Goal: Information Seeking & Learning: Learn about a topic

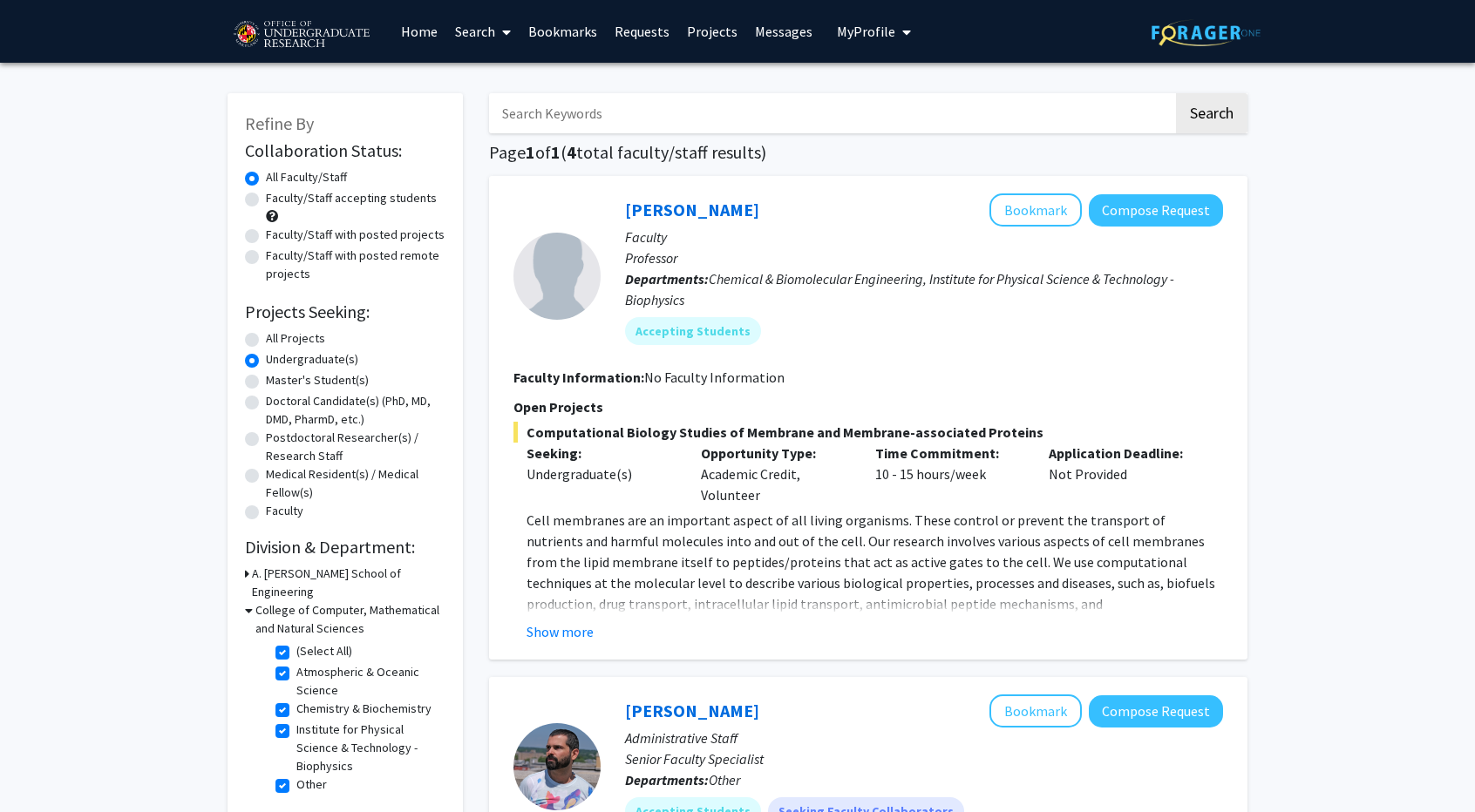
click at [256, 601] on h3 "College of Computer, Mathematical and Natural Sciences" at bounding box center [350, 619] width 190 height 37
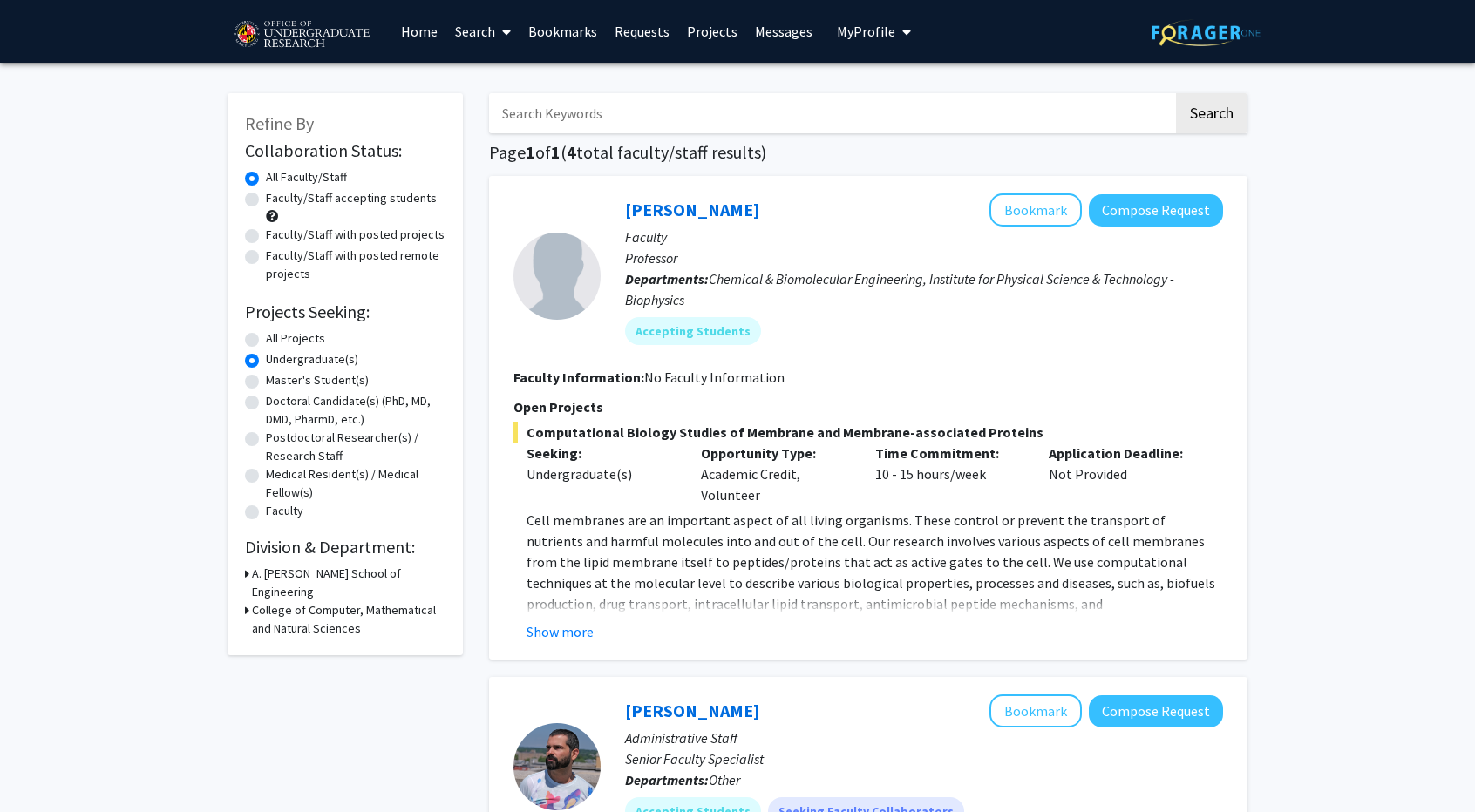
click at [255, 601] on h3 "College of Computer, Mathematical and Natural Sciences" at bounding box center [349, 619] width 194 height 37
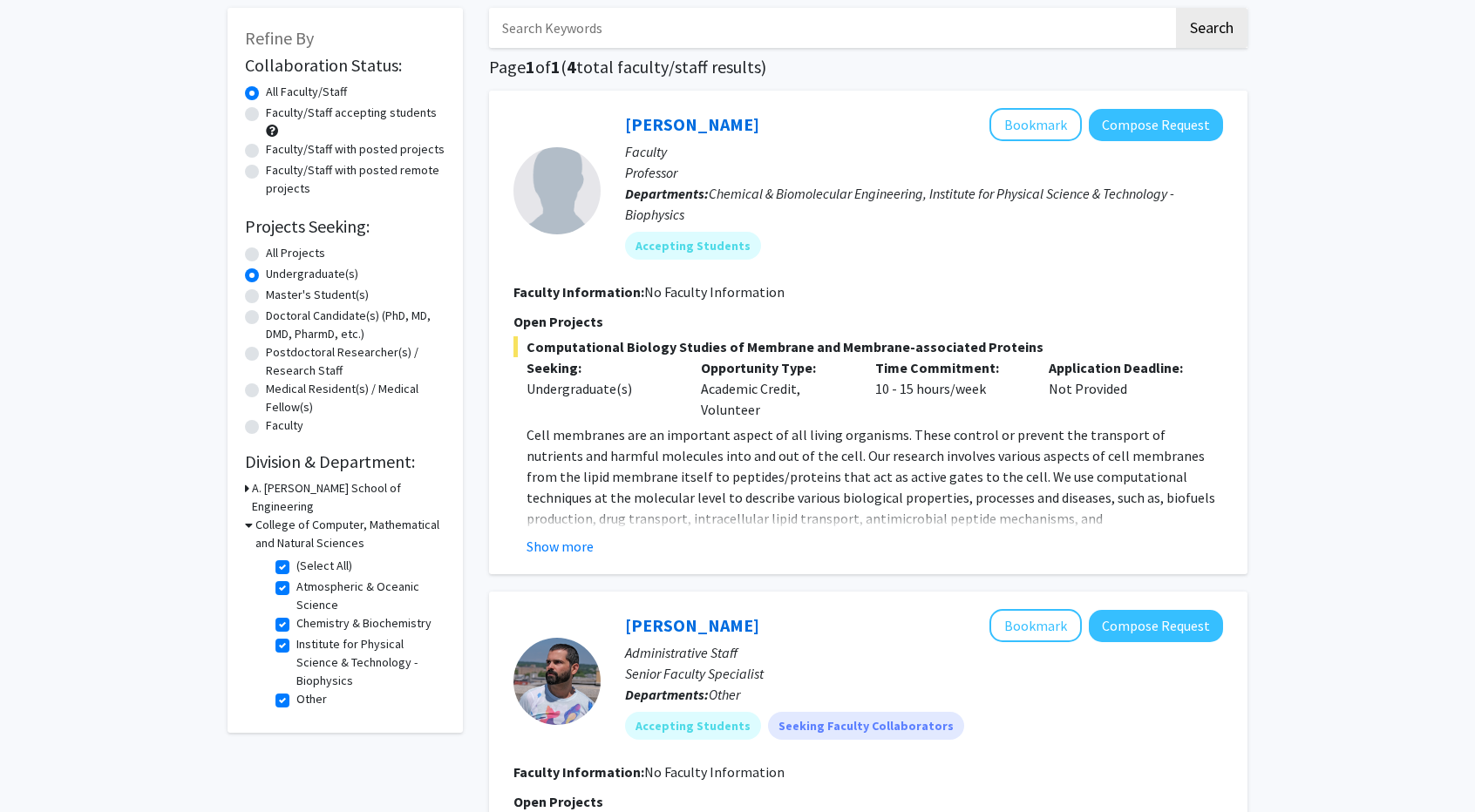
scroll to position [87, 0]
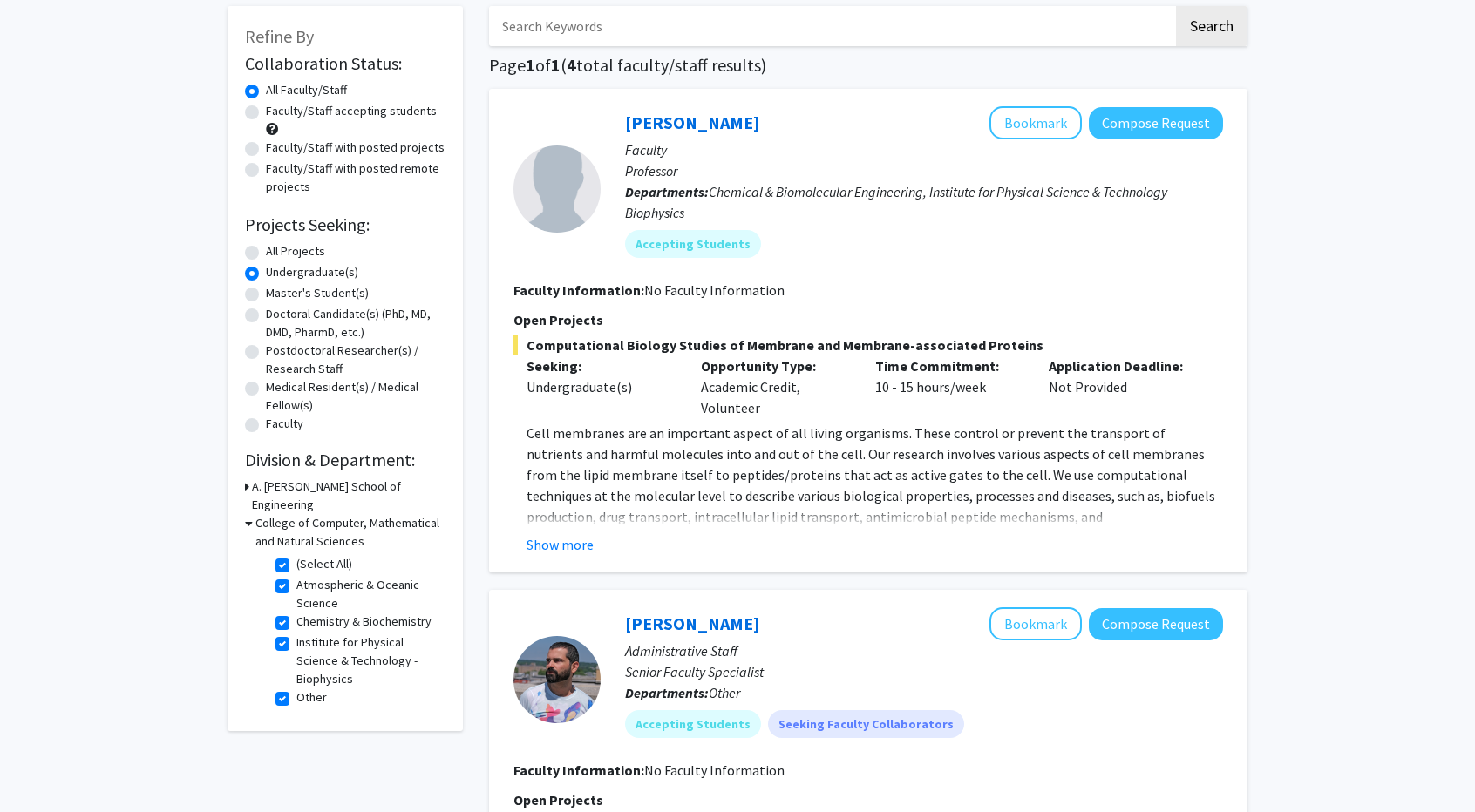
click at [296, 555] on label "(Select All)" at bounding box center [324, 565] width 56 height 19
click at [296, 555] on input "(Select All)" at bounding box center [302, 561] width 11 height 11
checkbox input "false"
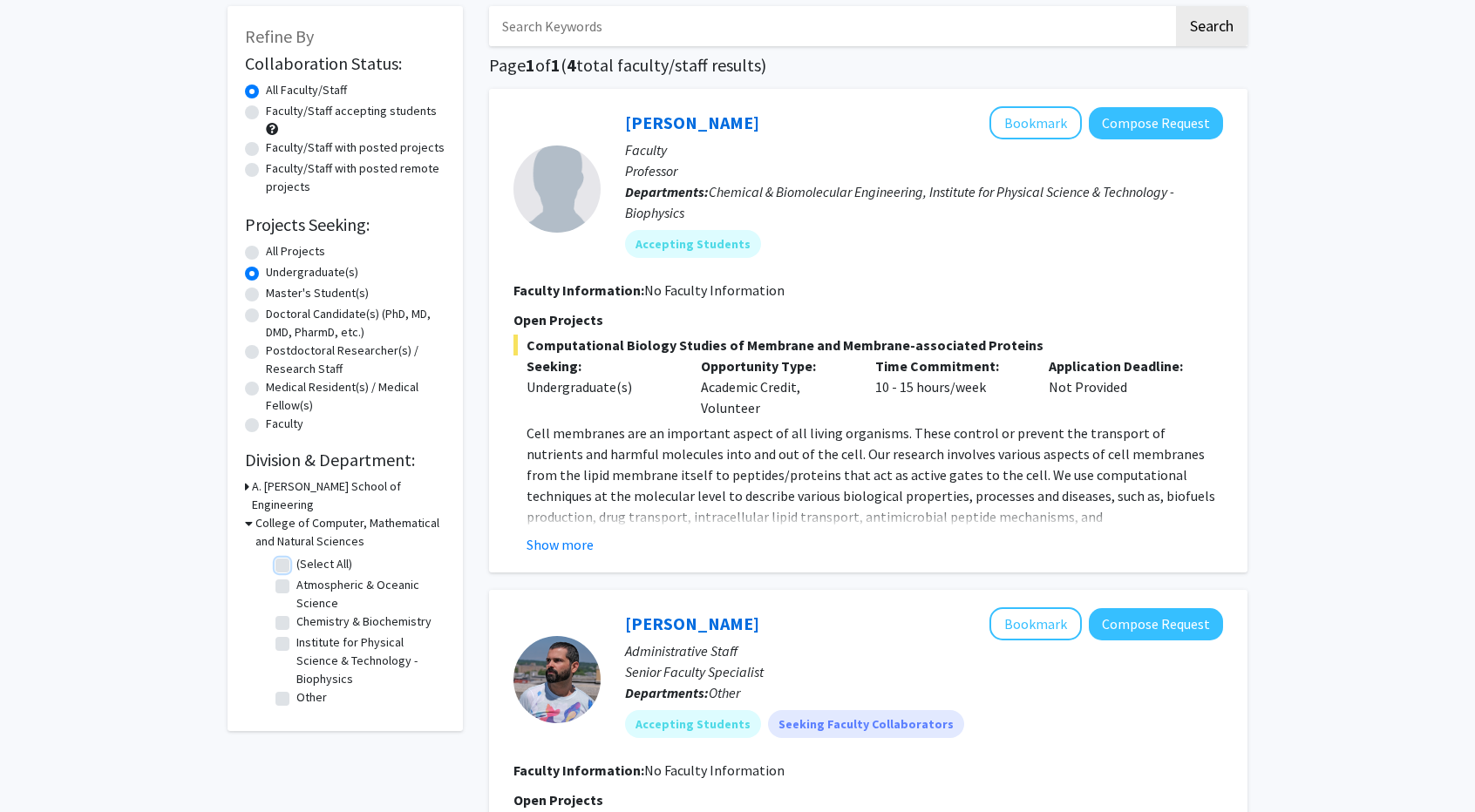
checkbox input "false"
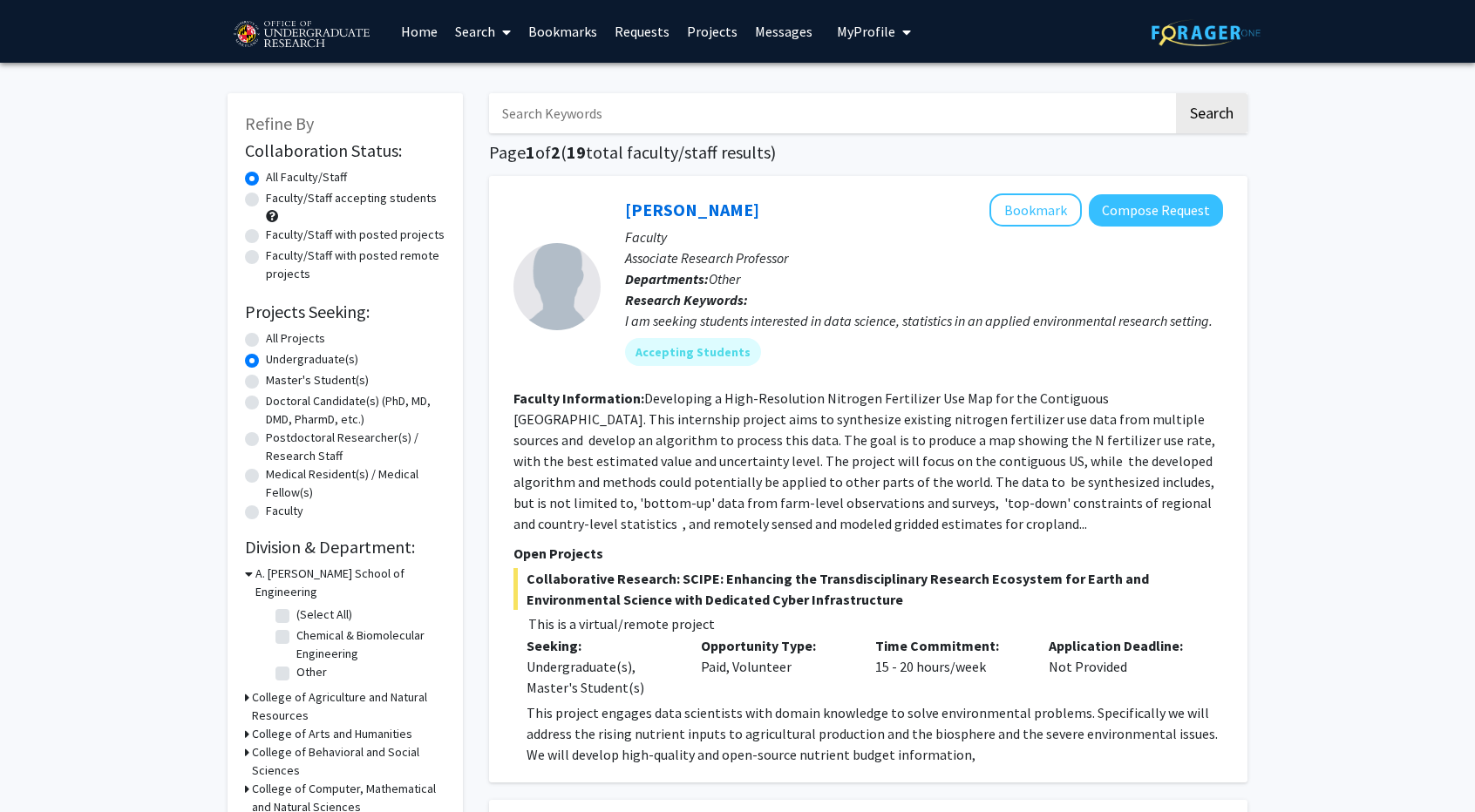
scroll to position [87, 0]
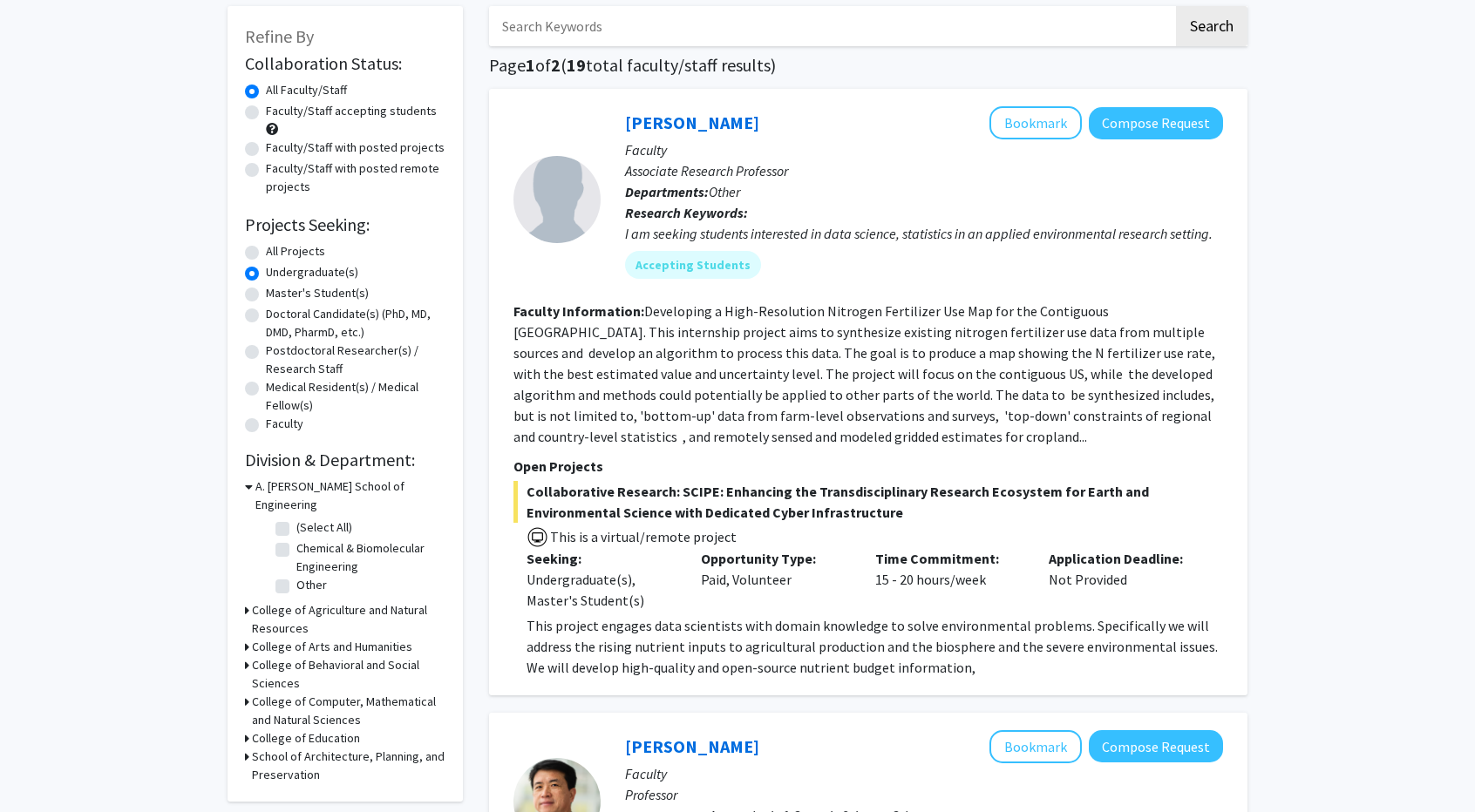
click at [256, 491] on h3 "A. [PERSON_NAME] School of Engineering" at bounding box center [350, 495] width 190 height 37
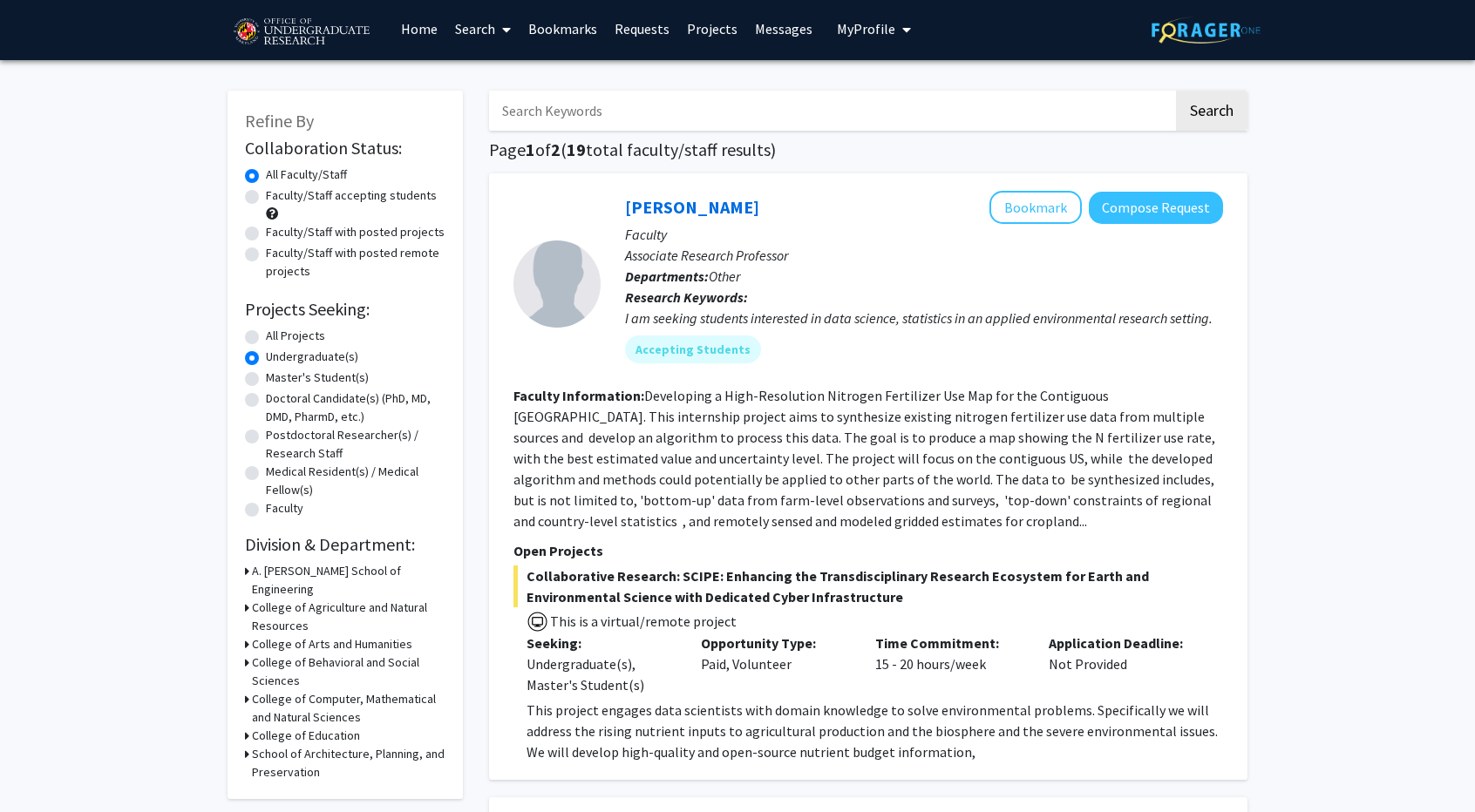
scroll to position [0, 0]
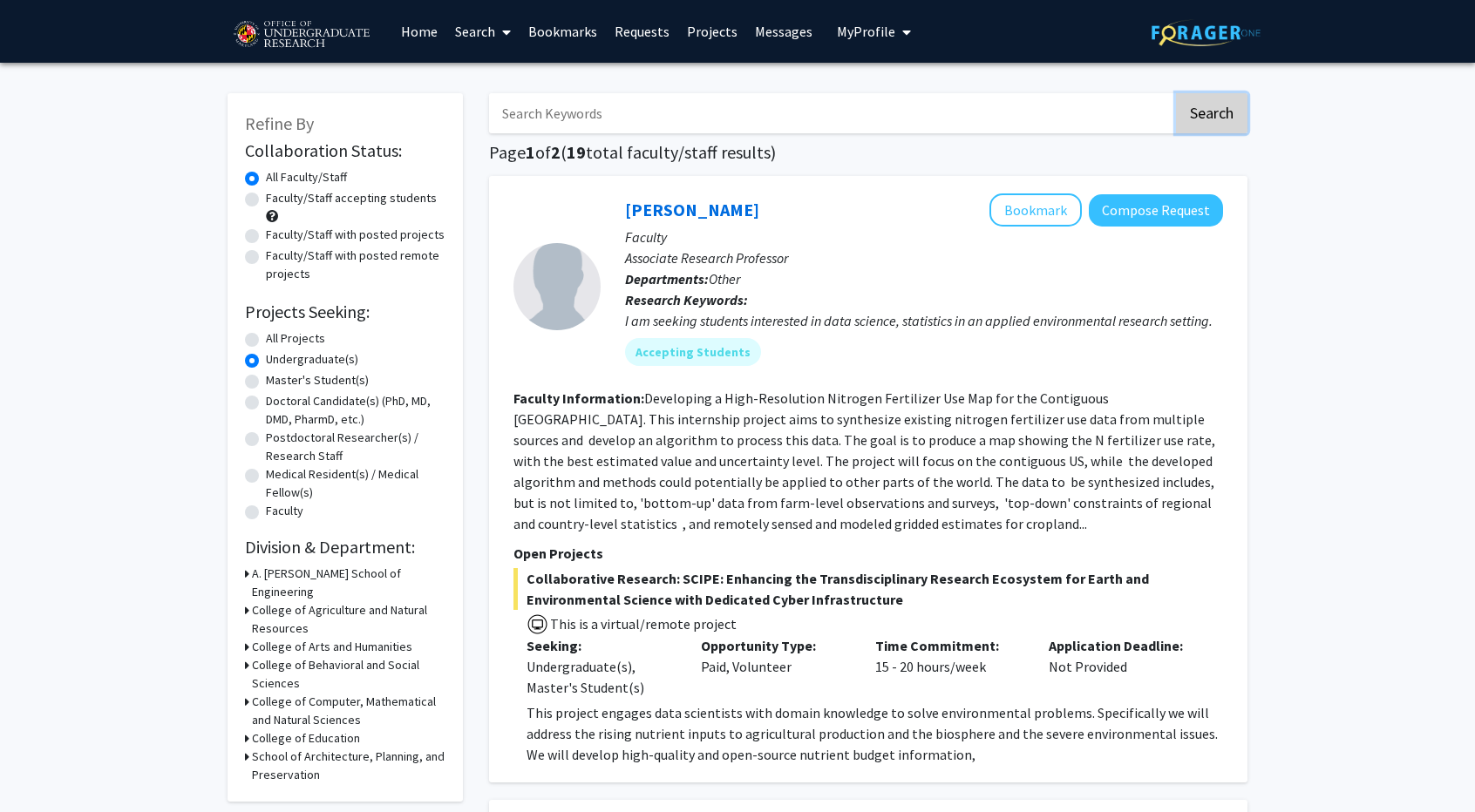
click at [1211, 129] on button "Search" at bounding box center [1212, 113] width 71 height 40
radio input "true"
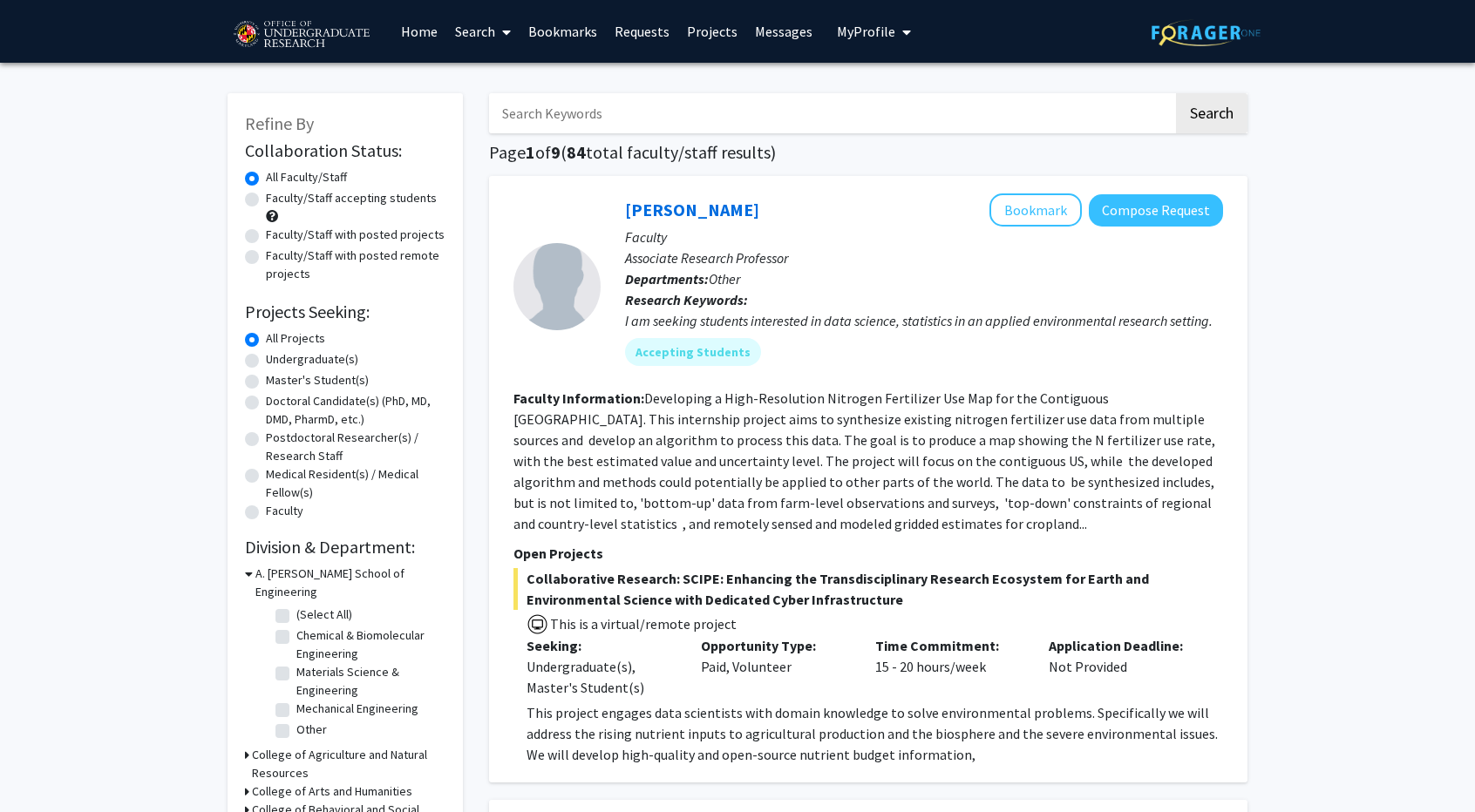
click at [270, 360] on label "Undergraduate(s)" at bounding box center [312, 360] width 93 height 19
click at [270, 360] on input "Undergraduate(s)" at bounding box center [272, 356] width 11 height 11
radio input "true"
click at [633, 122] on input "Search Keywords" at bounding box center [831, 113] width 684 height 40
type input "computer science"
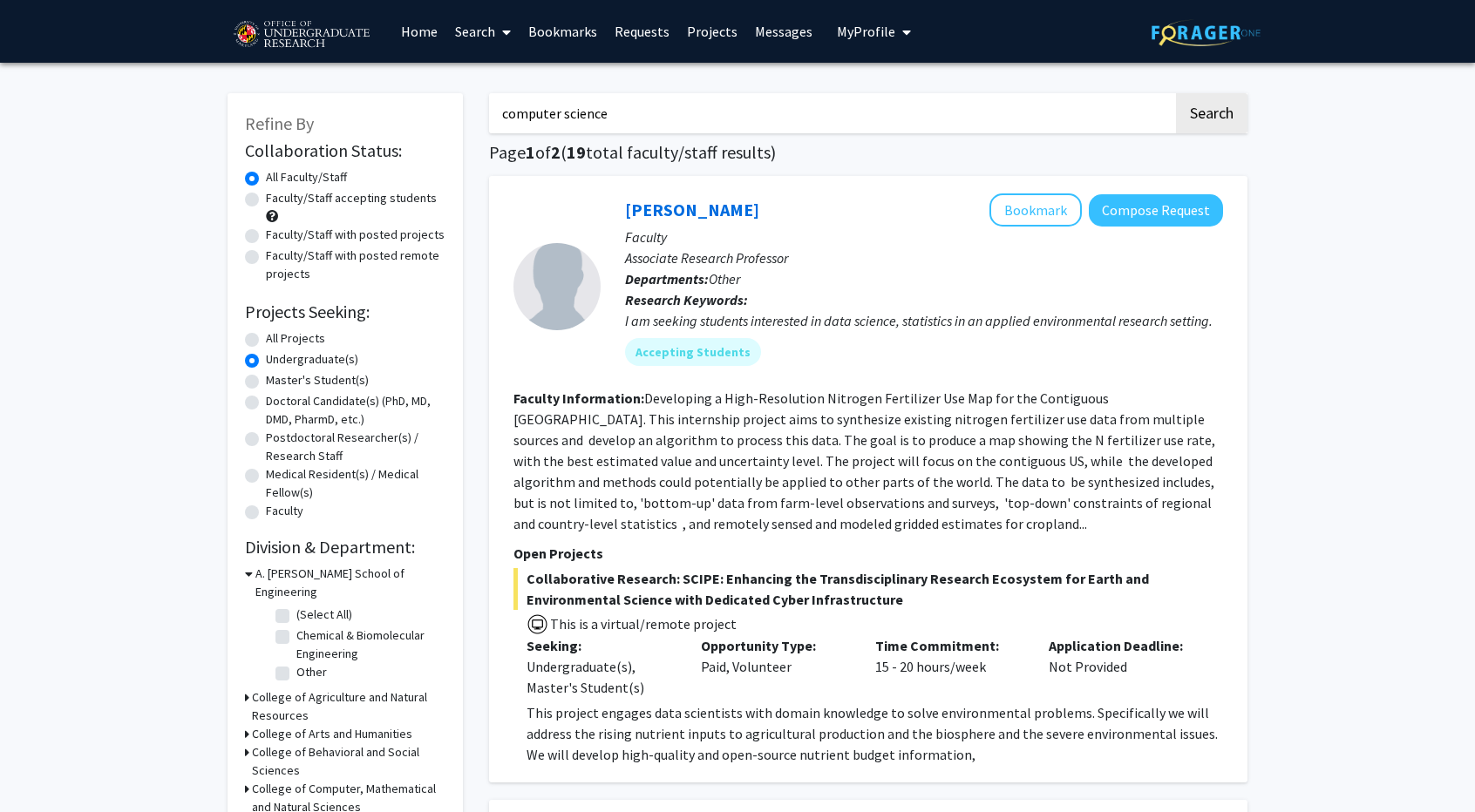
click at [1176, 94] on button "Search" at bounding box center [1212, 113] width 71 height 40
radio input "true"
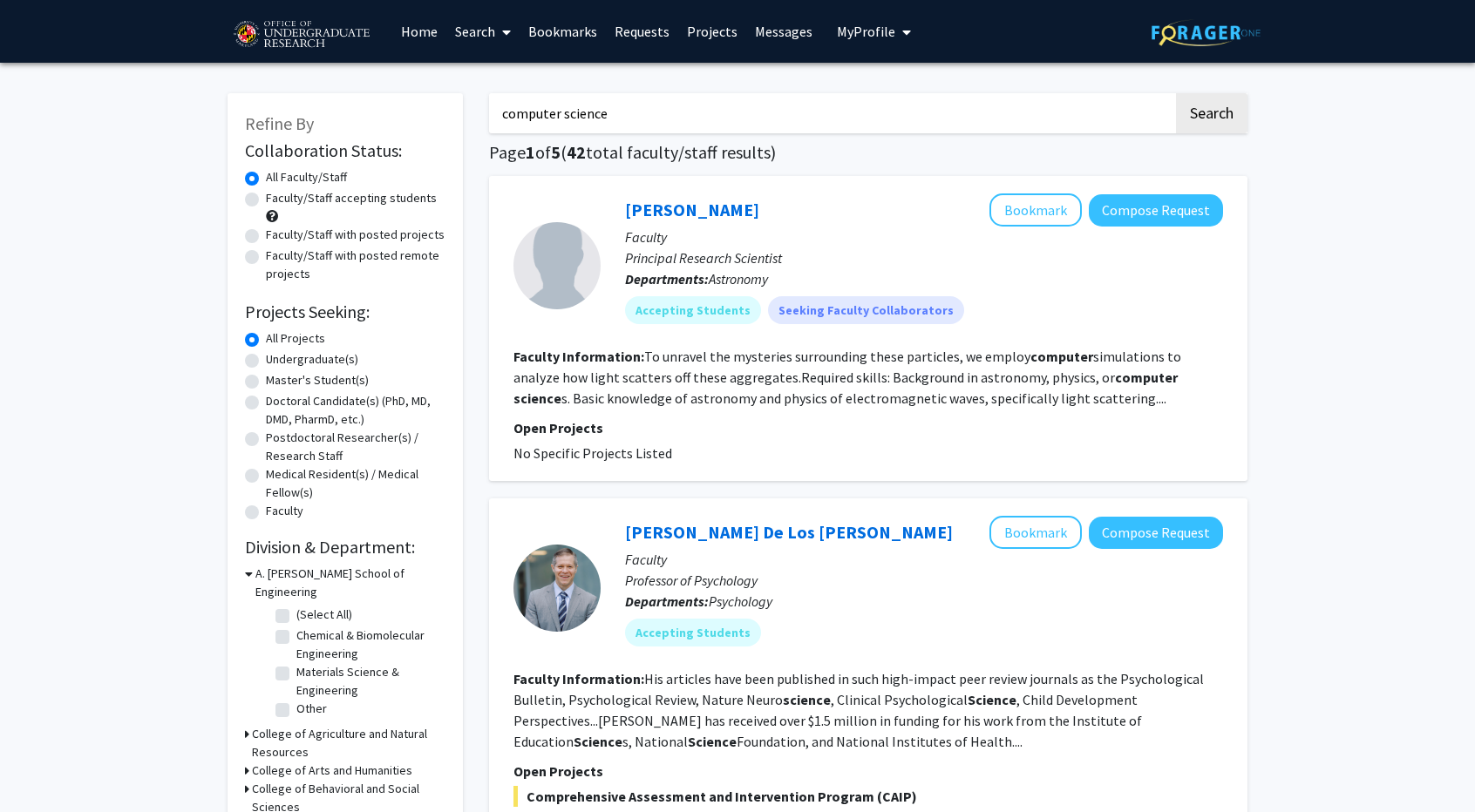
click at [298, 365] on label "Undergraduate(s)" at bounding box center [312, 360] width 93 height 19
click at [277, 362] on input "Undergraduate(s)" at bounding box center [272, 356] width 11 height 11
radio input "true"
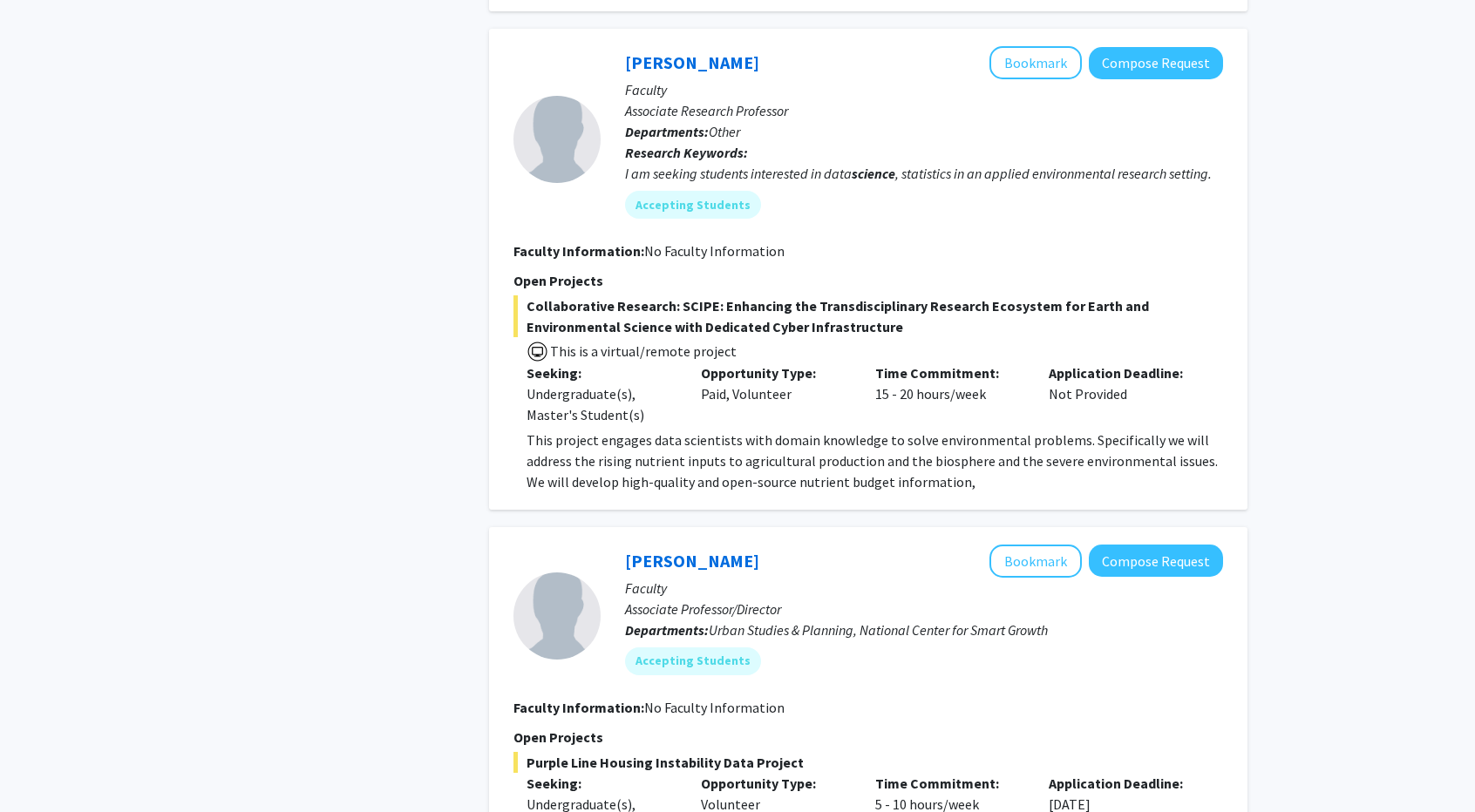
scroll to position [1219, 0]
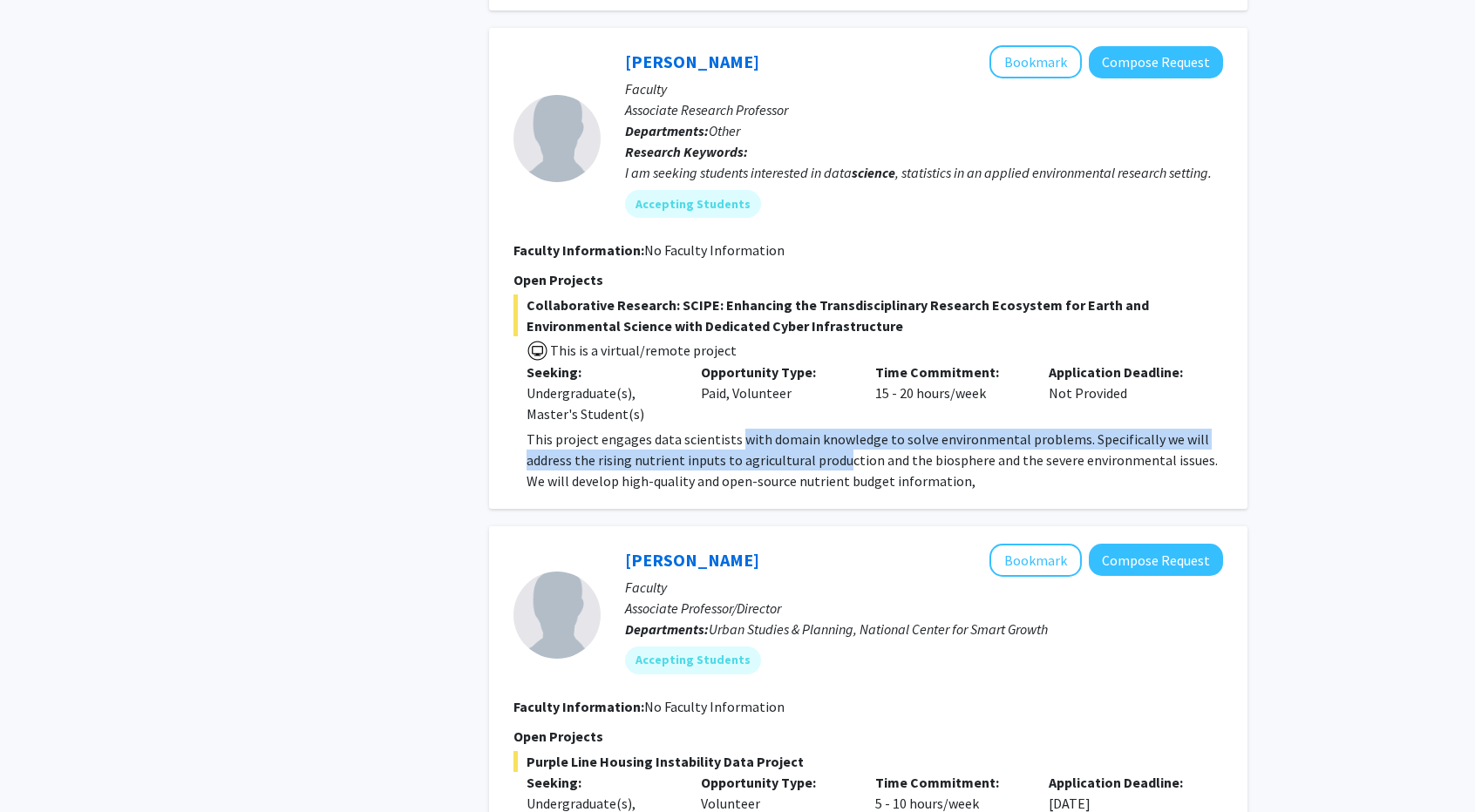
drag, startPoint x: 733, startPoint y: 445, endPoint x: 844, endPoint y: 469, distance: 113.6
click at [844, 469] on p "This project engages data scientists with domain knowledge to solve environment…" at bounding box center [874, 460] width 696 height 63
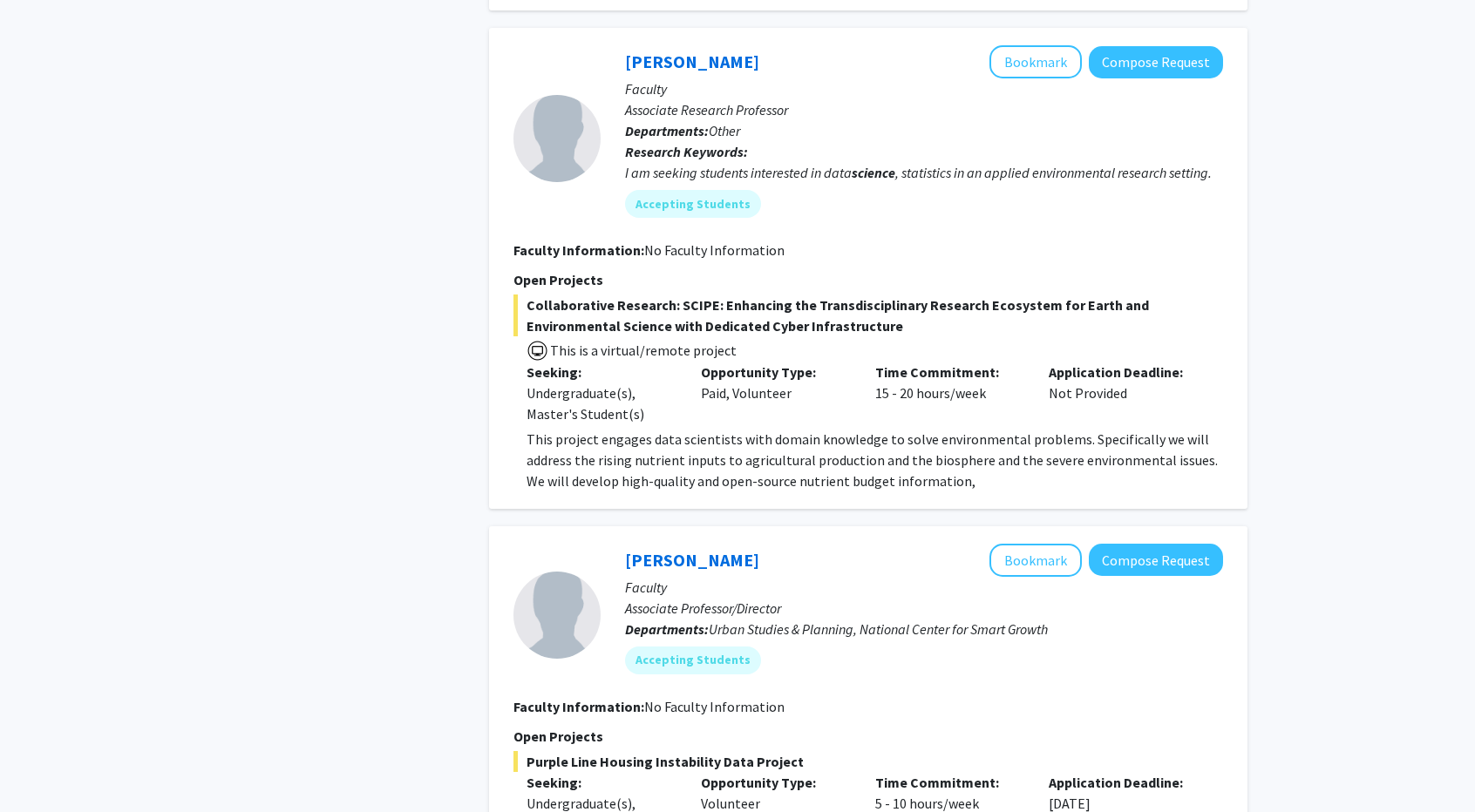
click at [873, 466] on p "This project engages data scientists with domain knowledge to solve environment…" at bounding box center [874, 460] width 696 height 63
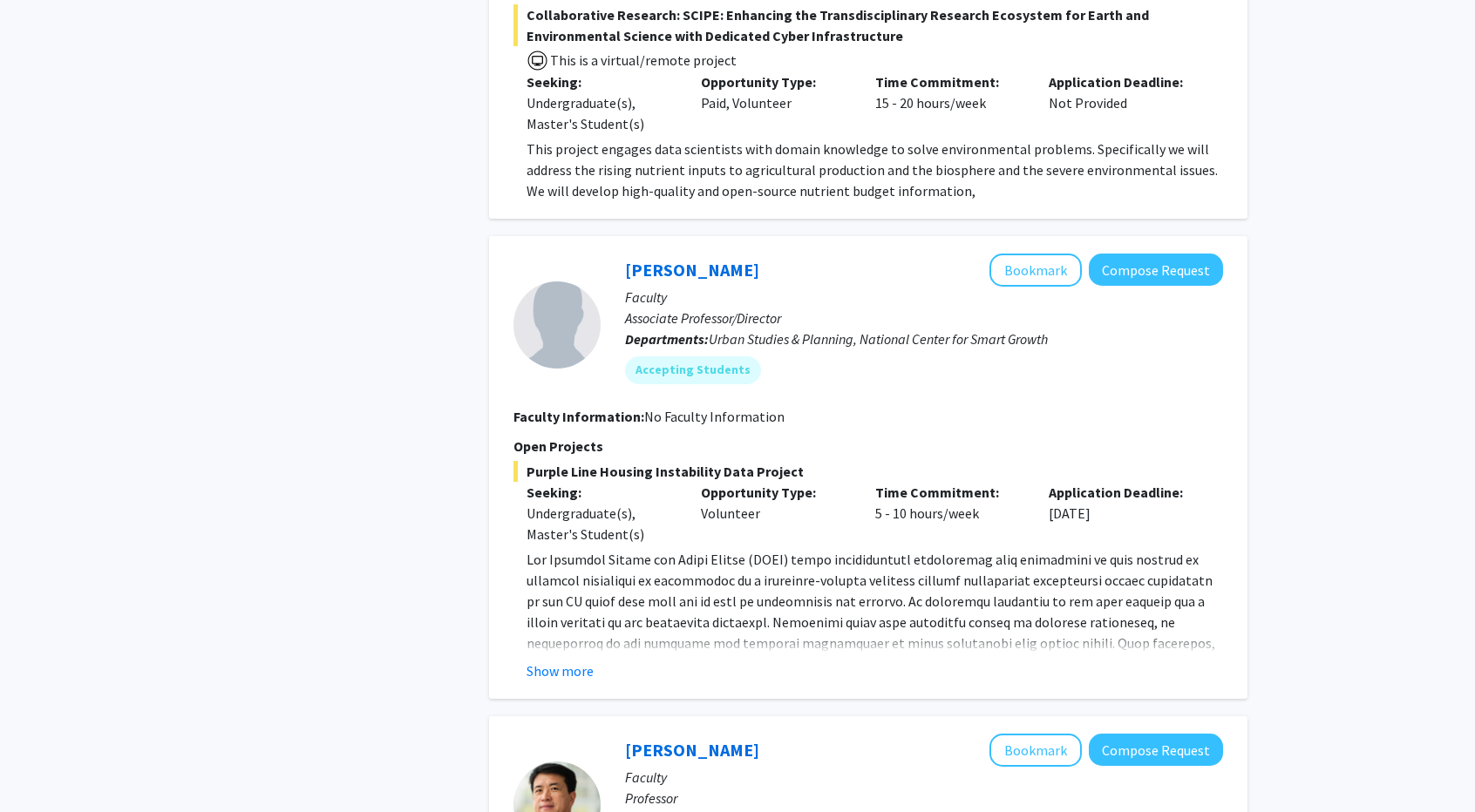
scroll to position [1569, 0]
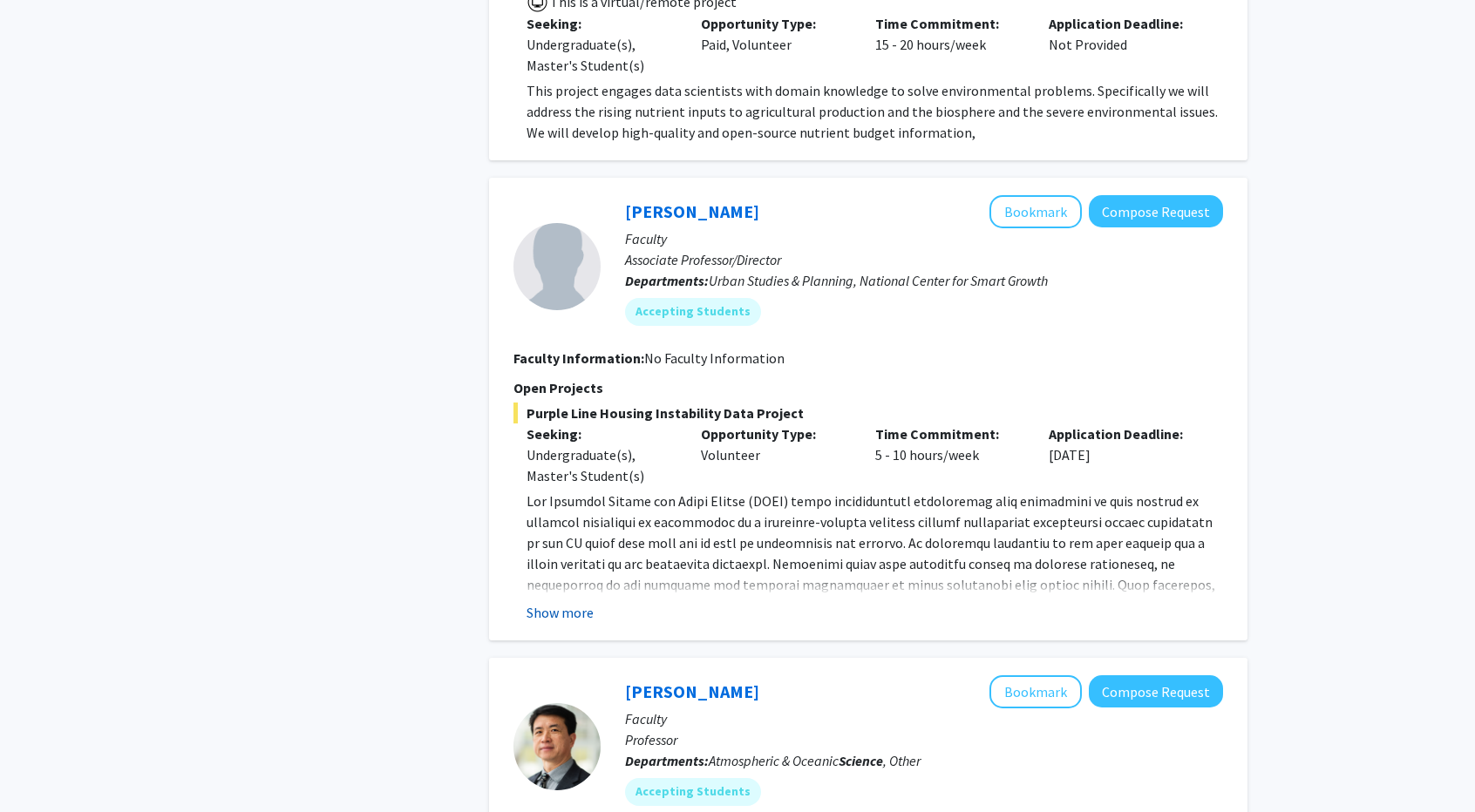
click at [586, 614] on button "Show more" at bounding box center [560, 613] width 67 height 21
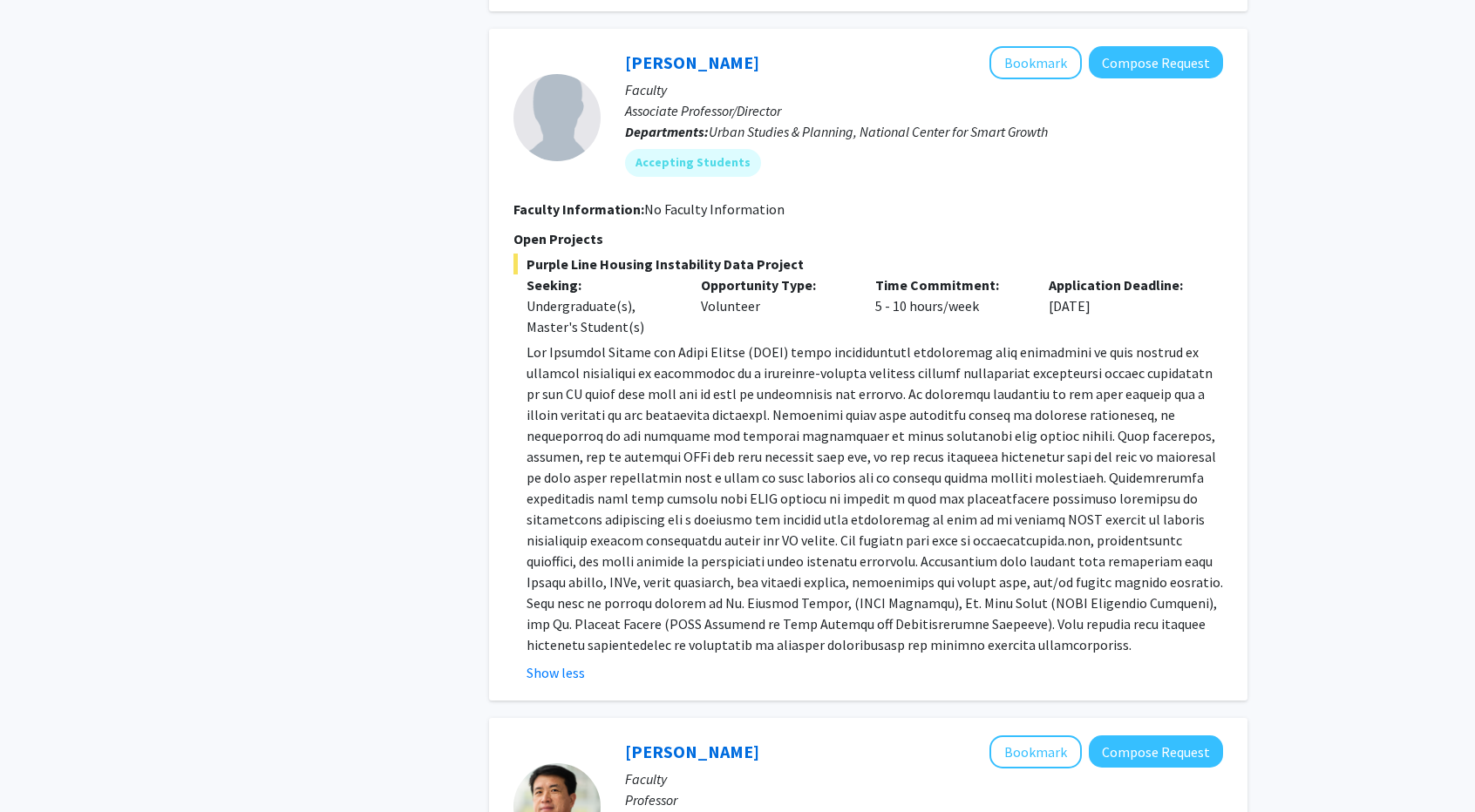
scroll to position [1743, 0]
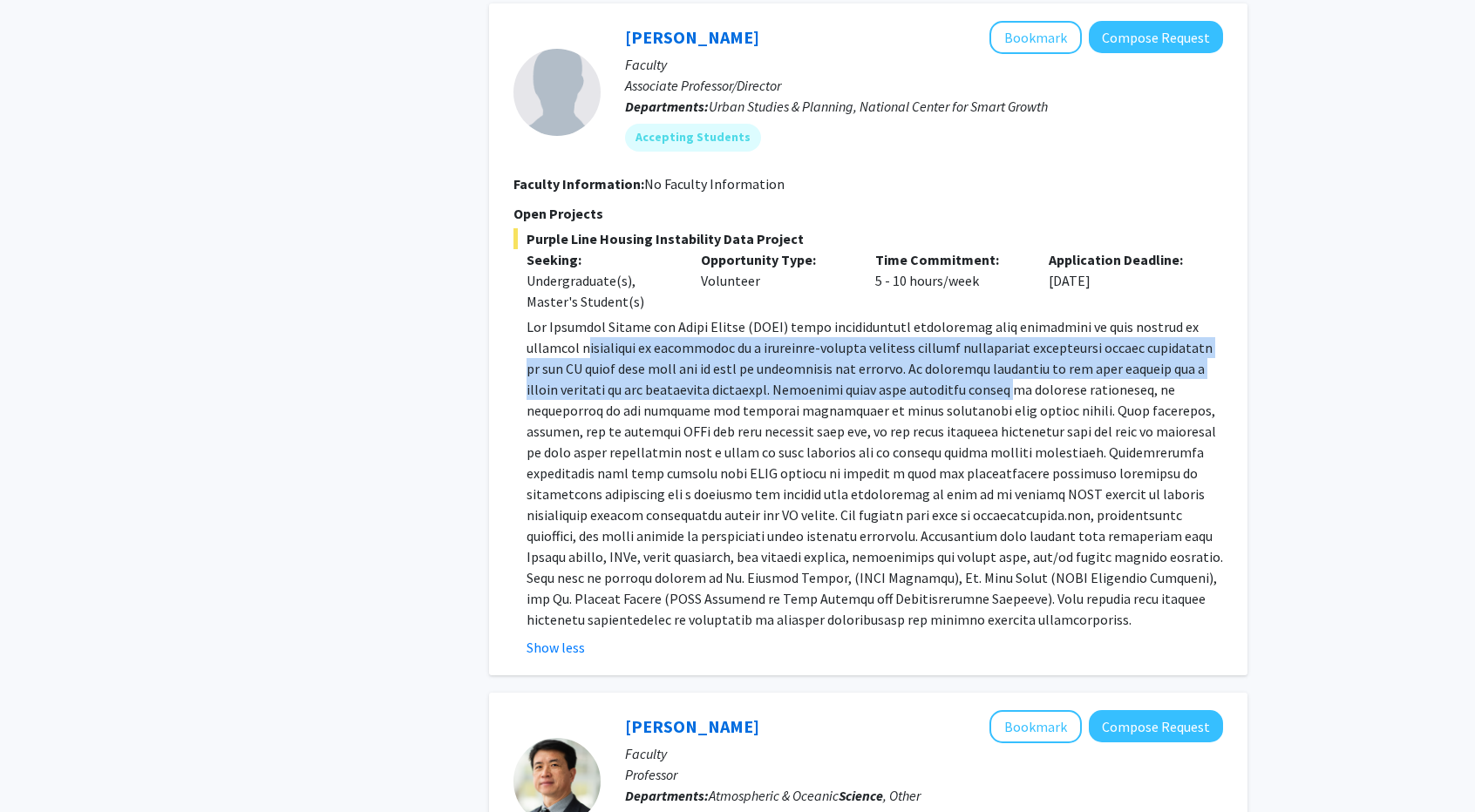
drag, startPoint x: 603, startPoint y: 351, endPoint x: 971, endPoint y: 398, distance: 371.0
click at [971, 398] on p at bounding box center [874, 473] width 696 height 314
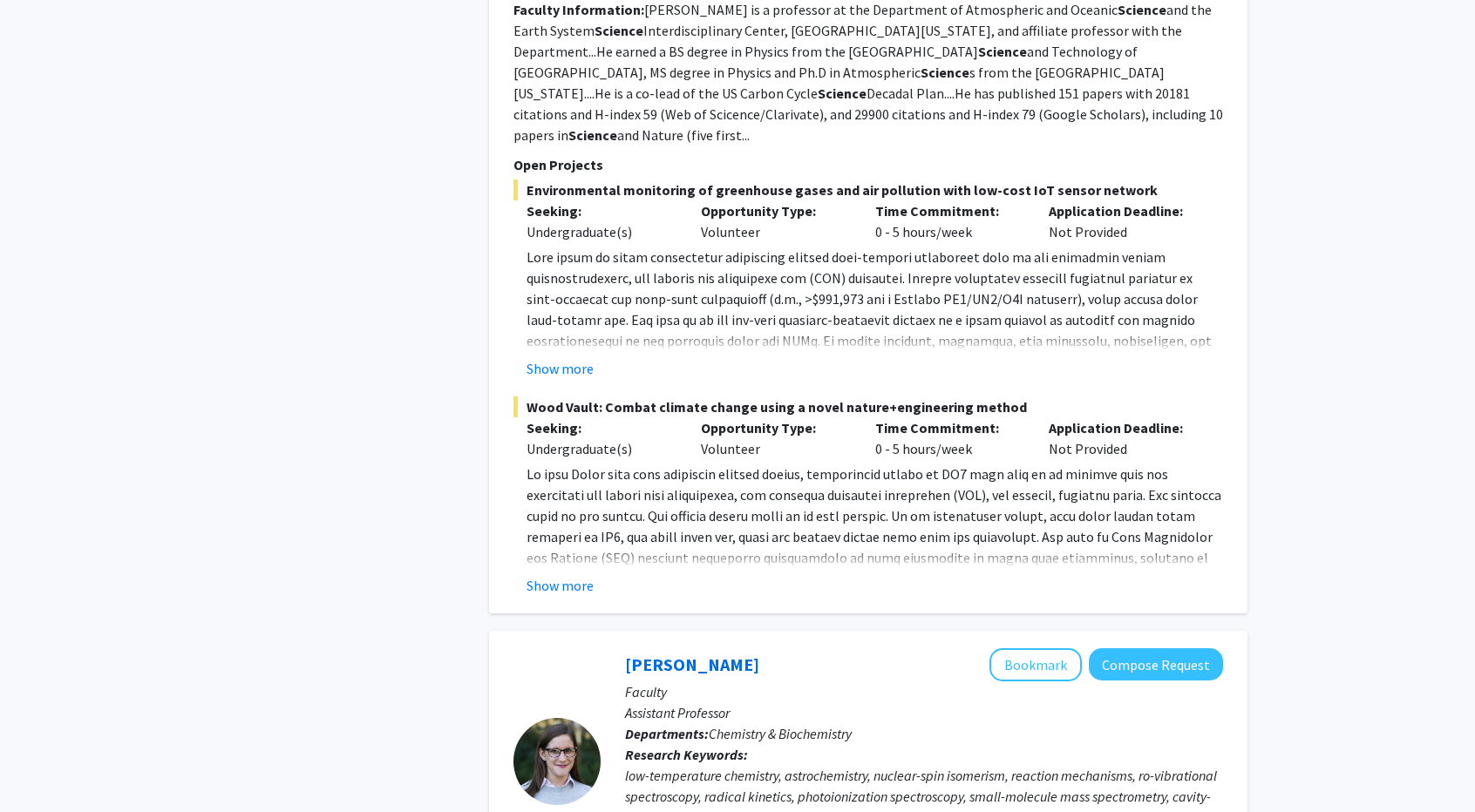
scroll to position [2614, 0]
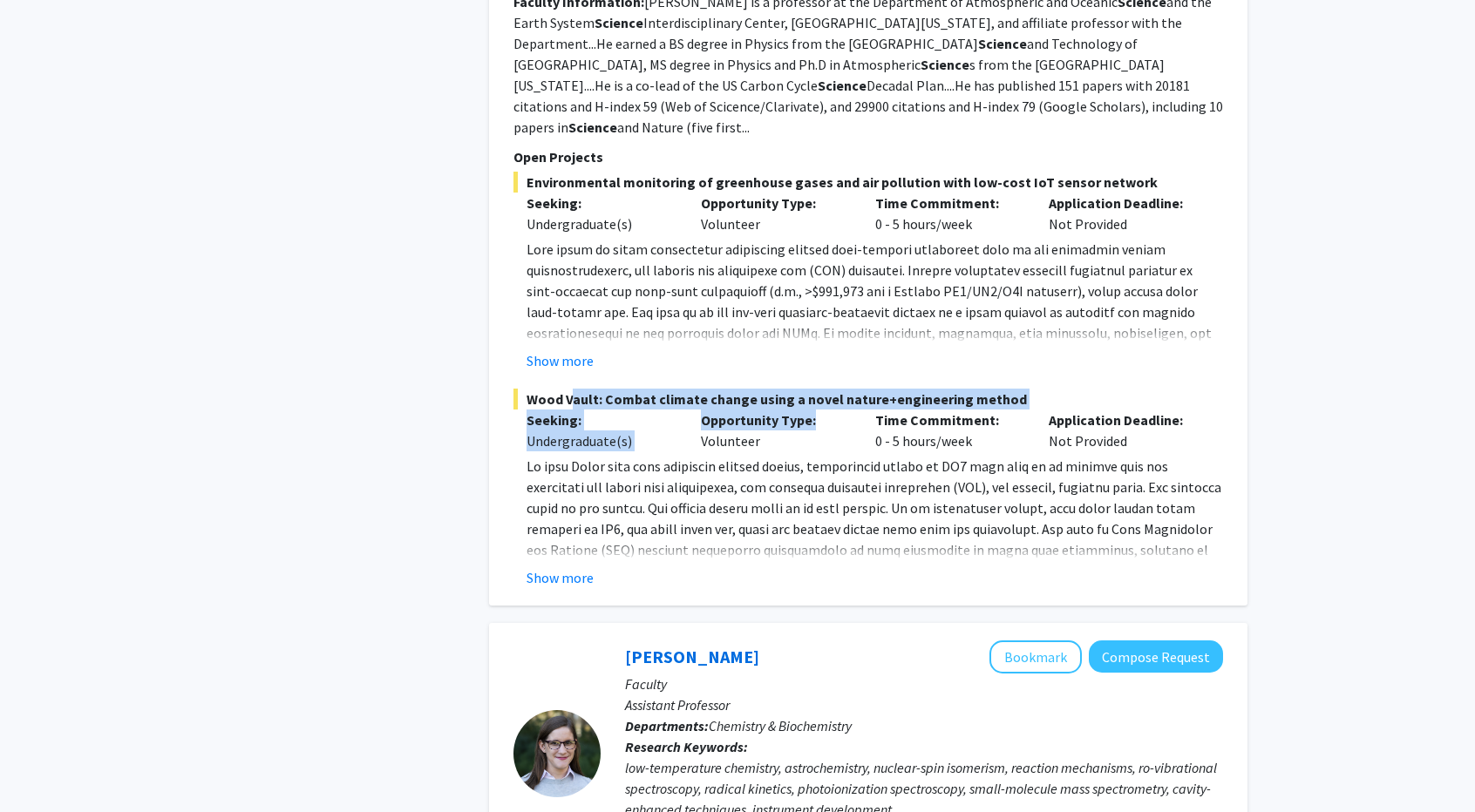
drag, startPoint x: 562, startPoint y: 381, endPoint x: 838, endPoint y: 390, distance: 276.1
click at [838, 390] on div "Wood Vault: Combat climate change using a novel nature+engineering method Seeki…" at bounding box center [868, 488] width 709 height 199
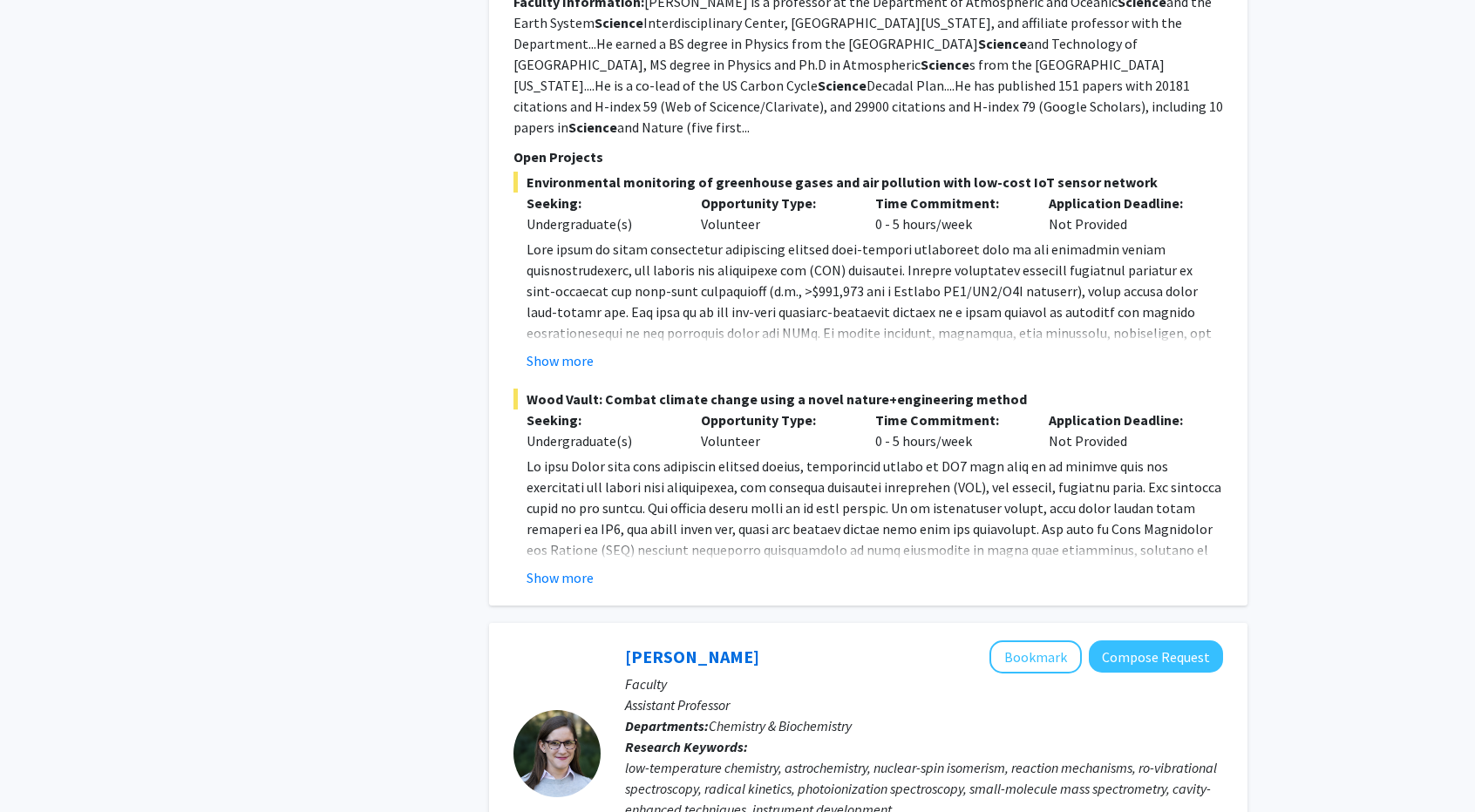
click at [848, 432] on div "Wood Vault: Combat climate change using a novel nature+engineering method Seeki…" at bounding box center [868, 488] width 709 height 199
click at [576, 568] on button "Show more" at bounding box center [560, 578] width 67 height 21
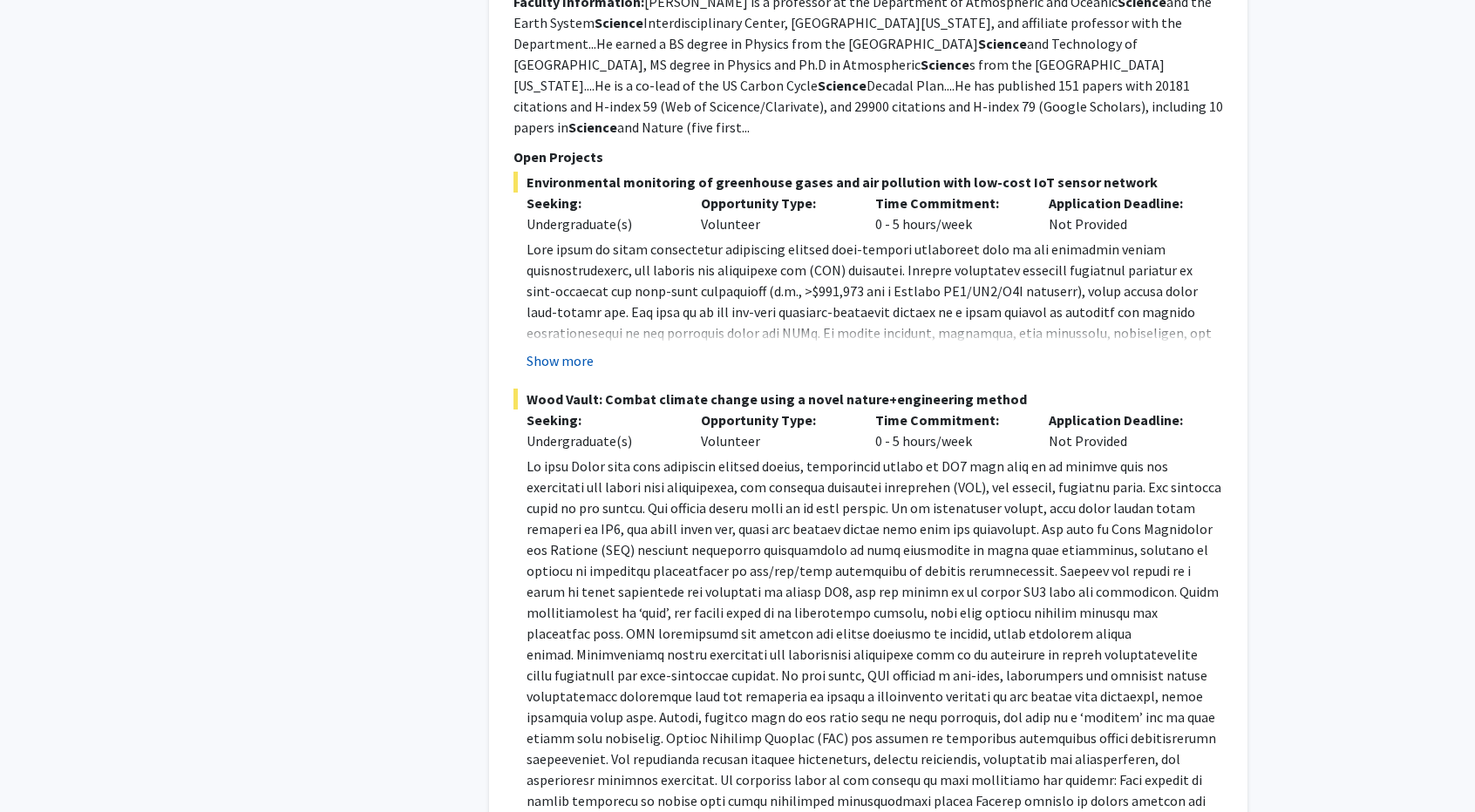
click at [582, 350] on button "Show more" at bounding box center [560, 361] width 67 height 21
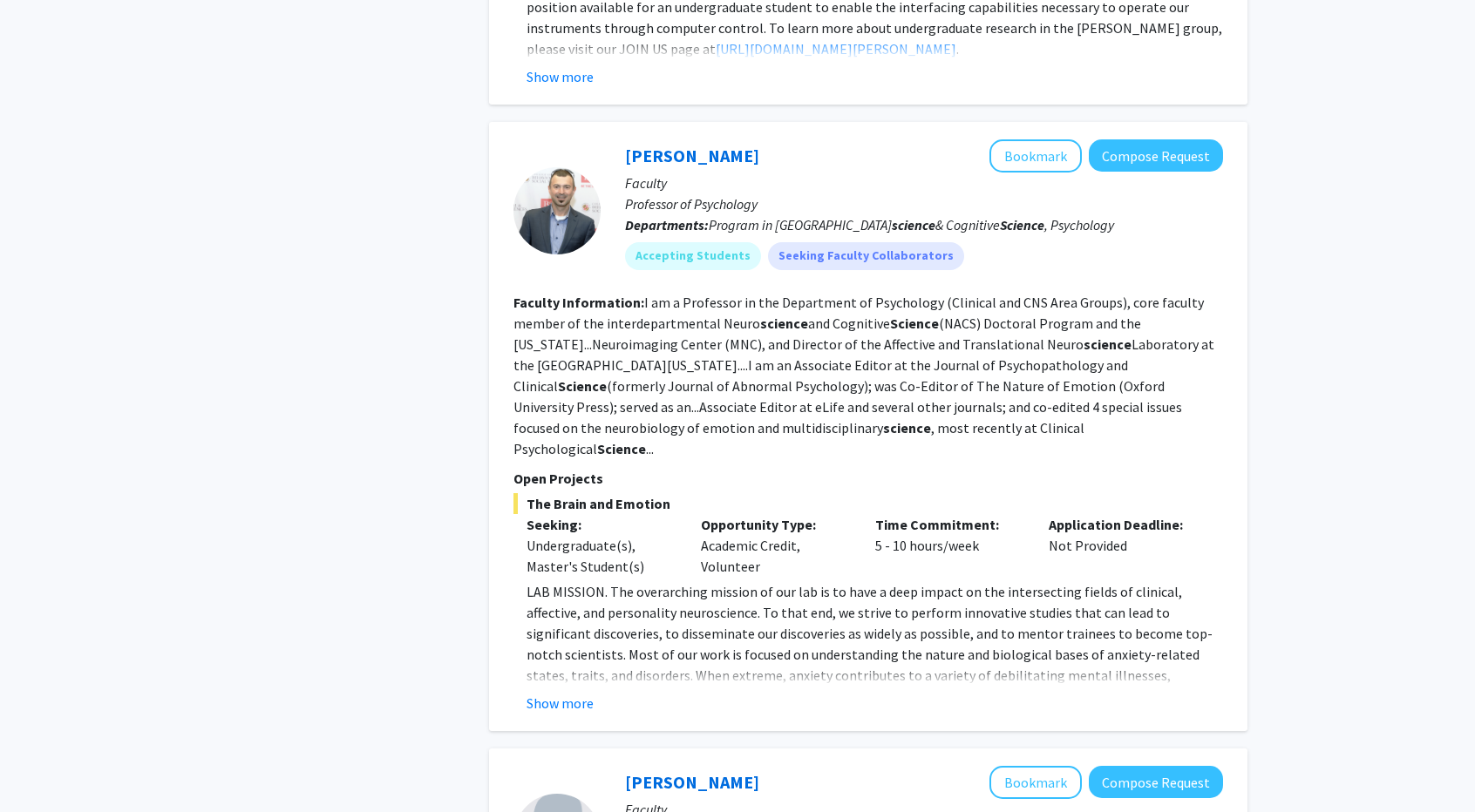
scroll to position [4618, 0]
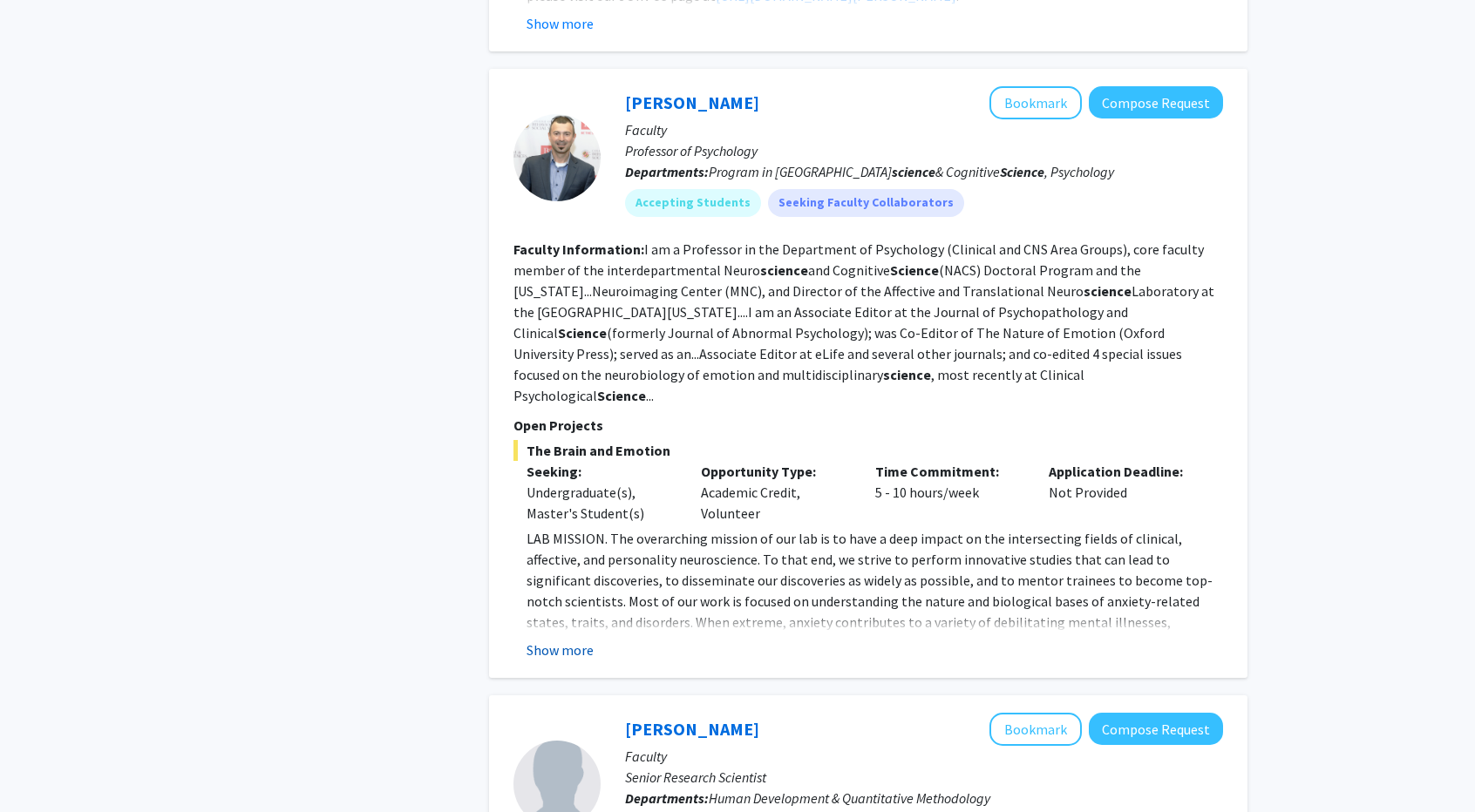
click at [579, 640] on button "Show more" at bounding box center [560, 650] width 67 height 21
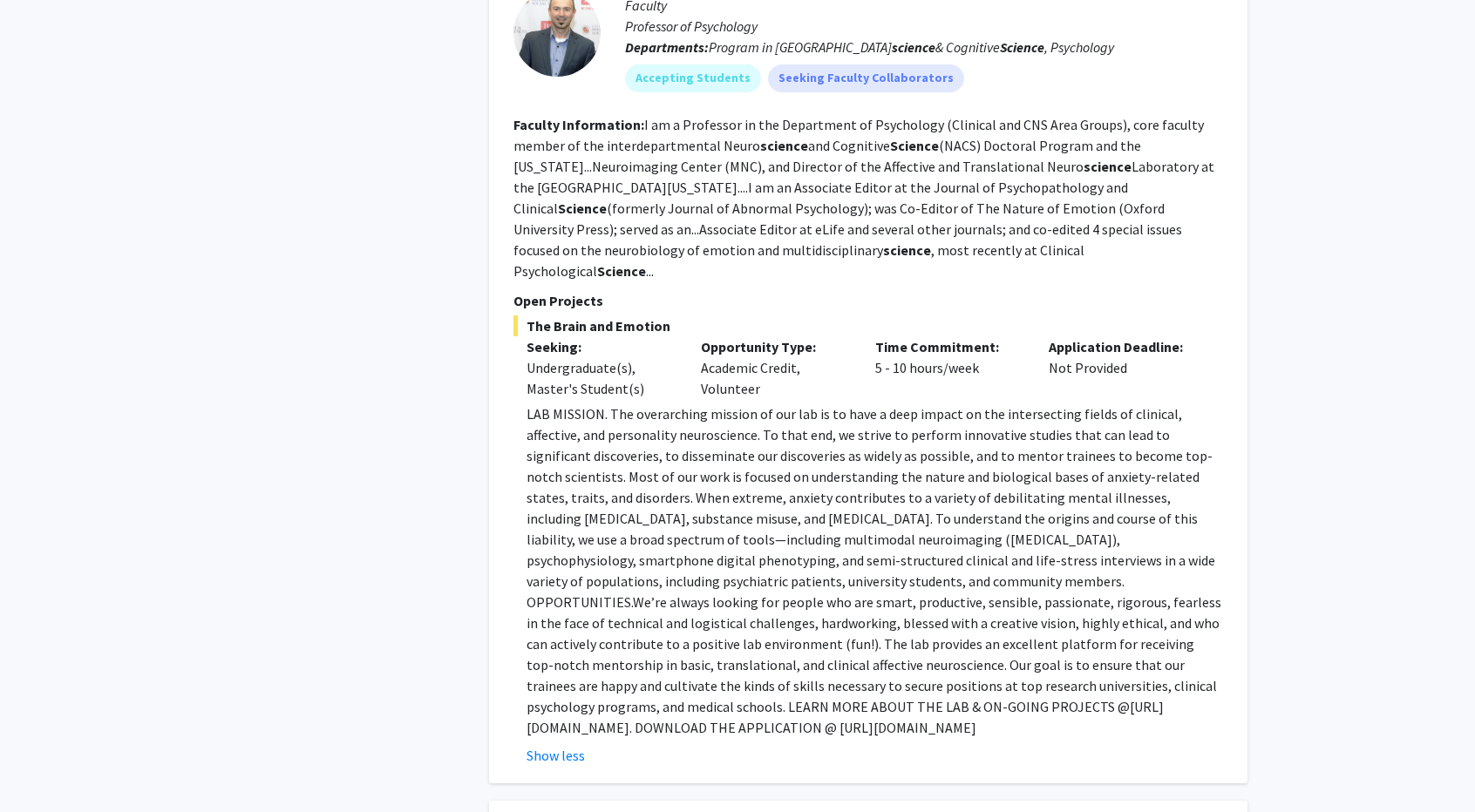
scroll to position [4792, 0]
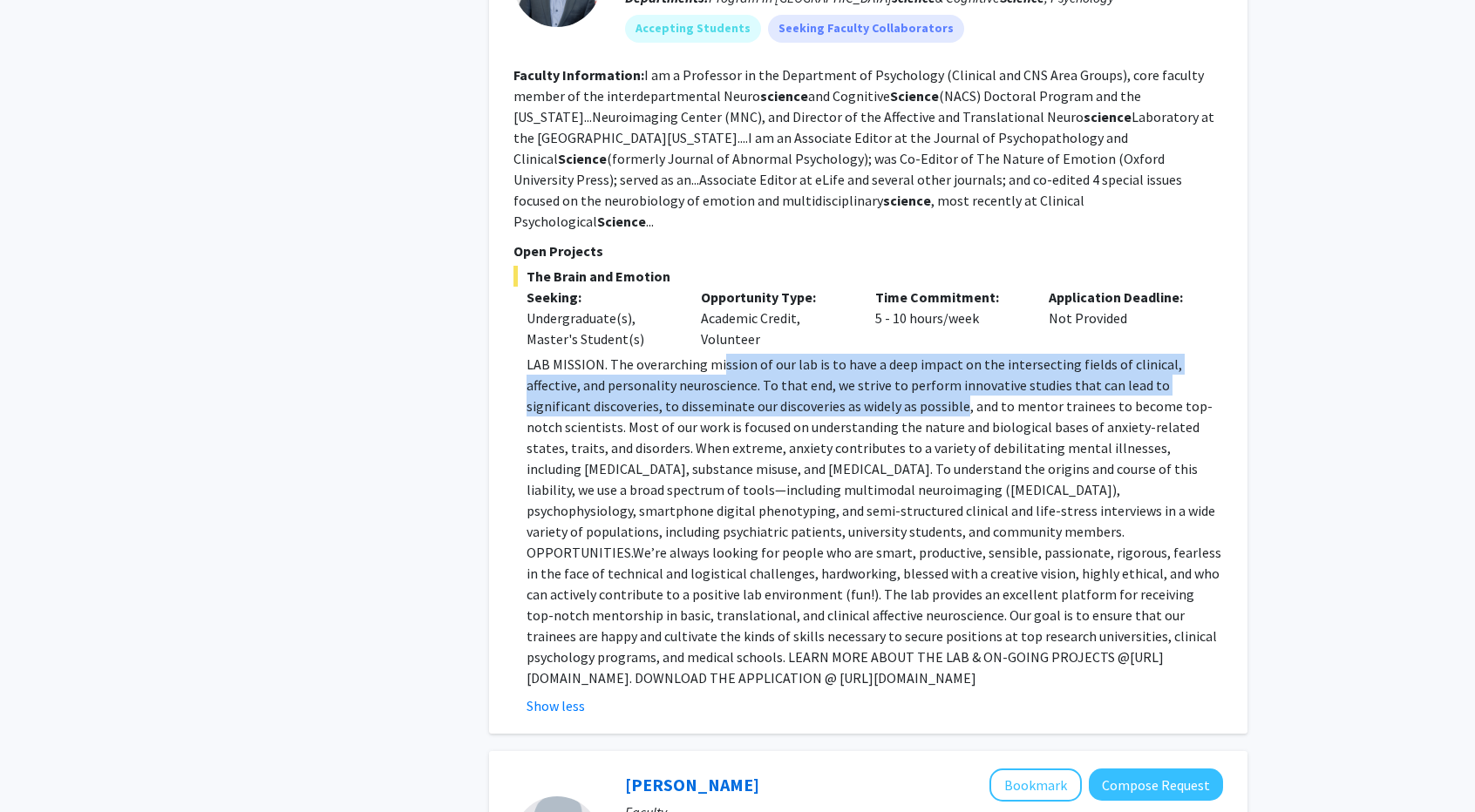
drag, startPoint x: 720, startPoint y: 288, endPoint x: 896, endPoint y: 332, distance: 181.4
click at [896, 354] on p "LAB MISSION. The overarching mission of our lab is to have a deep impact on the…" at bounding box center [874, 521] width 696 height 334
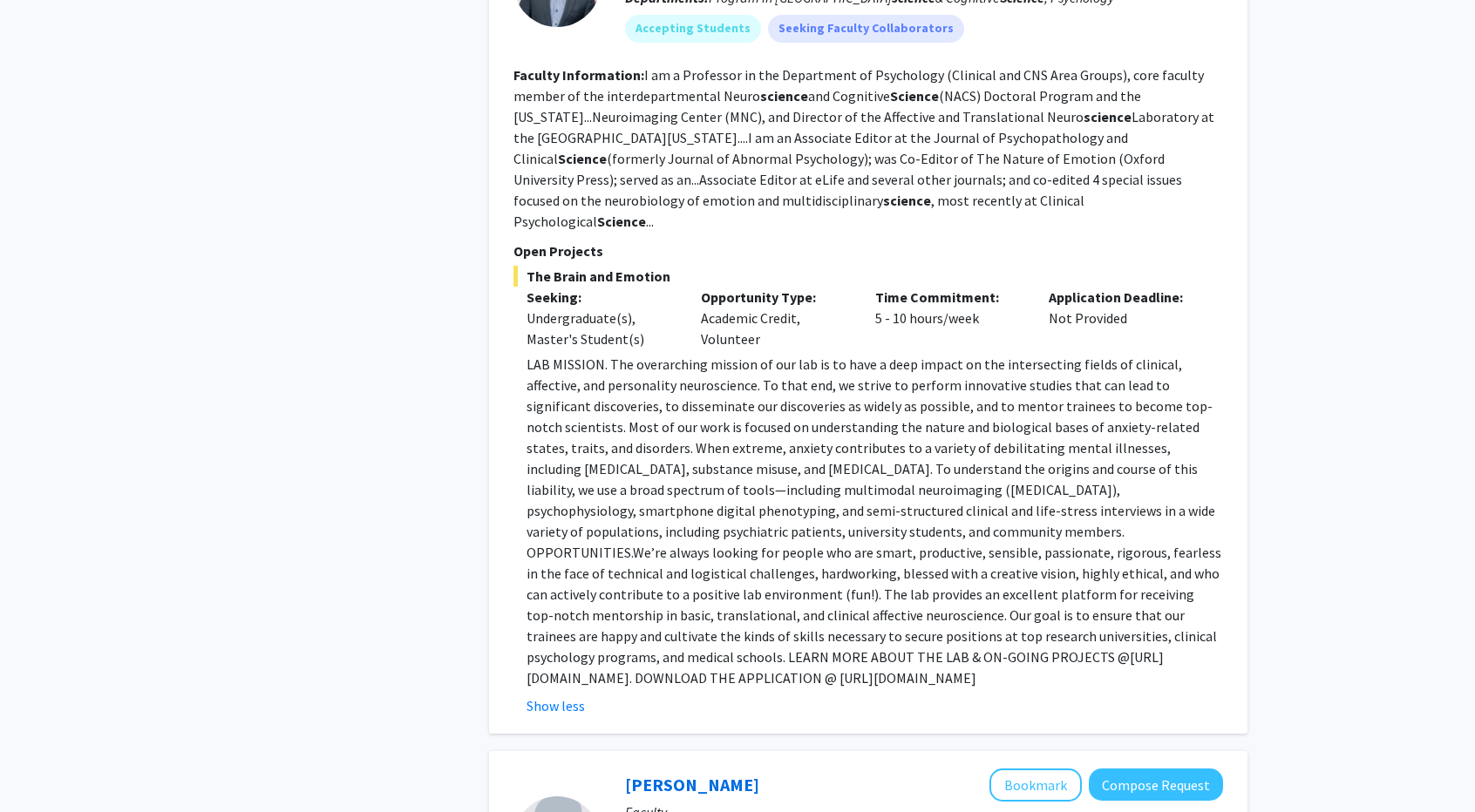
click at [896, 354] on p "LAB MISSION. The overarching mission of our lab is to have a deep impact on the…" at bounding box center [874, 521] width 696 height 334
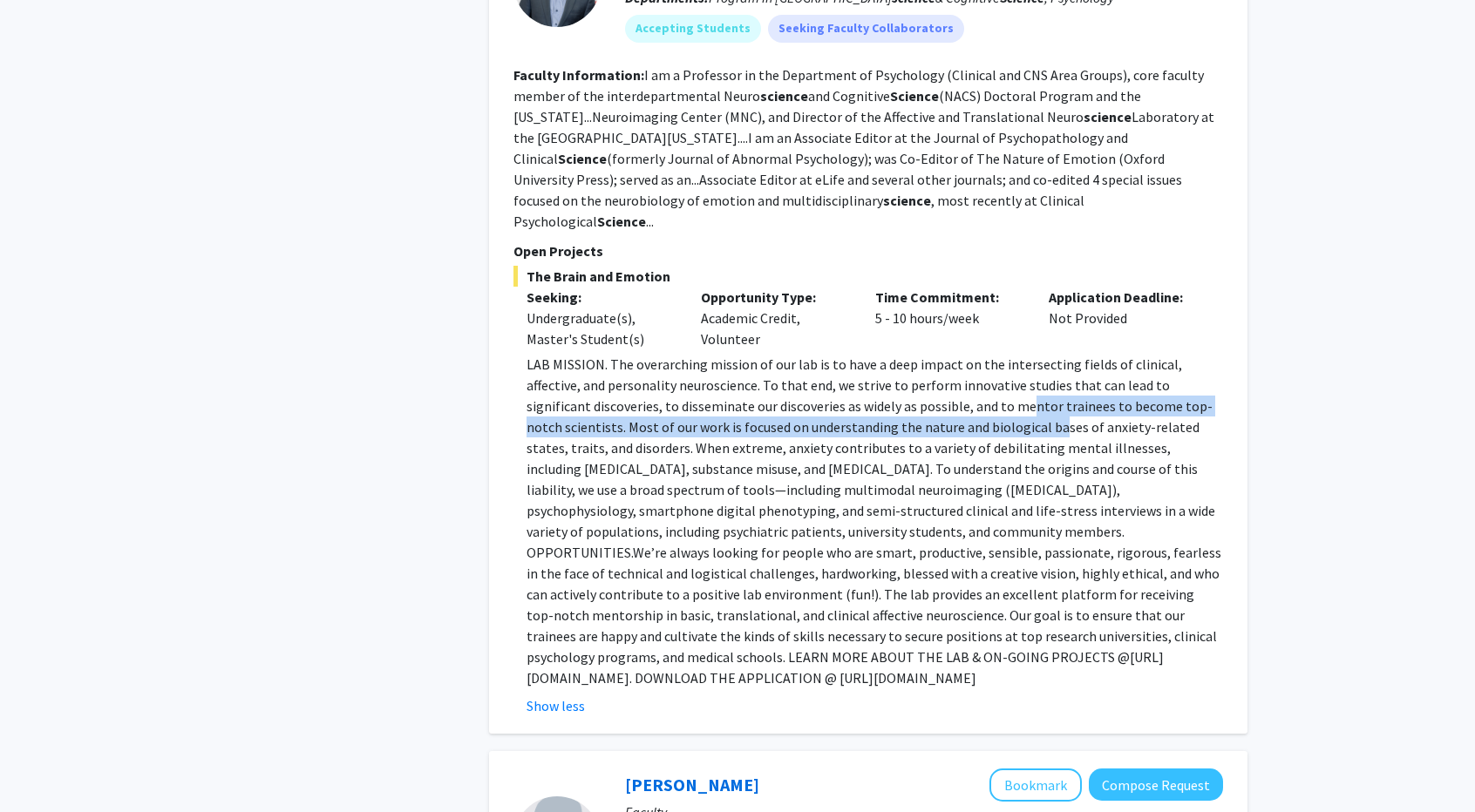
drag, startPoint x: 960, startPoint y: 328, endPoint x: 956, endPoint y: 342, distance: 14.6
click at [956, 354] on p "LAB MISSION. The overarching mission of our lab is to have a deep impact on the…" at bounding box center [874, 521] width 696 height 334
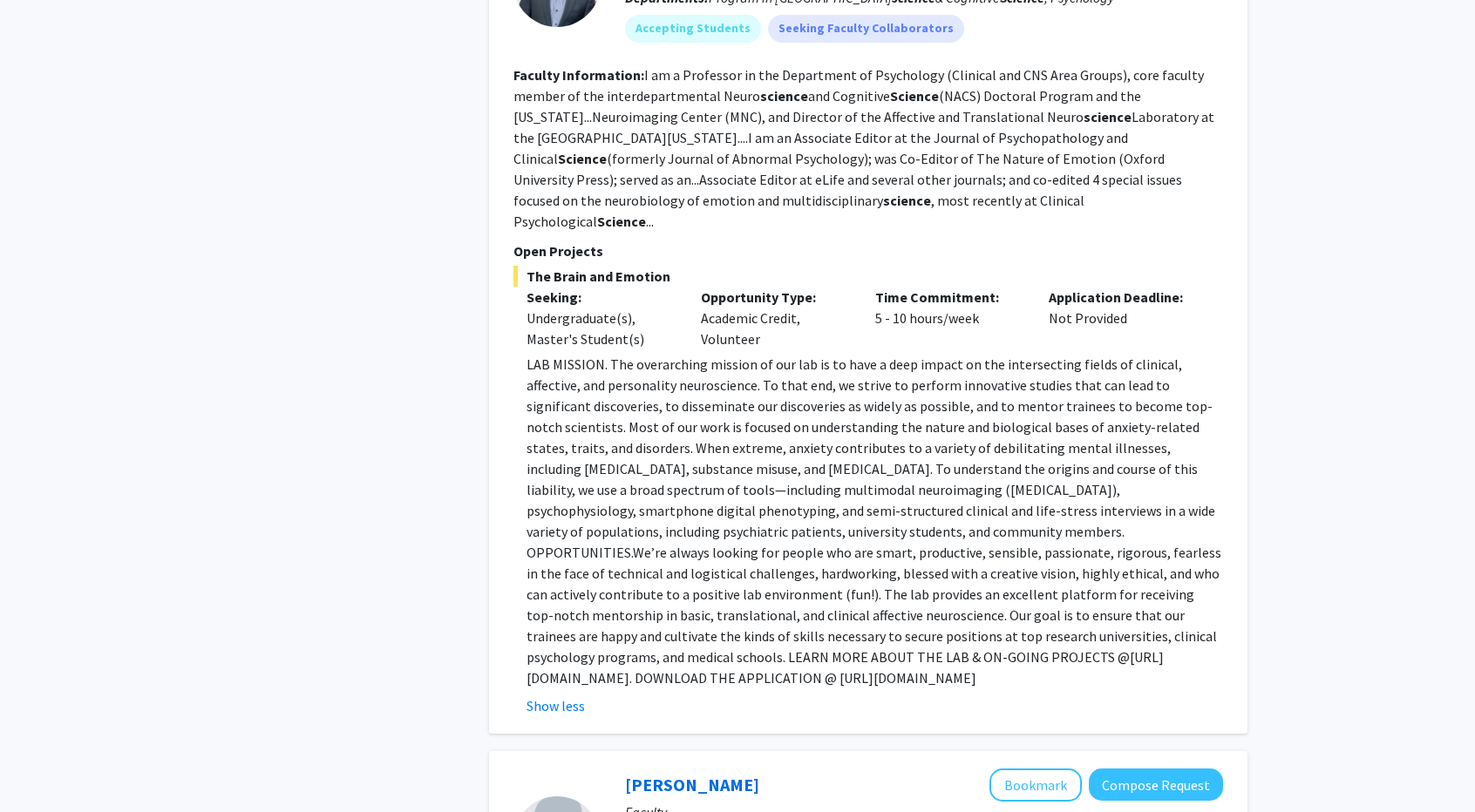
click at [872, 367] on p "LAB MISSION. The overarching mission of our lab is to have a deep impact on the…" at bounding box center [874, 521] width 696 height 334
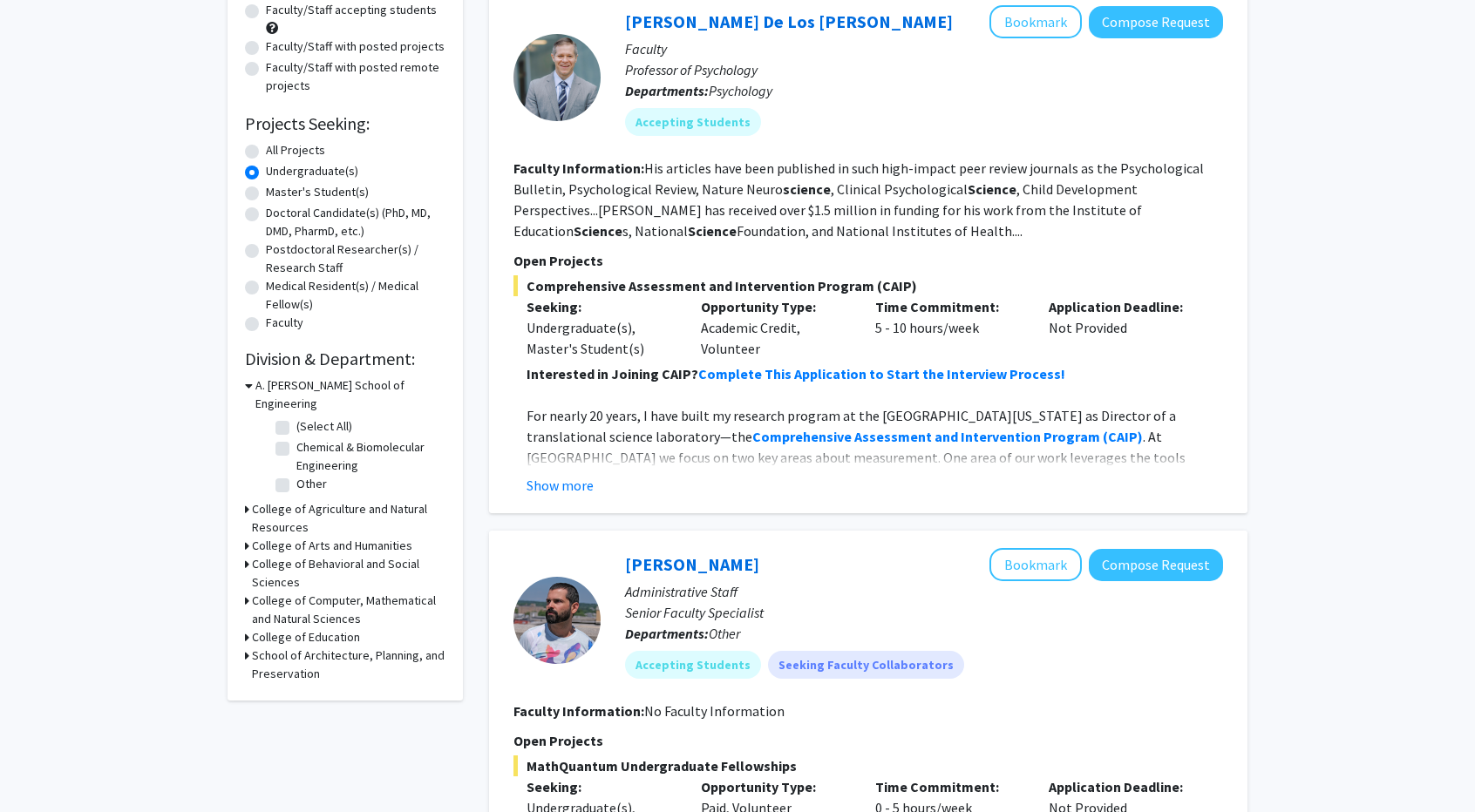
scroll to position [0, 0]
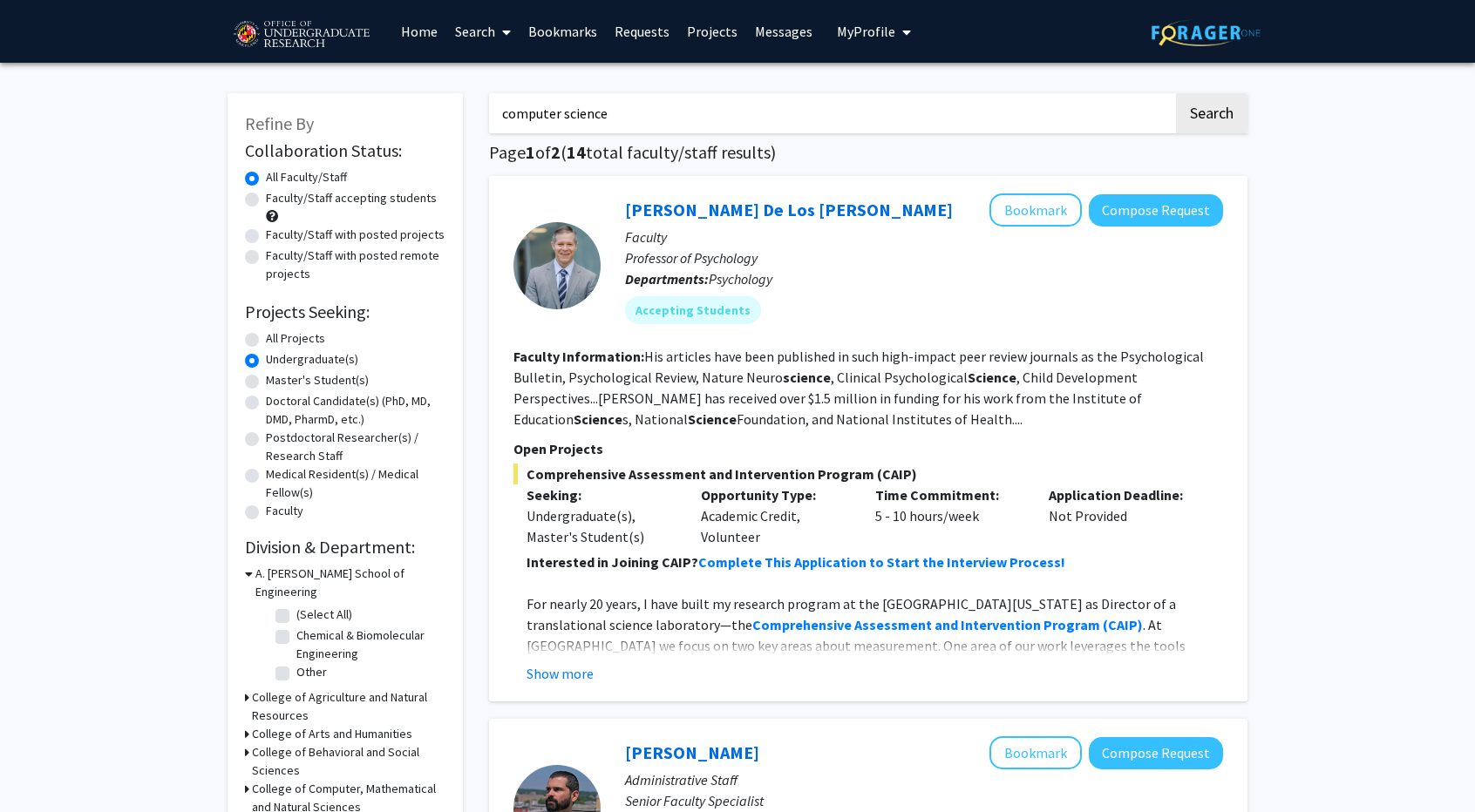
click at [503, 120] on input "computer science" at bounding box center [831, 113] width 684 height 40
type input ""computer science""
click at [1231, 119] on button "Search" at bounding box center [1212, 113] width 71 height 40
radio input "true"
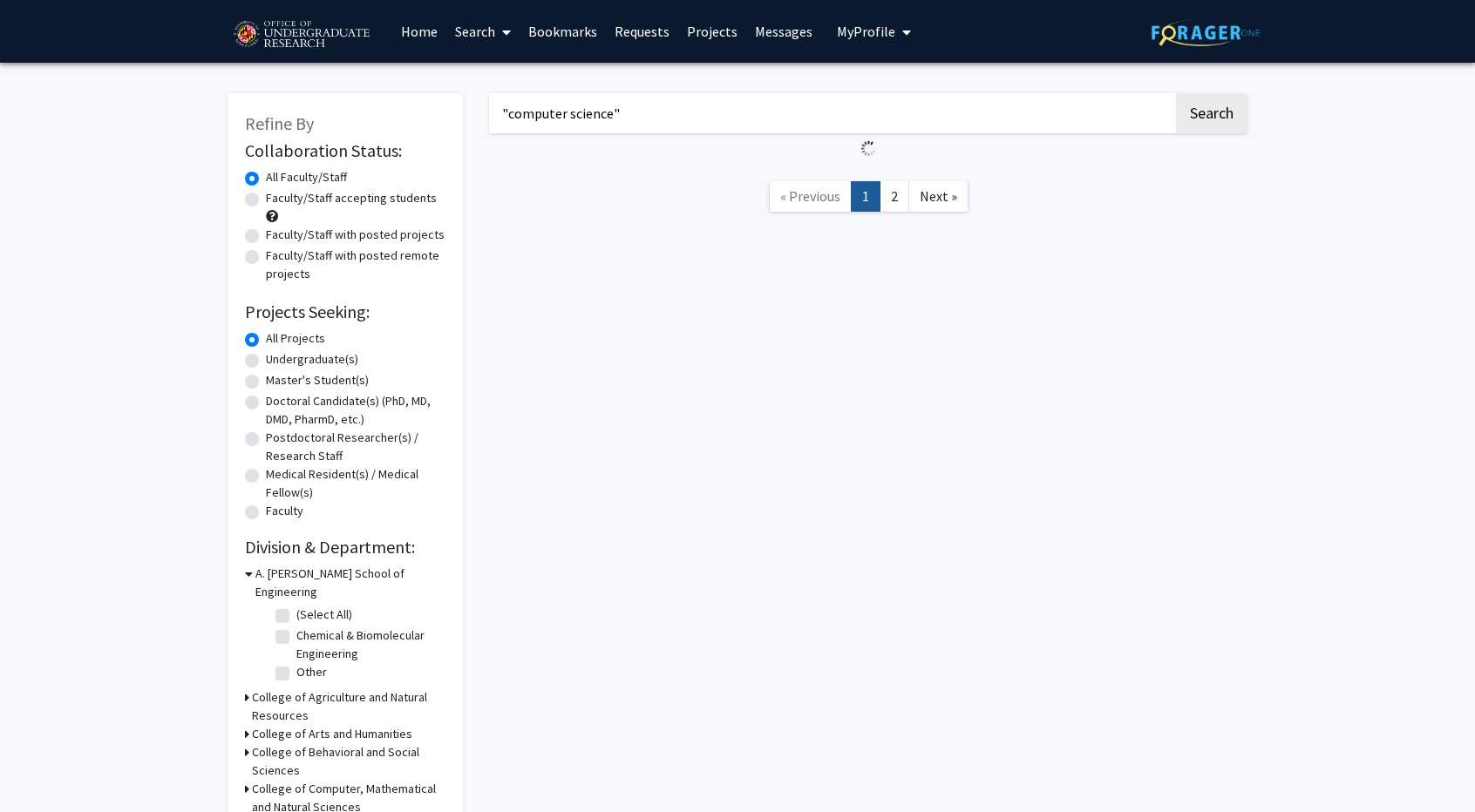
click at [305, 360] on label "Undergraduate(s)" at bounding box center [312, 360] width 93 height 19
click at [277, 360] on input "Undergraduate(s)" at bounding box center [272, 356] width 11 height 11
radio input "true"
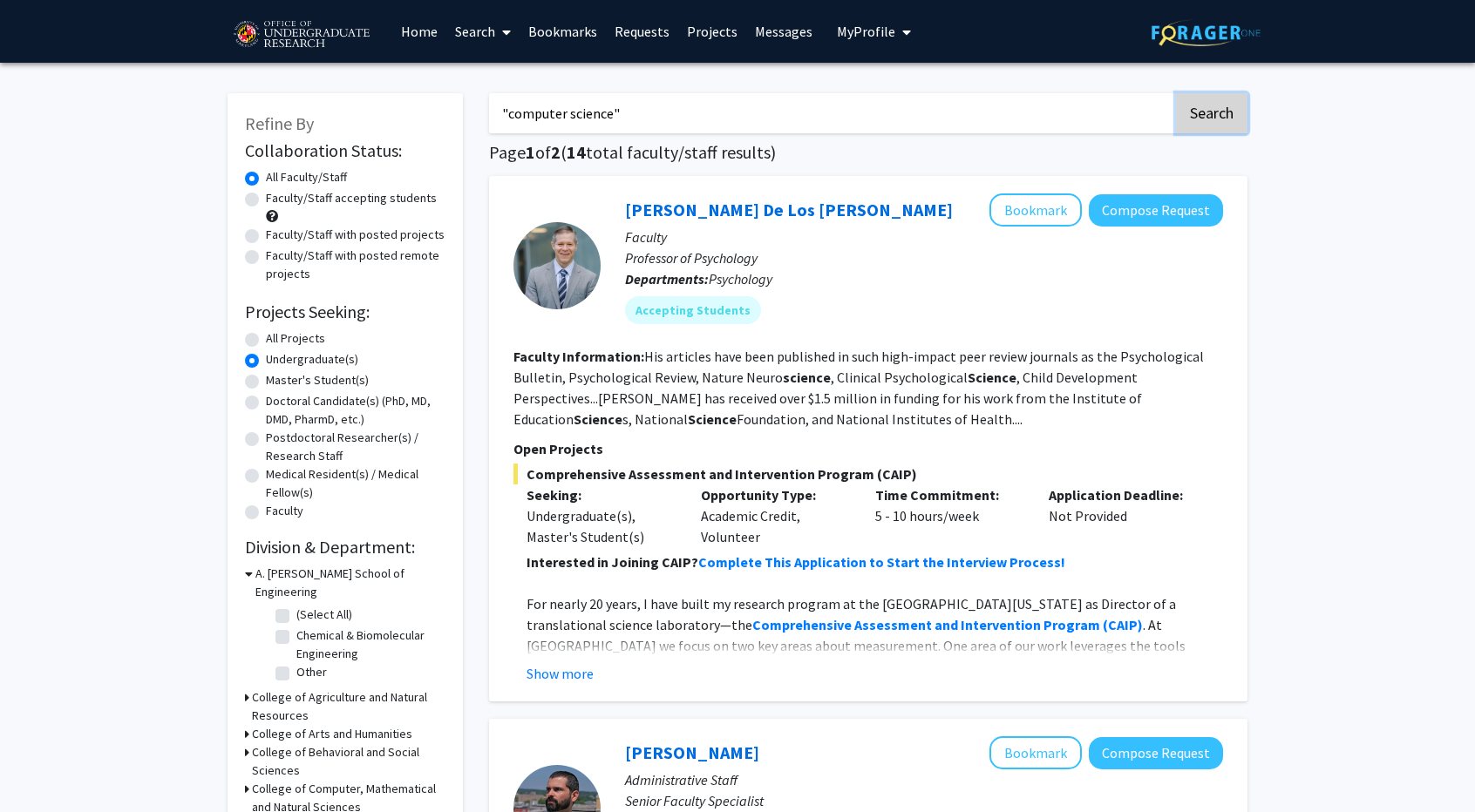
click at [1226, 111] on button "Search" at bounding box center [1212, 113] width 71 height 40
radio input "true"
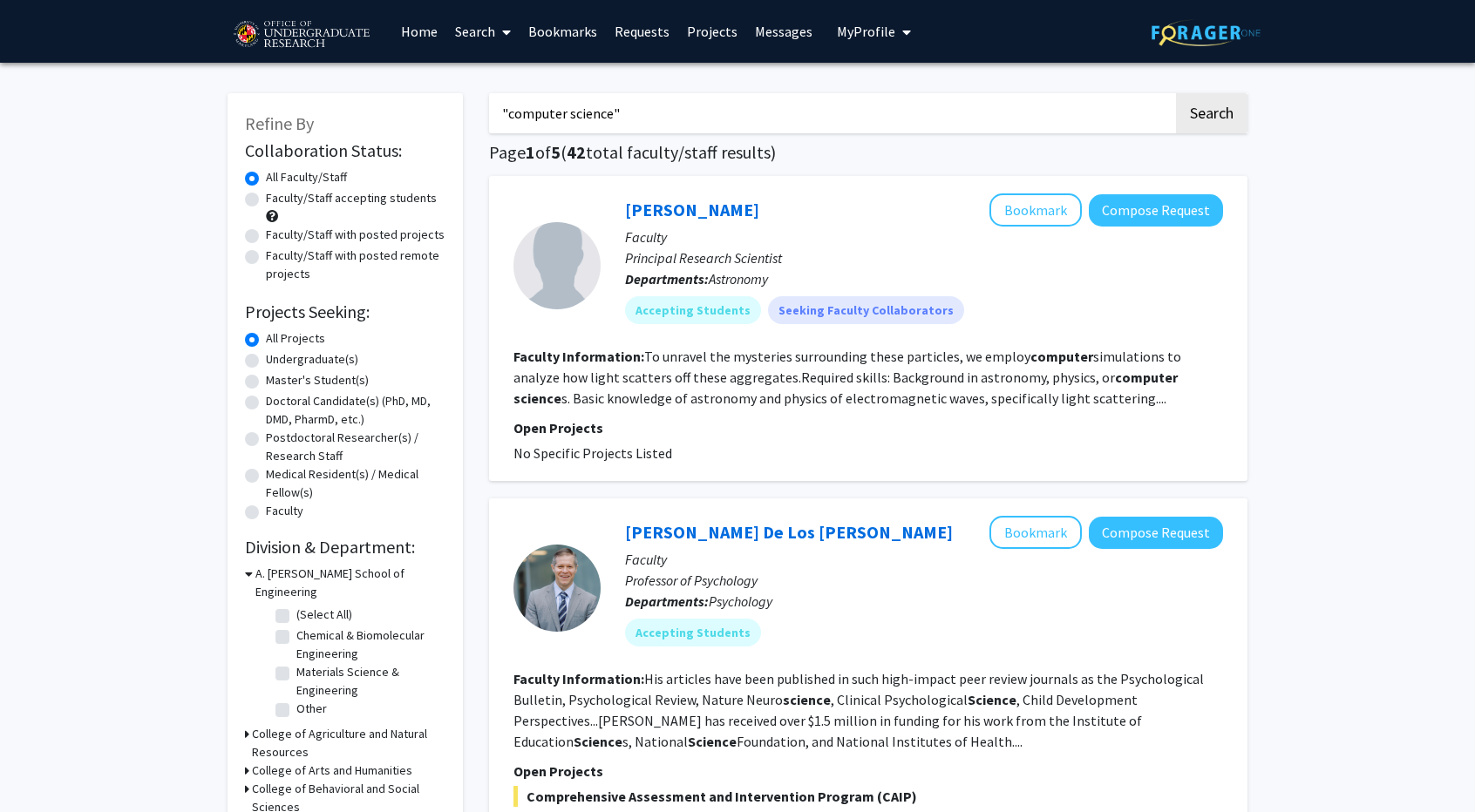
click at [314, 358] on label "Undergraduate(s)" at bounding box center [312, 360] width 93 height 19
click at [277, 358] on input "Undergraduate(s)" at bounding box center [272, 356] width 11 height 11
radio input "true"
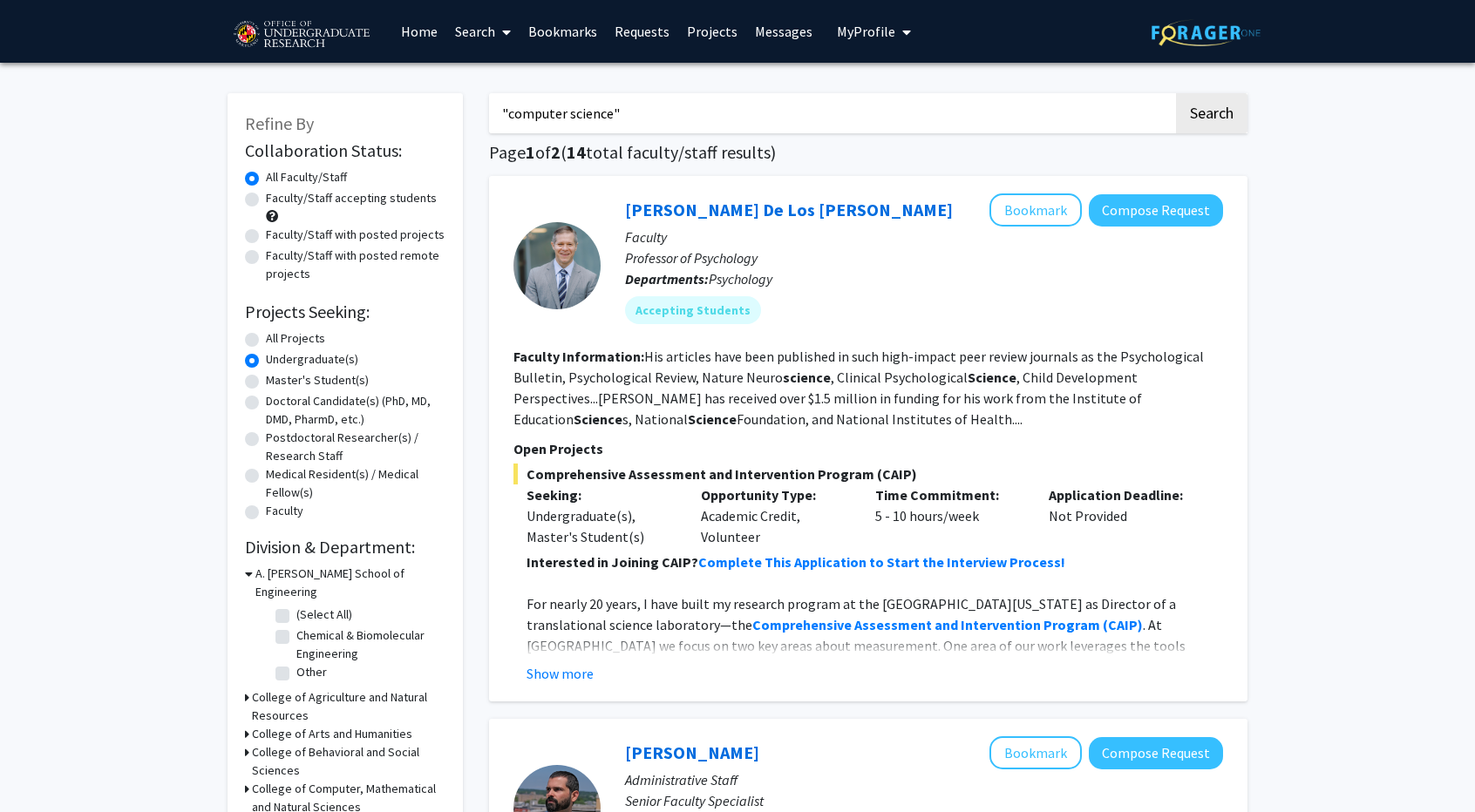
click at [636, 112] on input ""computer science"" at bounding box center [831, 113] width 684 height 40
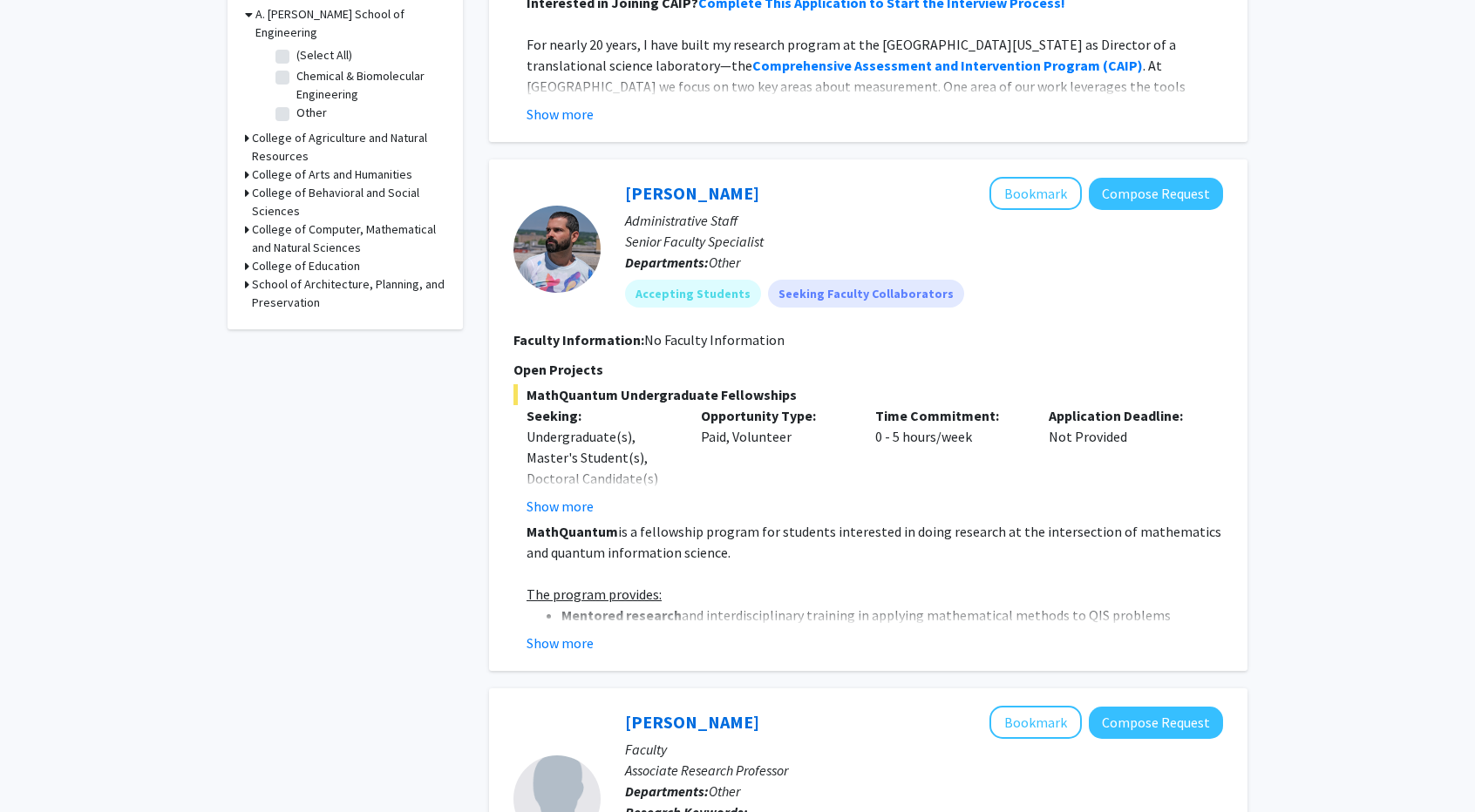
scroll to position [610, 0]
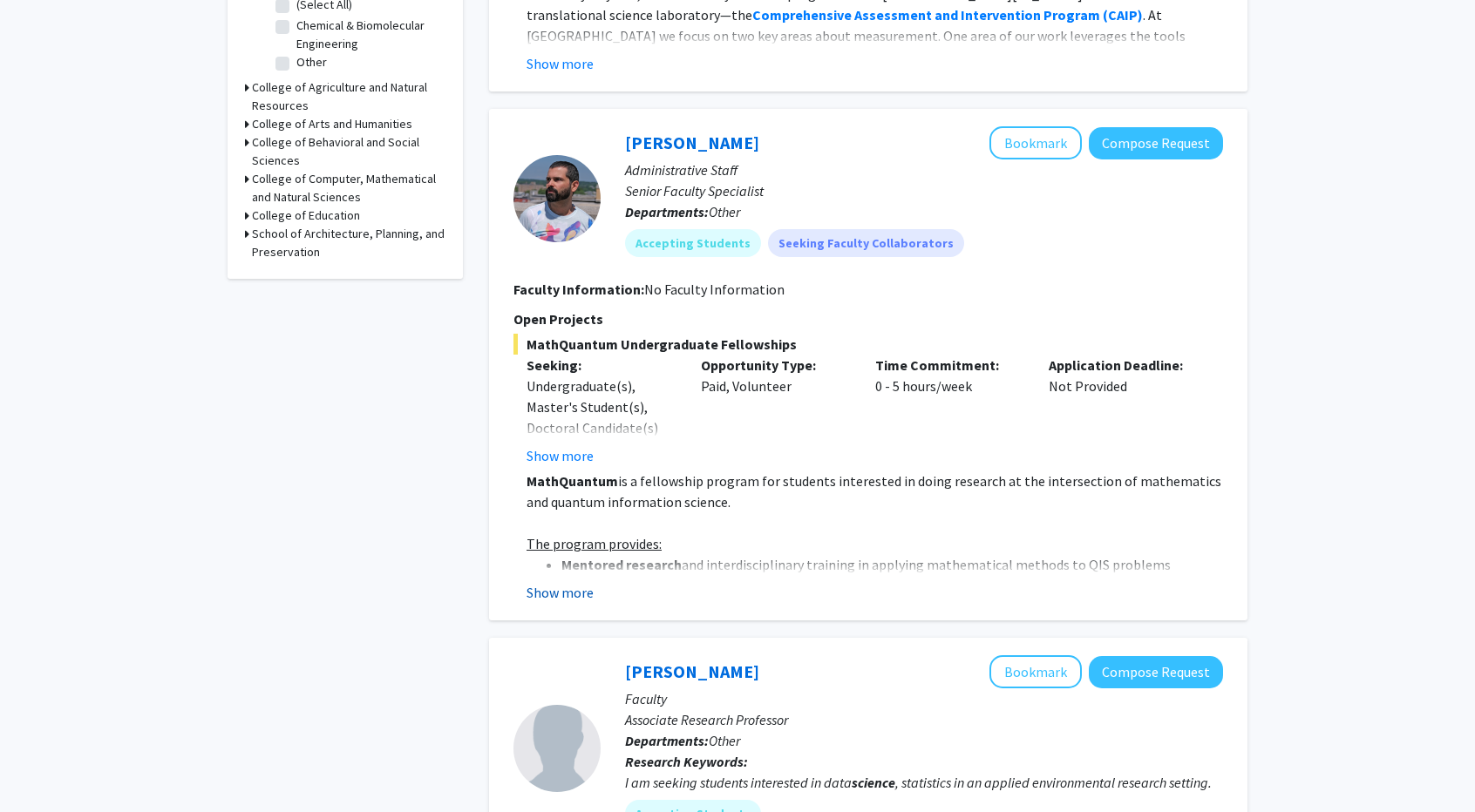
click at [573, 592] on button "Show more" at bounding box center [560, 592] width 67 height 21
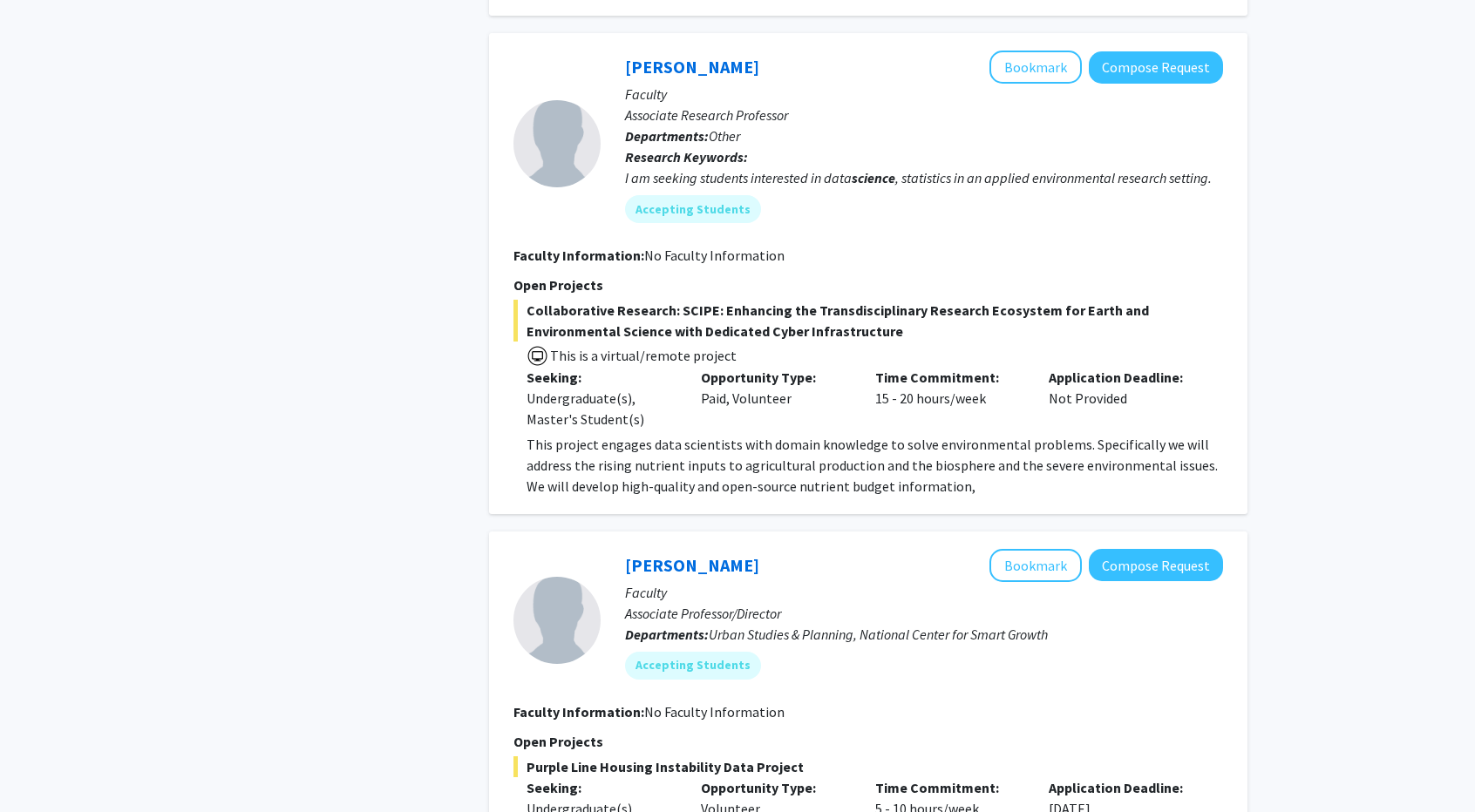
scroll to position [1917, 0]
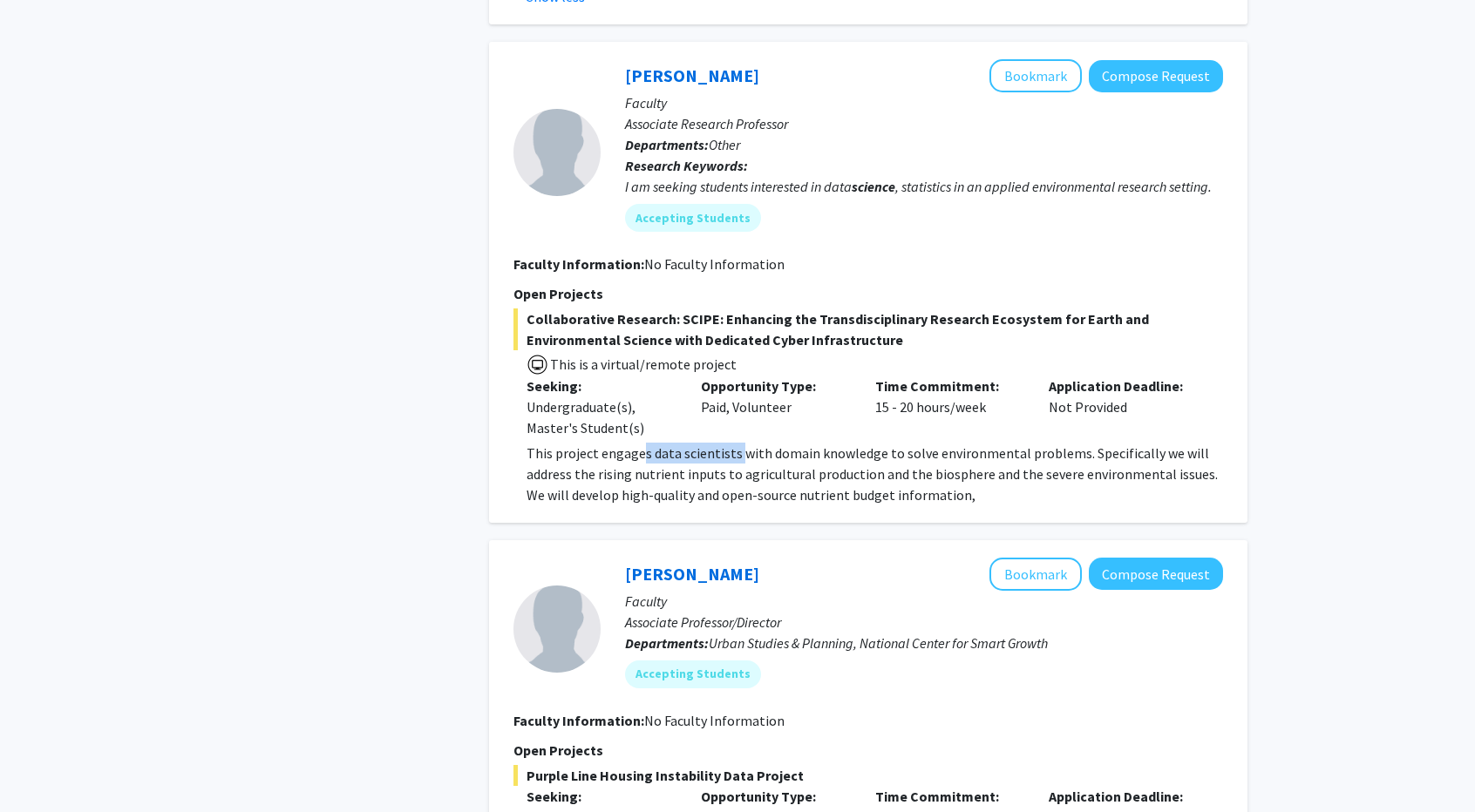
drag, startPoint x: 642, startPoint y: 430, endPoint x: 738, endPoint y: 432, distance: 96.0
click at [738, 443] on p "This project engages data scientists with domain knowledge to solve environment…" at bounding box center [874, 474] width 696 height 63
click at [892, 443] on p "This project engages data scientists with domain knowledge to solve environment…" at bounding box center [874, 474] width 696 height 63
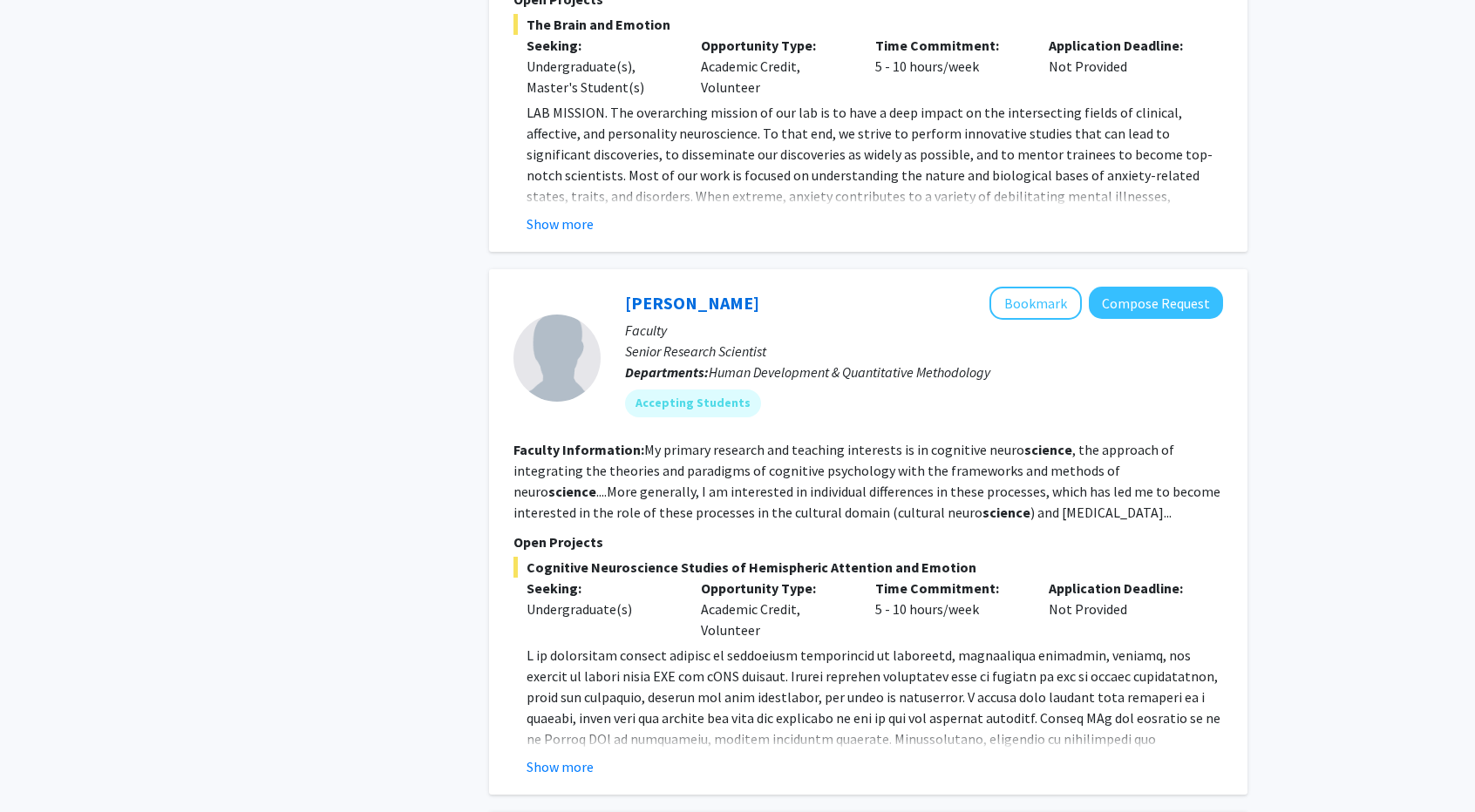
scroll to position [5054, 0]
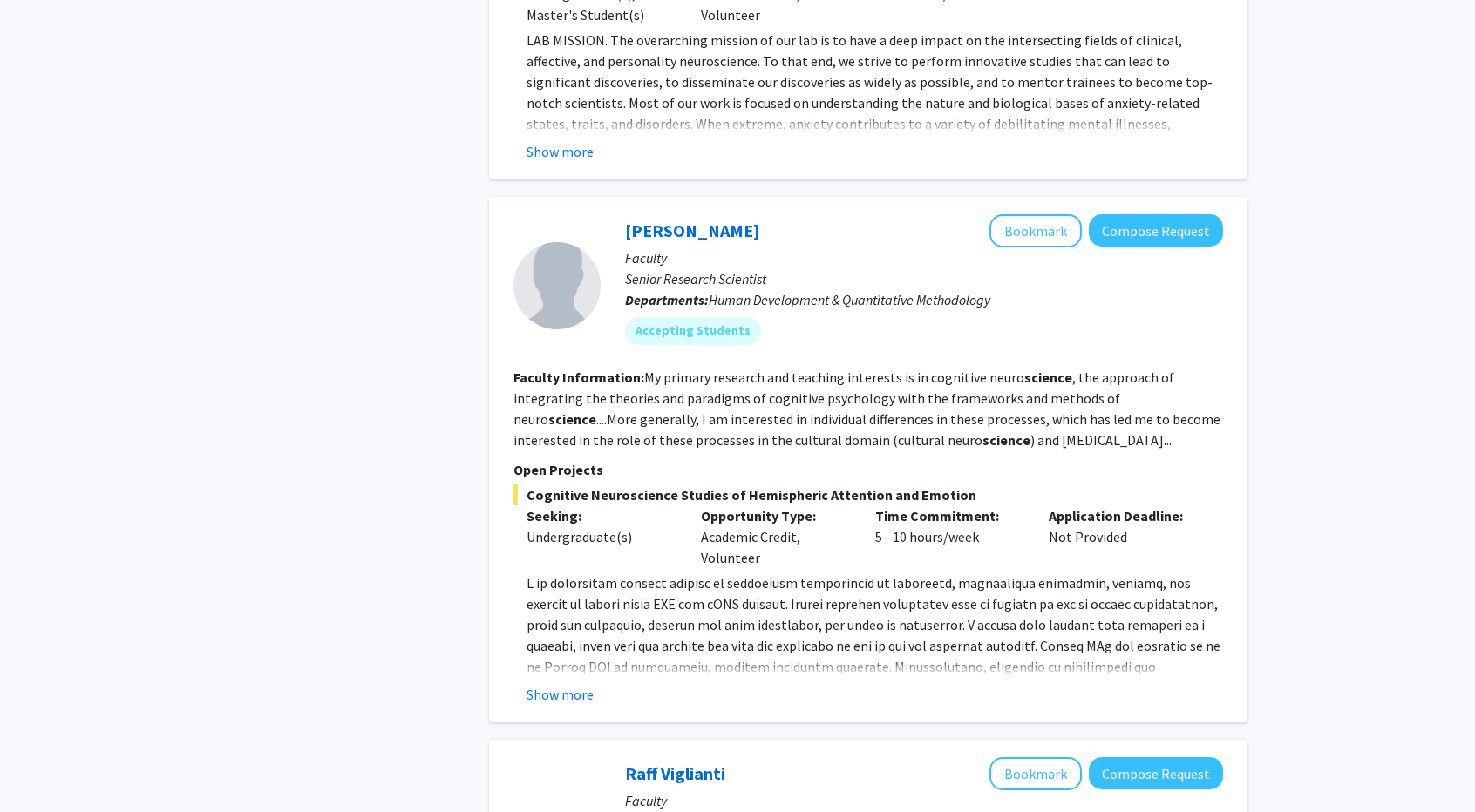
click at [588, 623] on div "[PERSON_NAME] Bookmark Compose Request Faculty Senior Research Scientist Depart…" at bounding box center [868, 459] width 758 height 525
click at [584, 684] on button "Show more" at bounding box center [560, 694] width 67 height 21
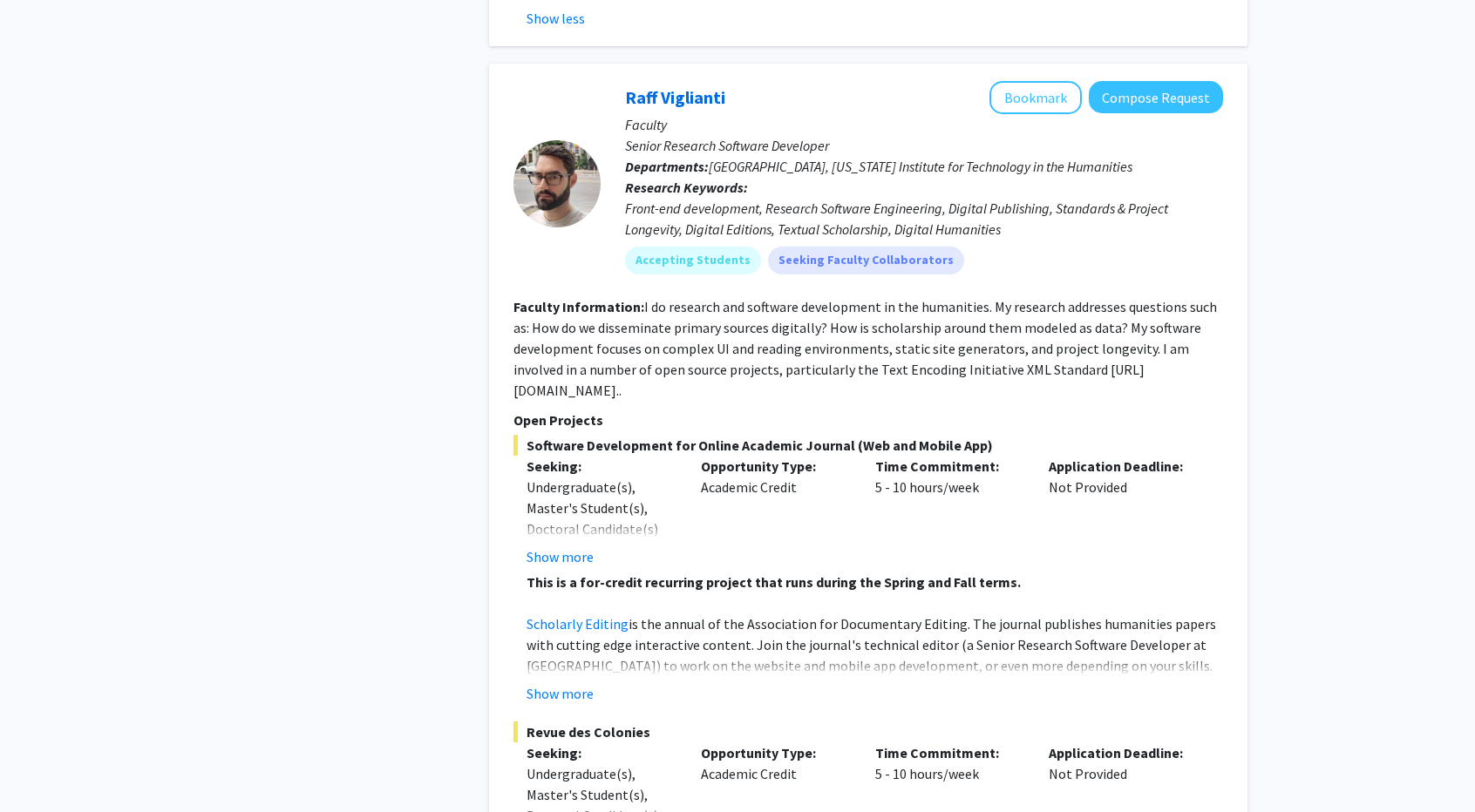
scroll to position [5838, 0]
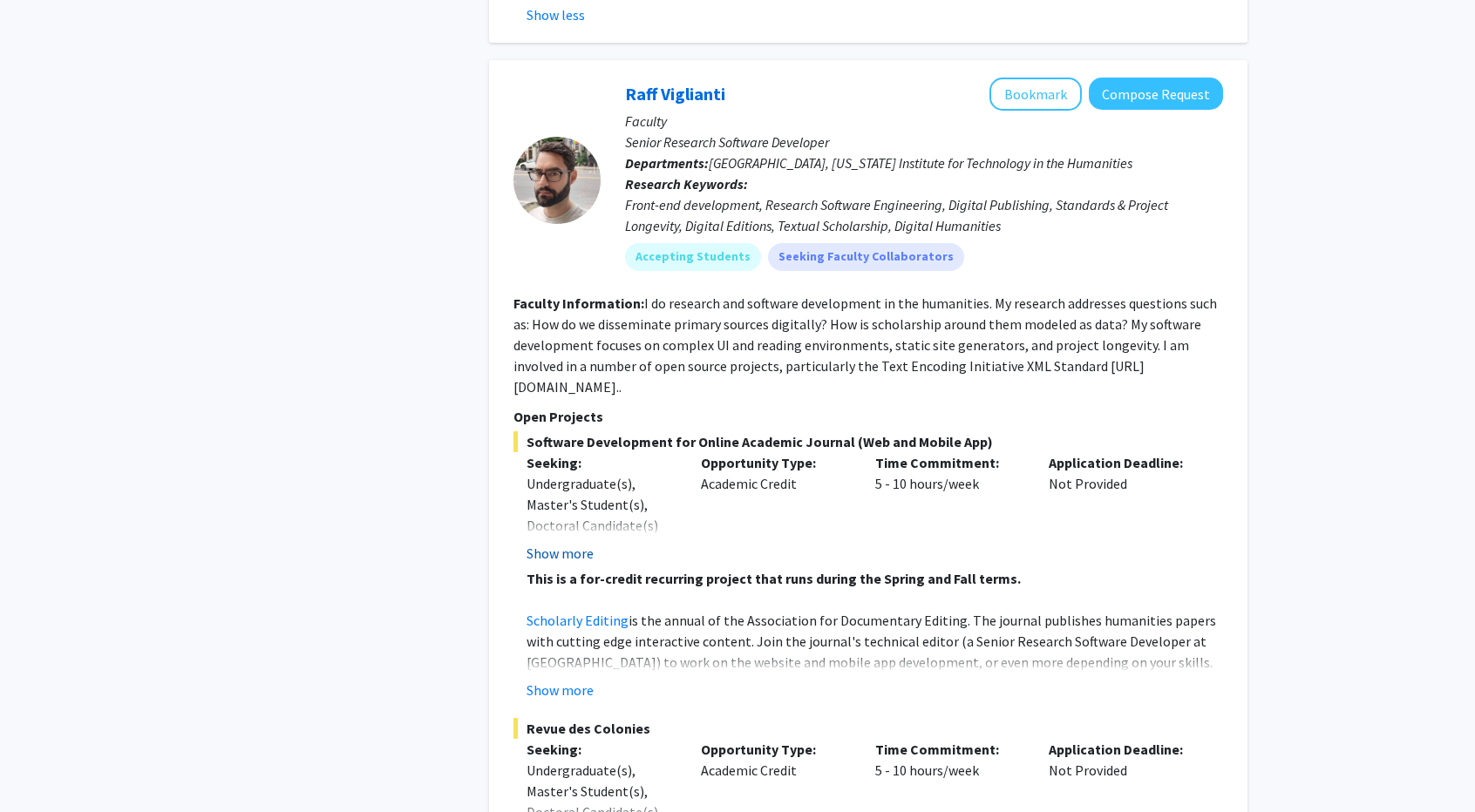
click at [586, 543] on button "Show more" at bounding box center [560, 554] width 67 height 21
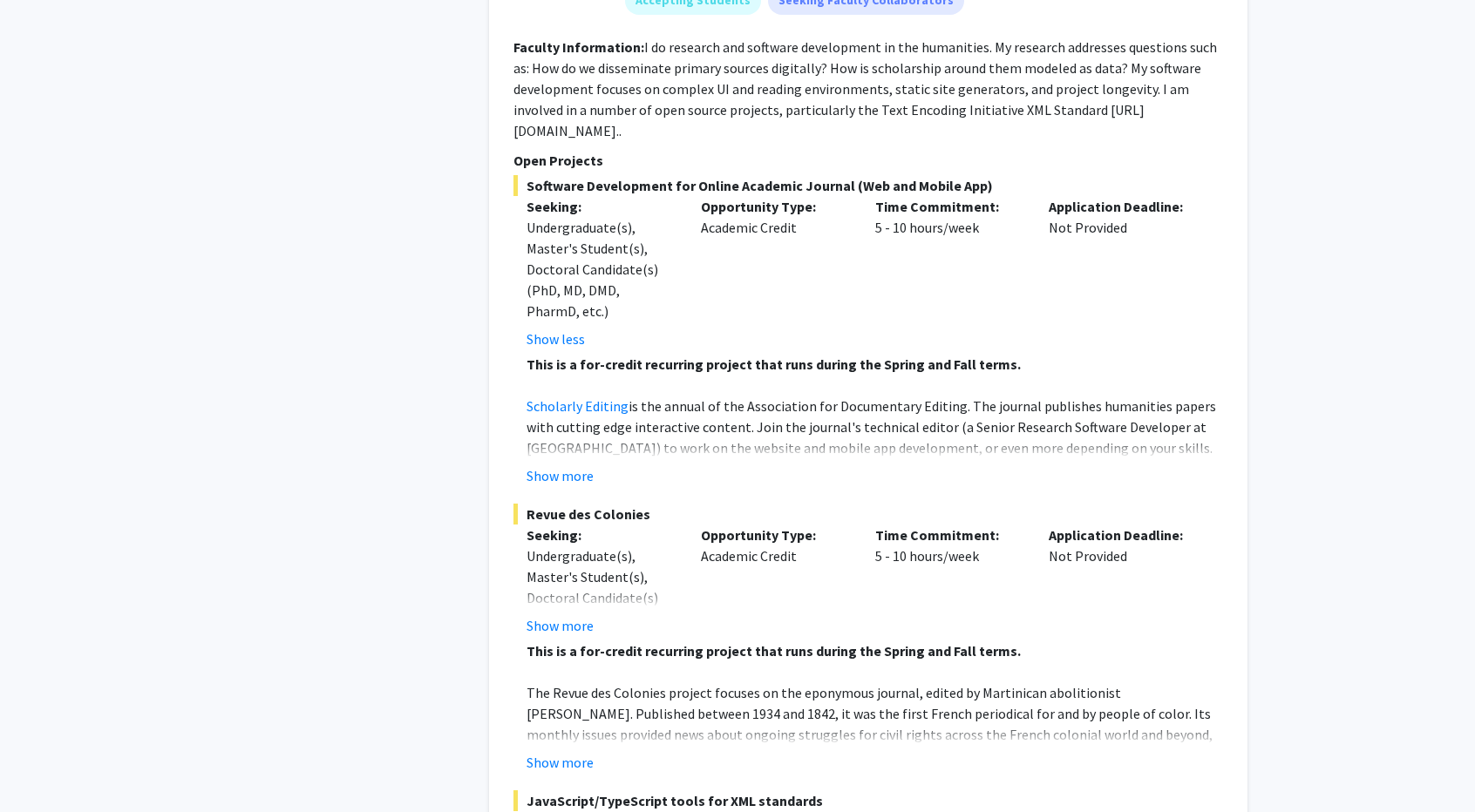
scroll to position [6099, 0]
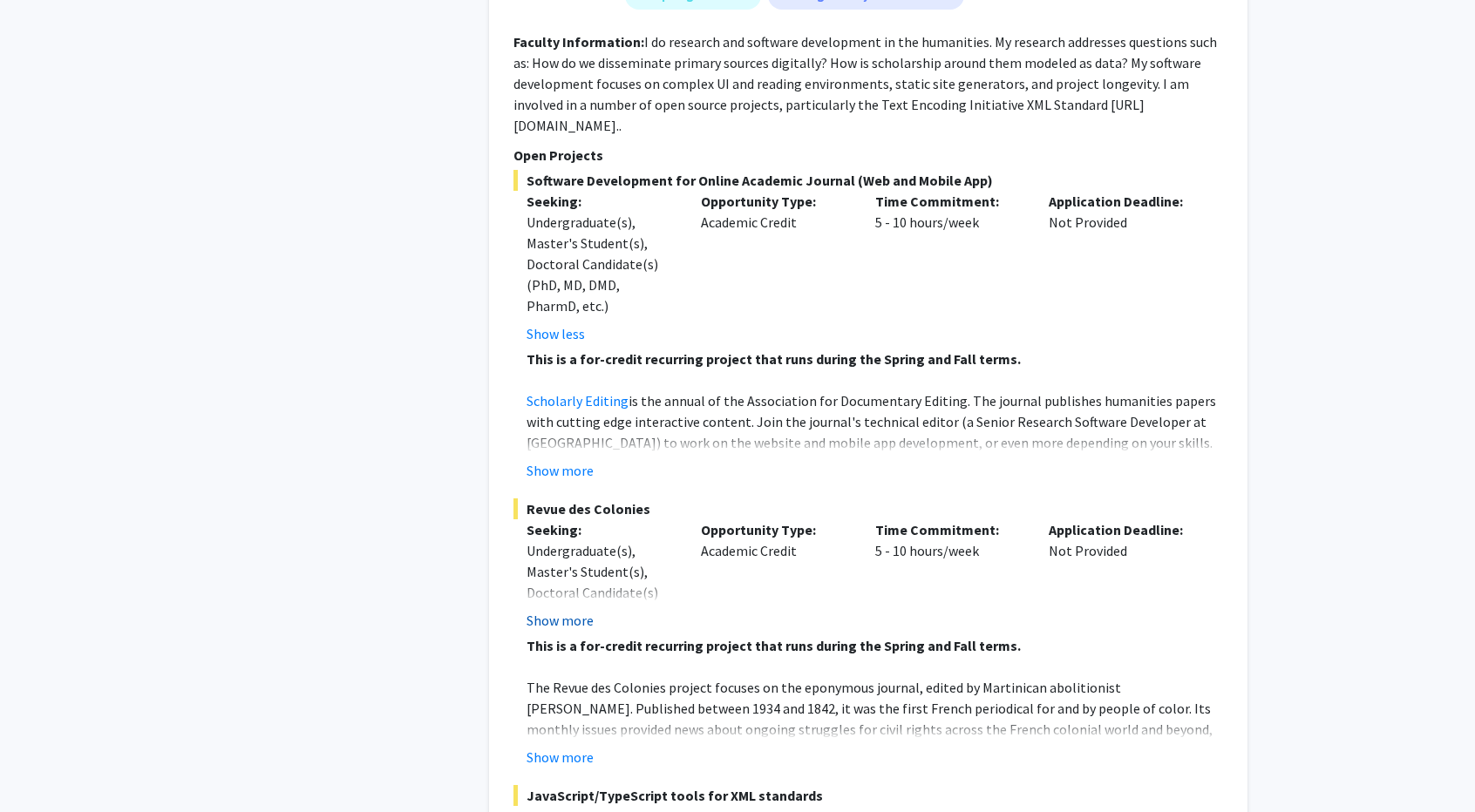
click at [577, 610] on button "Show more" at bounding box center [560, 620] width 67 height 21
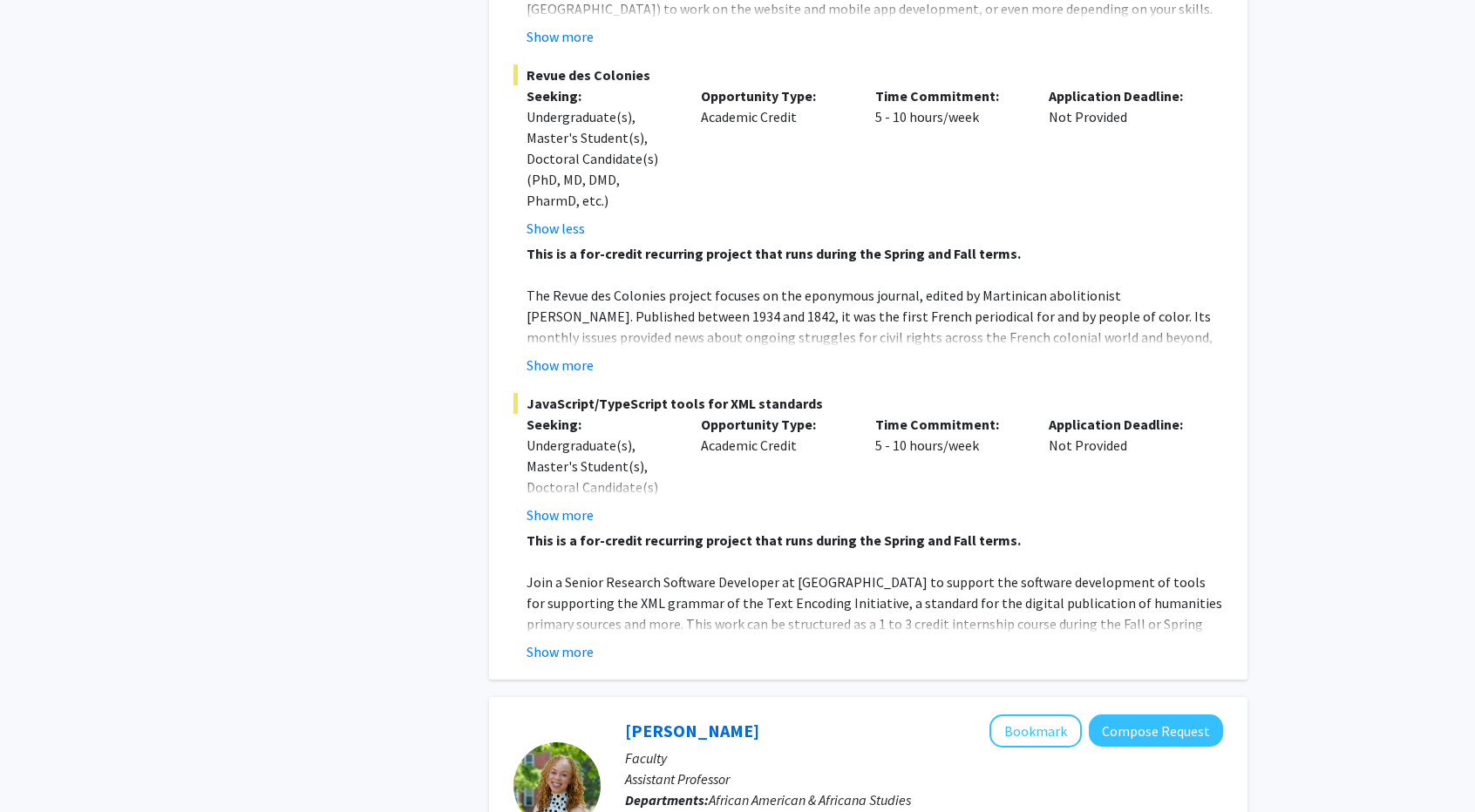
scroll to position [6534, 0]
click at [571, 640] on button "Show more" at bounding box center [560, 650] width 67 height 21
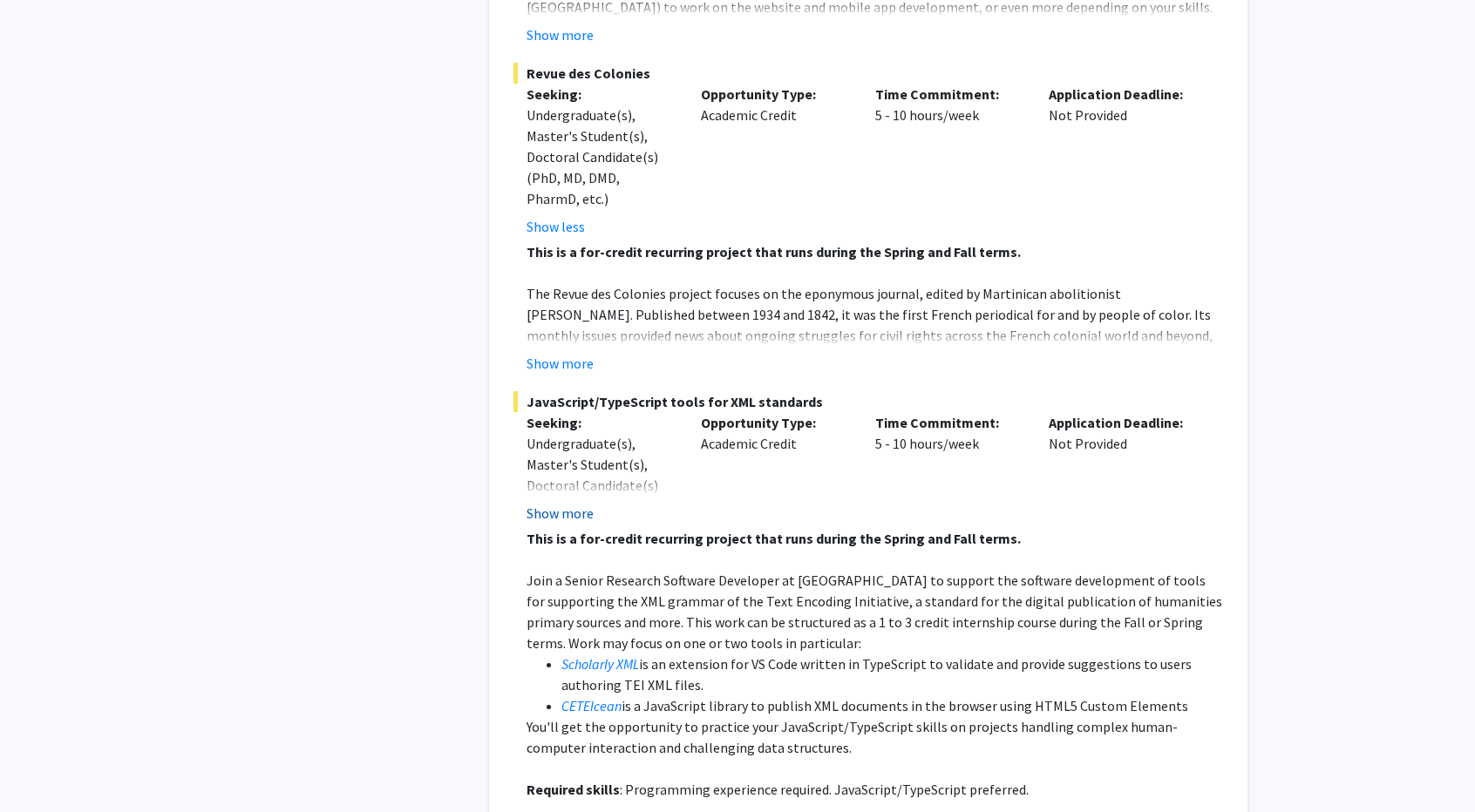
click at [574, 503] on button "Show more" at bounding box center [560, 513] width 67 height 21
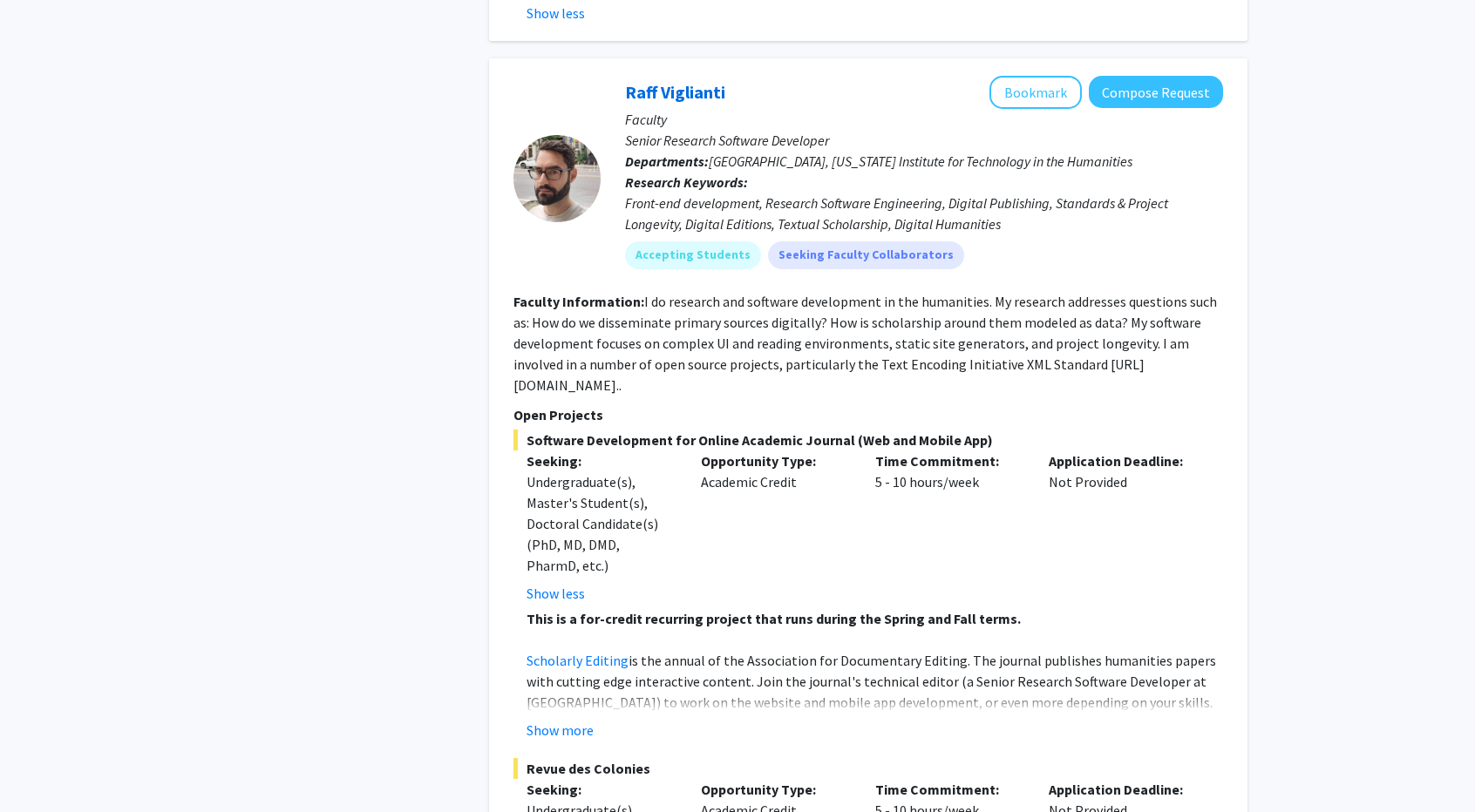
scroll to position [5838, 0]
click at [589, 721] on button "Show more" at bounding box center [560, 731] width 67 height 21
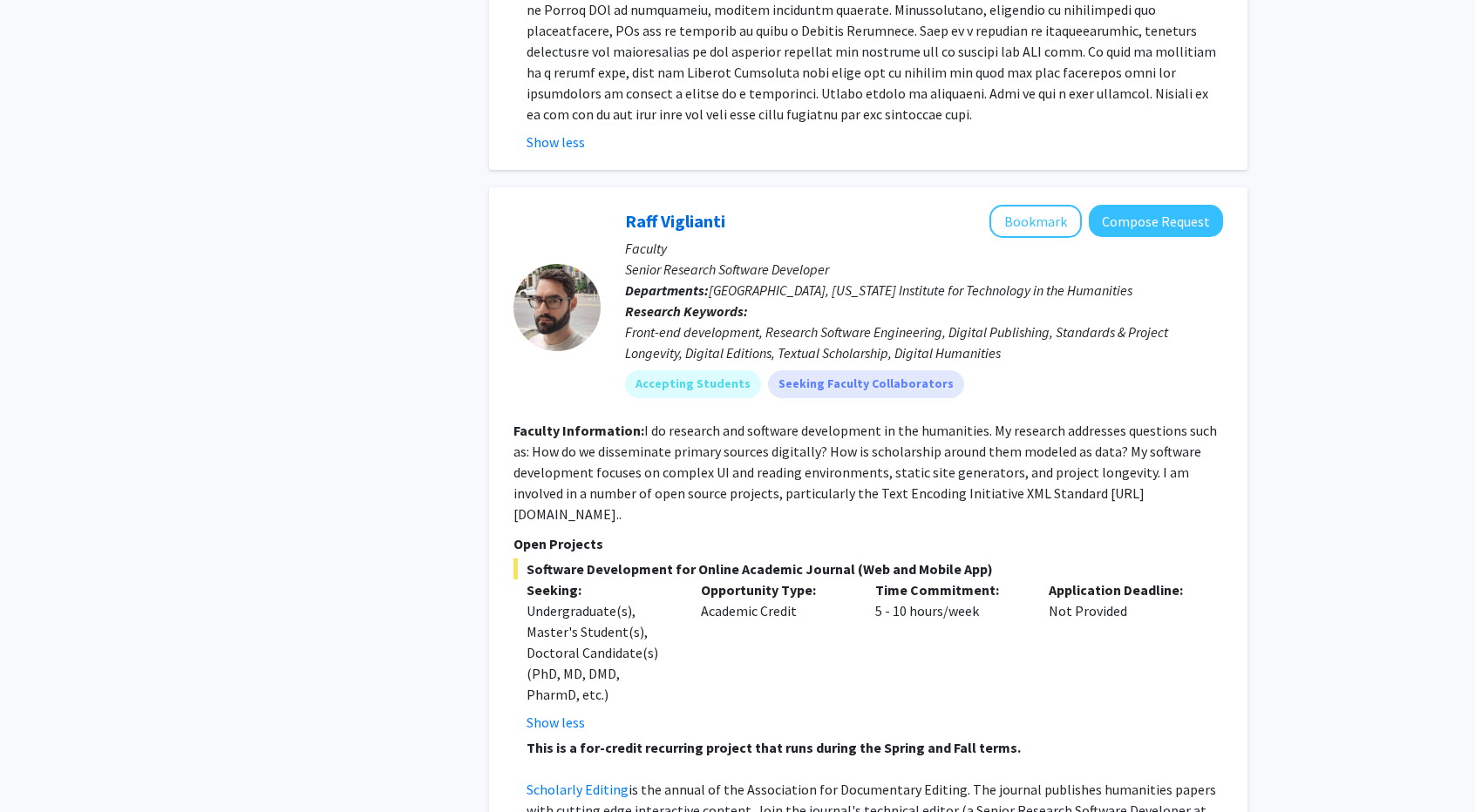
scroll to position [5663, 0]
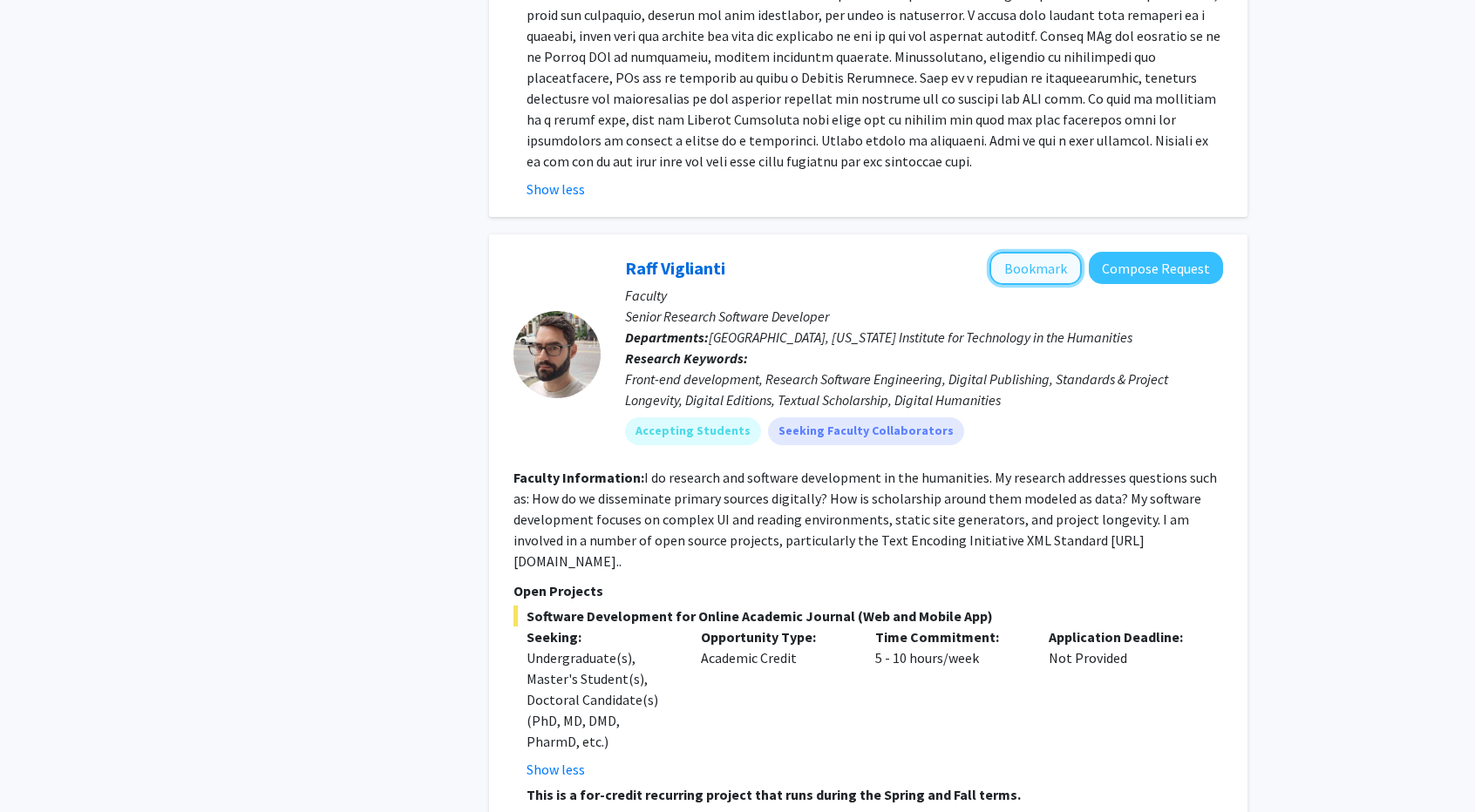
click at [1055, 252] on button "Bookmark" at bounding box center [1035, 268] width 93 height 33
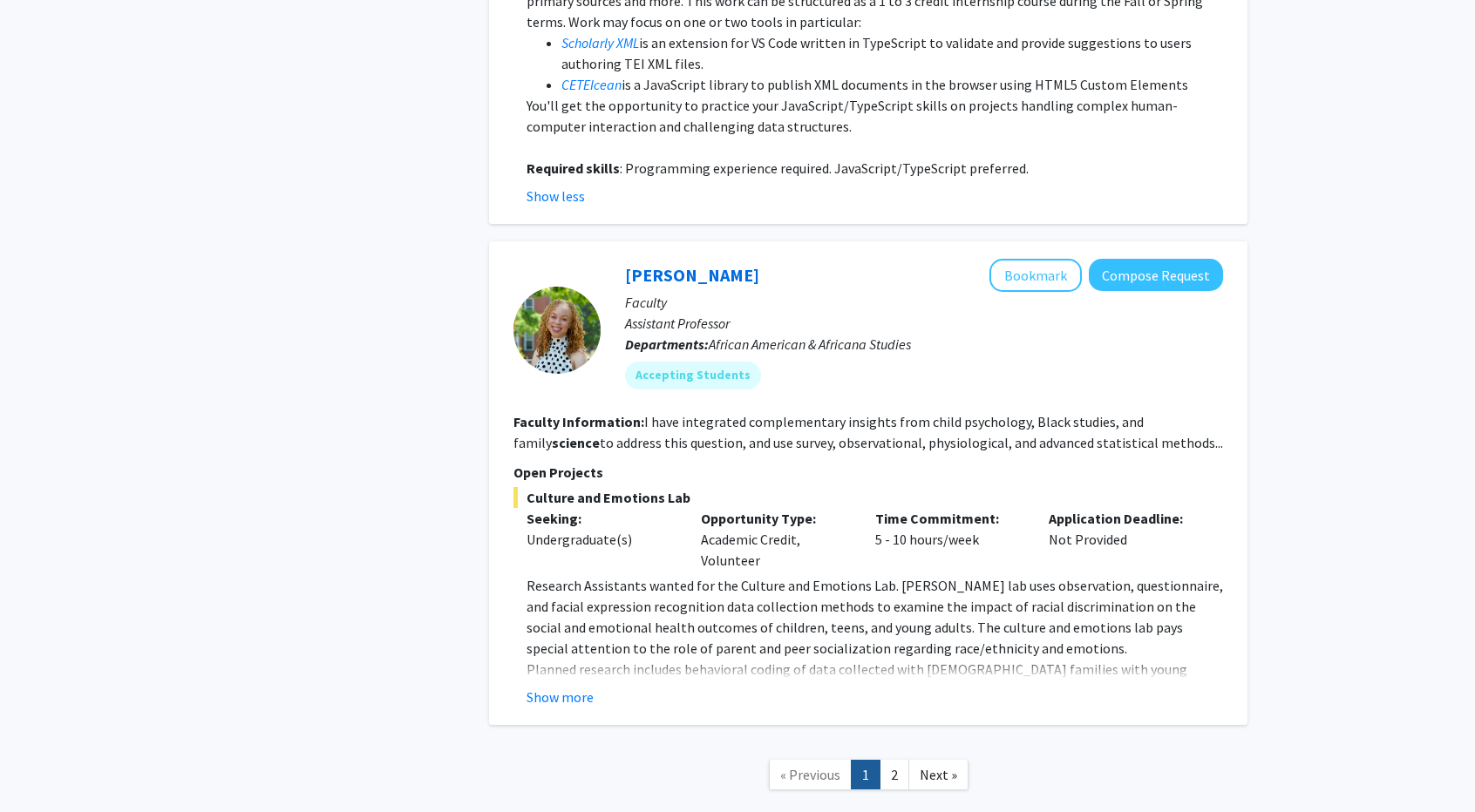
scroll to position [7303, 0]
click at [580, 686] on button "Show more" at bounding box center [560, 696] width 67 height 21
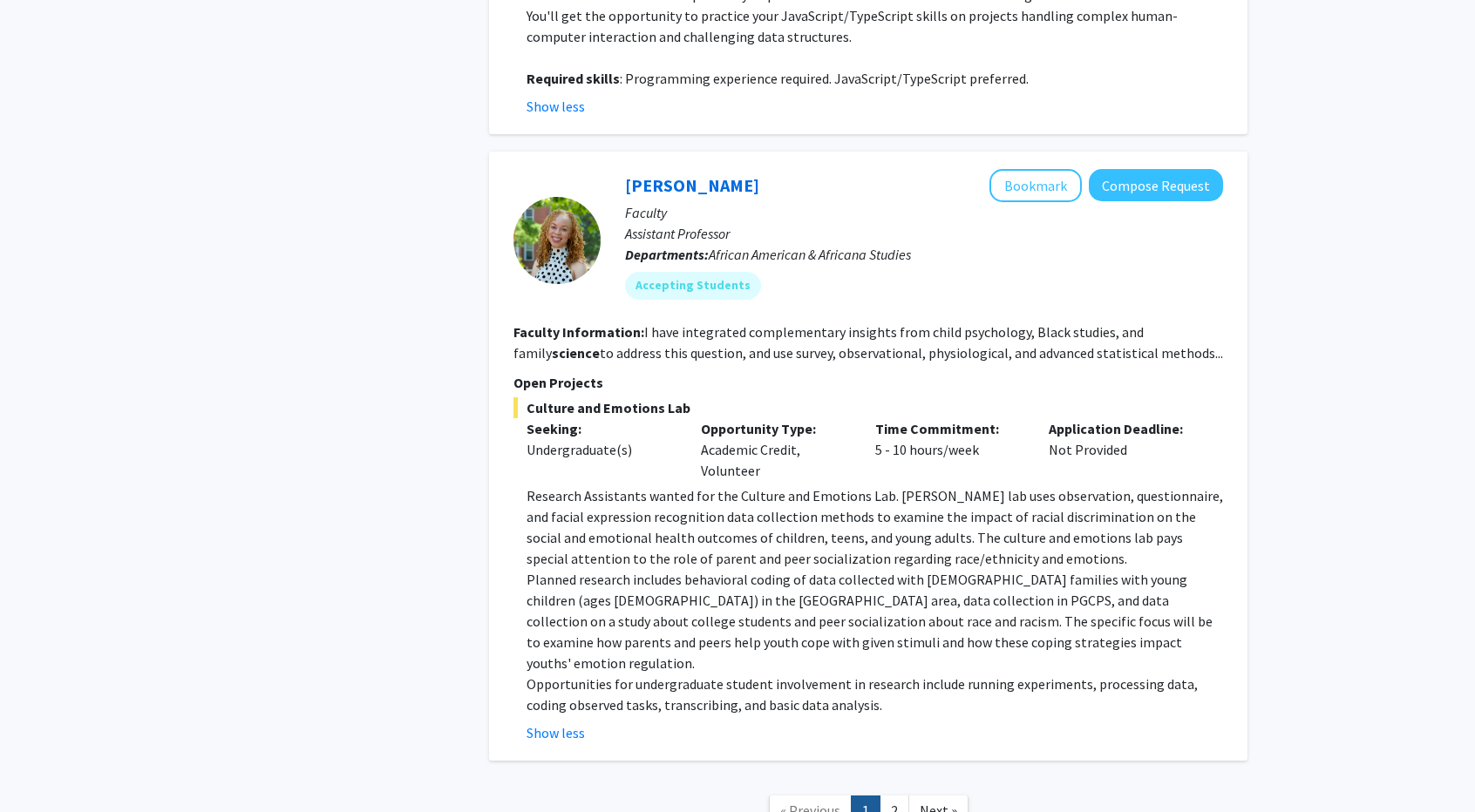
scroll to position [7408, 0]
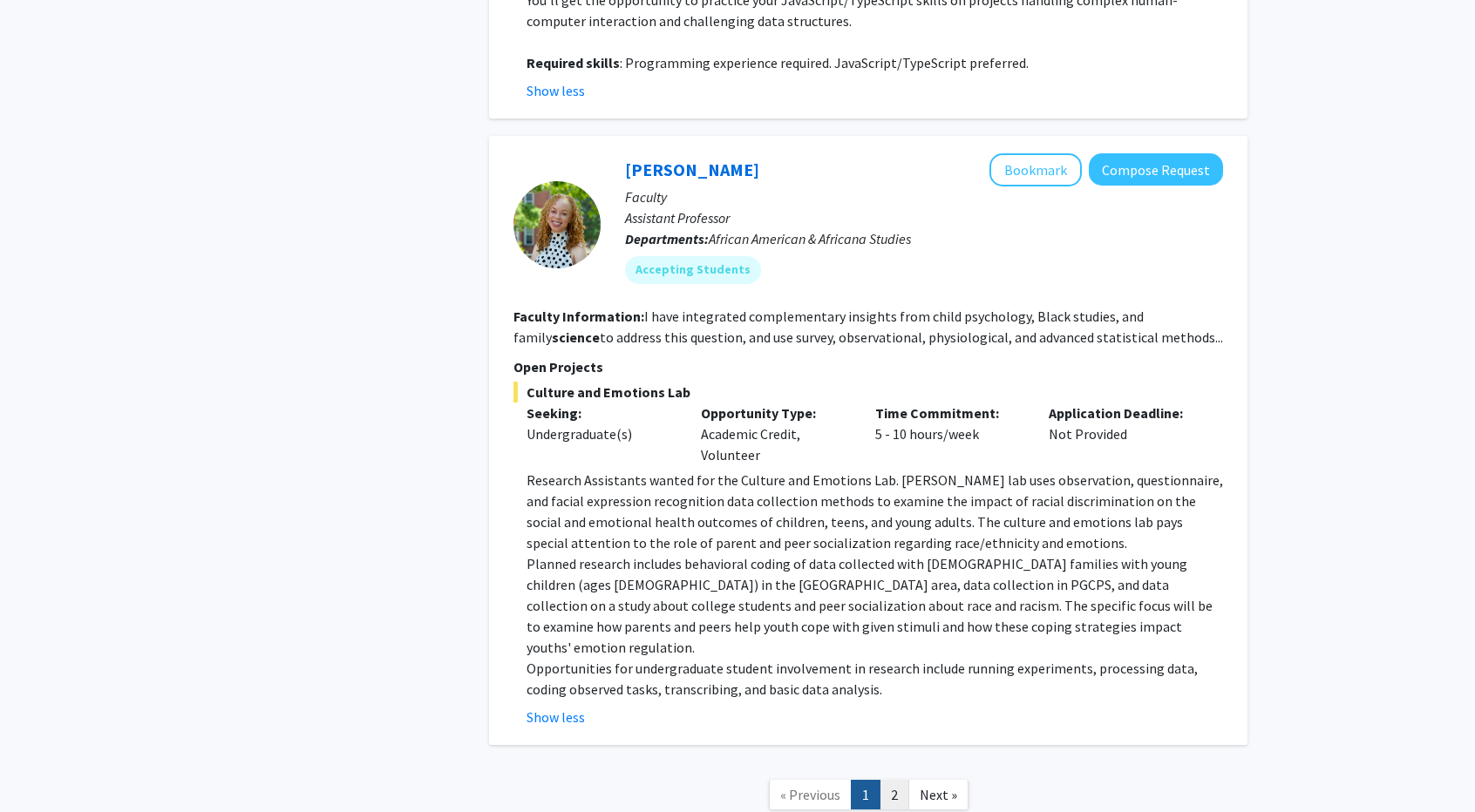
click at [890, 780] on link "2" at bounding box center [895, 795] width 30 height 31
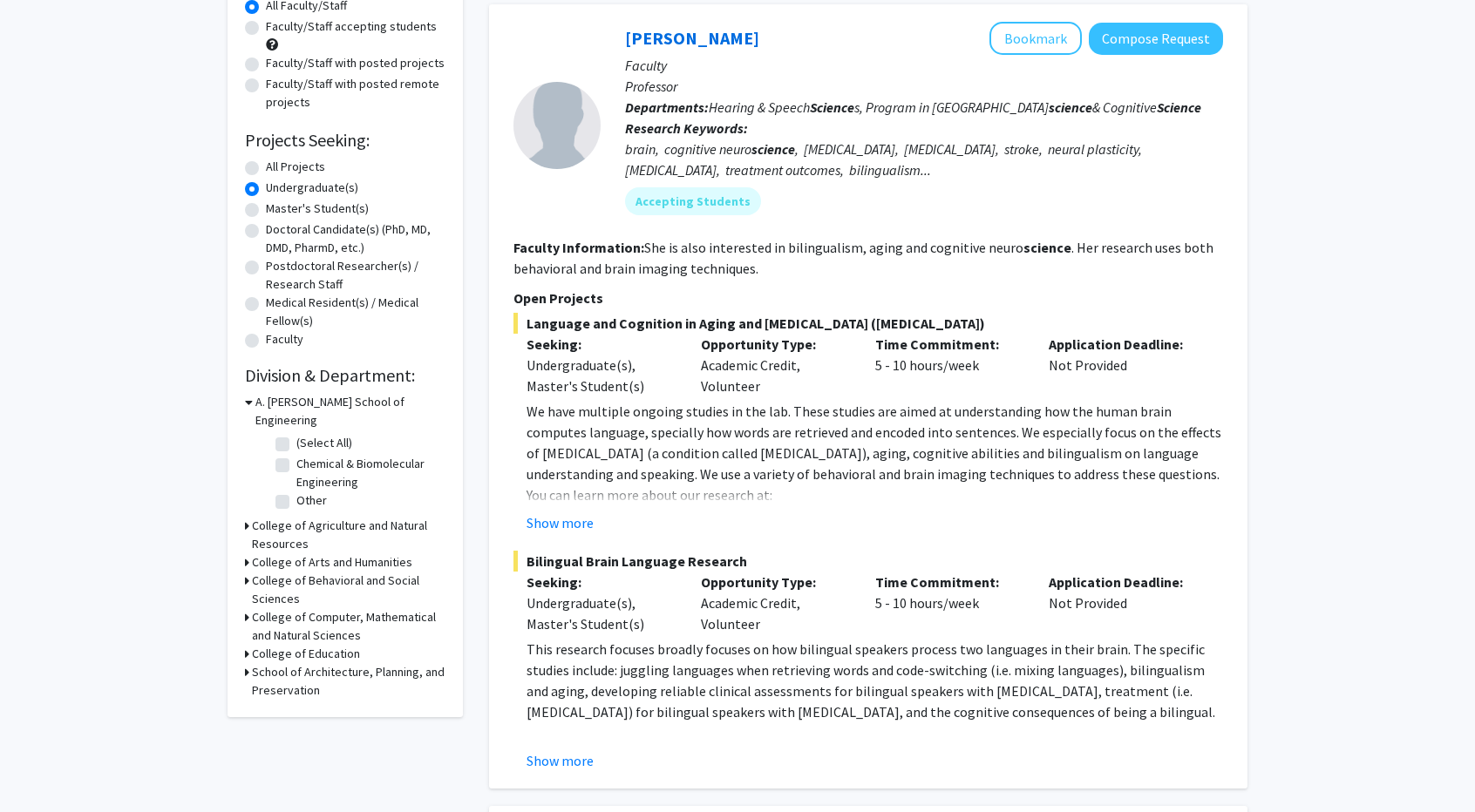
scroll to position [174, 0]
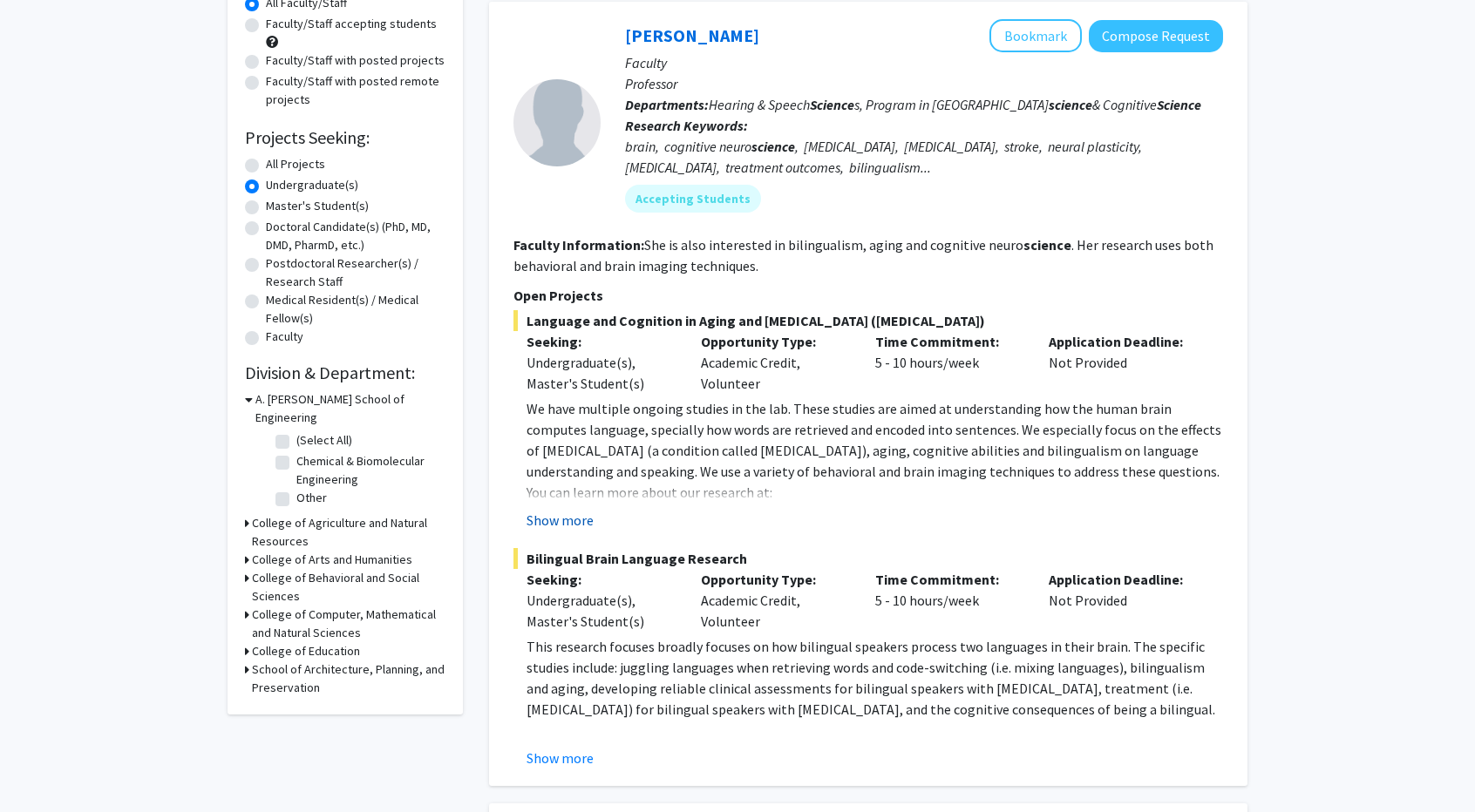
click at [577, 511] on button "Show more" at bounding box center [560, 520] width 67 height 21
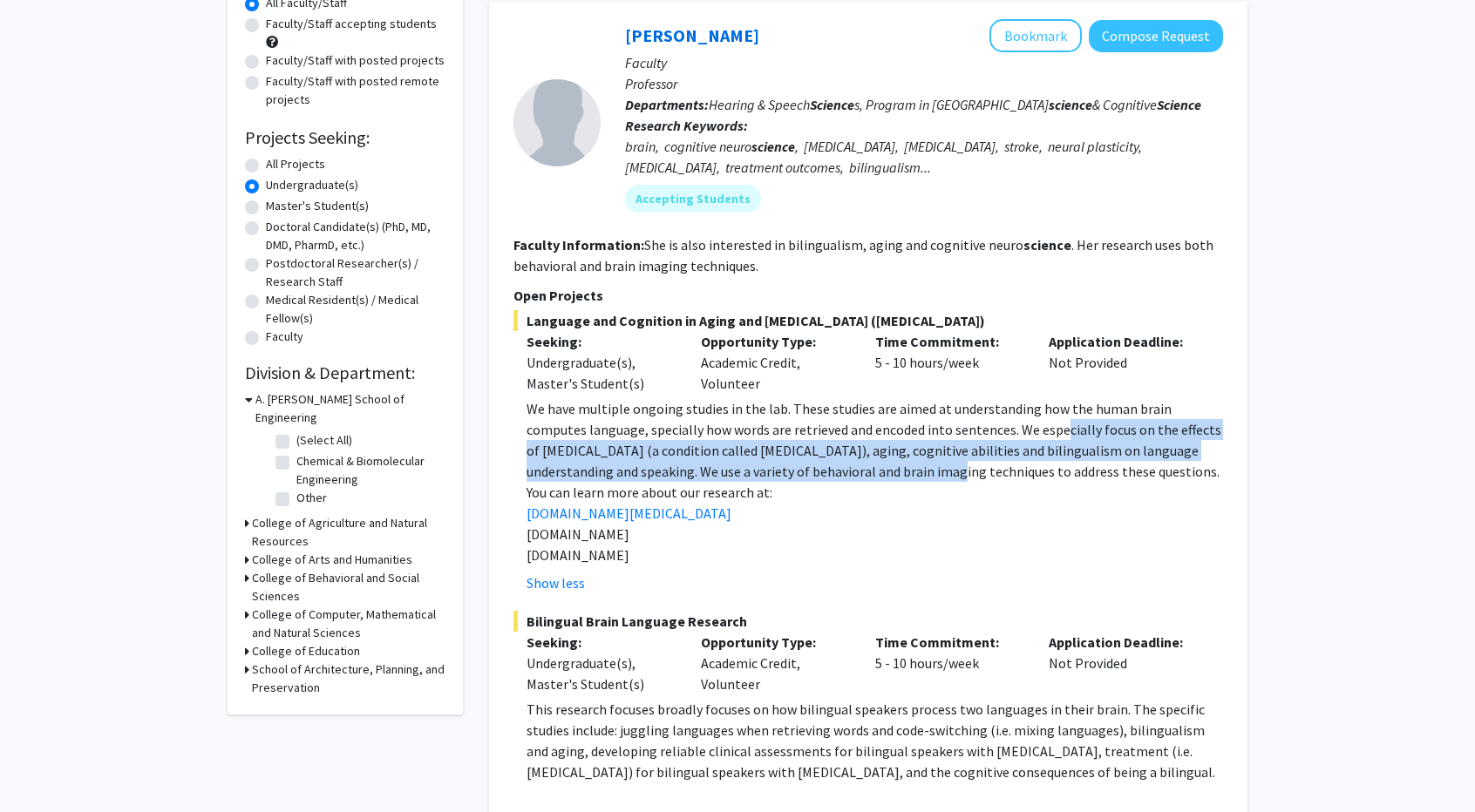
drag, startPoint x: 1000, startPoint y: 432, endPoint x: 902, endPoint y: 465, distance: 103.4
click at [902, 465] on p "We have multiple ongoing studies in the lab. These studies are aimed at underst…" at bounding box center [874, 439] width 696 height 83
click at [945, 454] on p "We have multiple ongoing studies in the lab. These studies are aimed at underst…" at bounding box center [874, 439] width 696 height 83
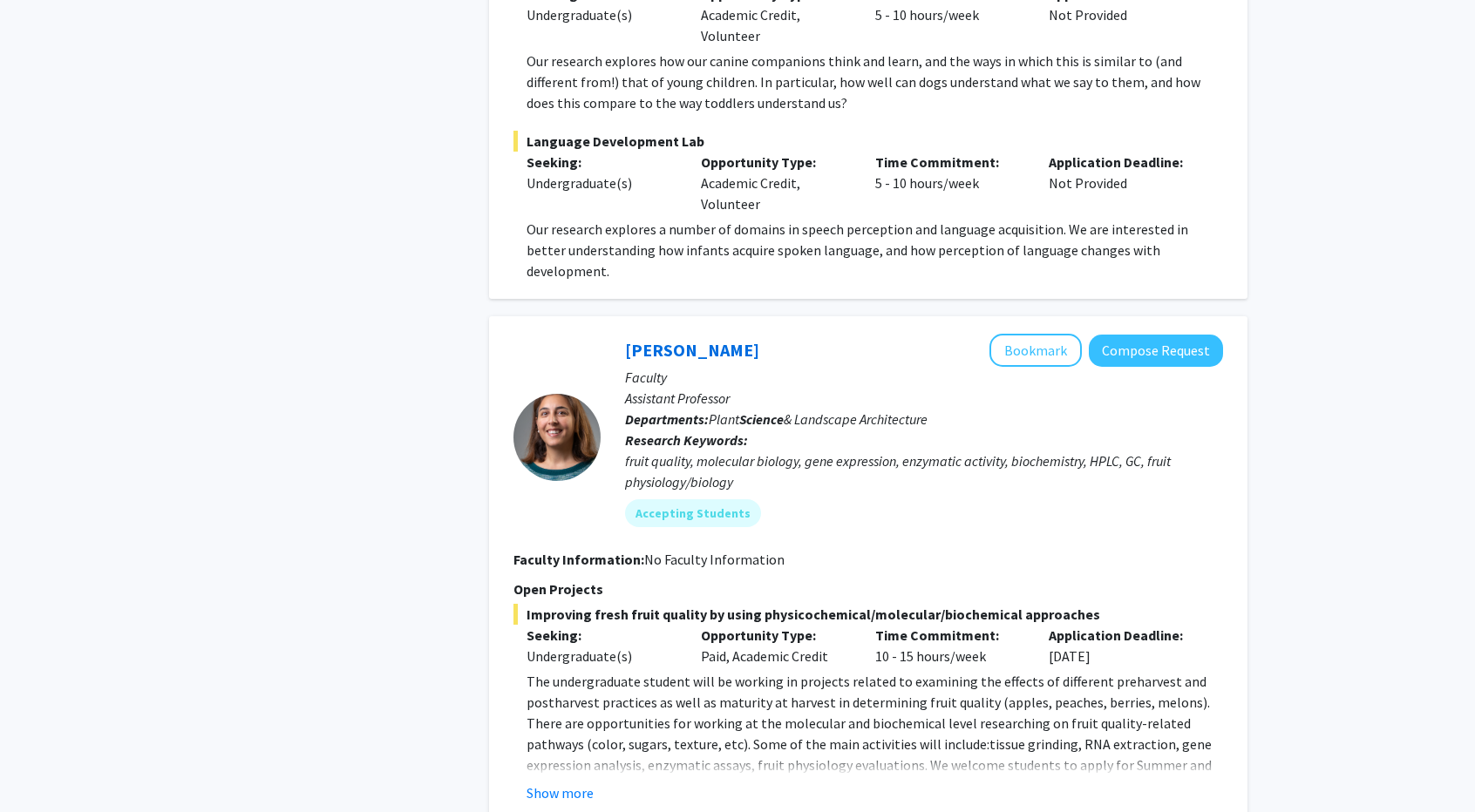
scroll to position [1395, 0]
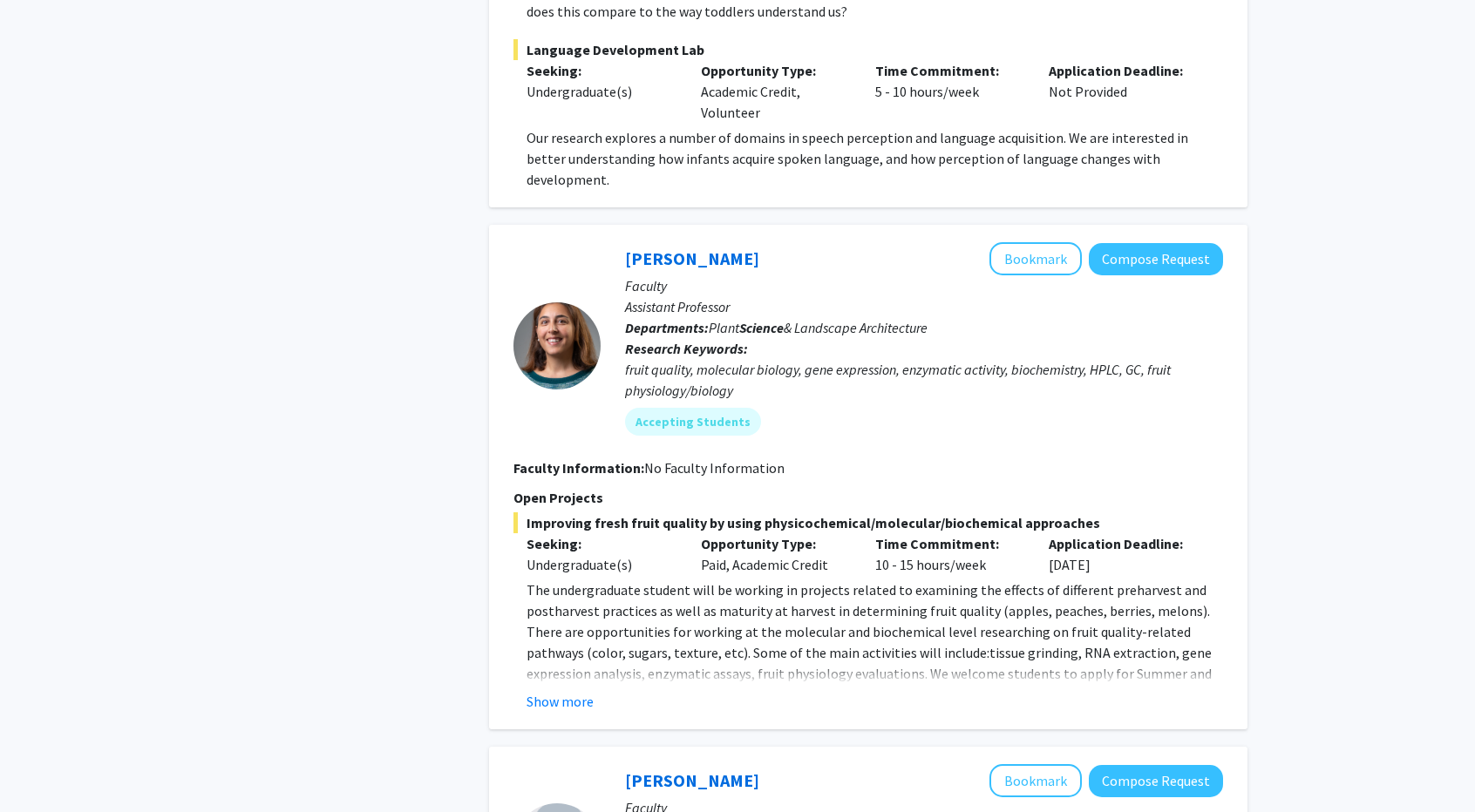
drag, startPoint x: 826, startPoint y: 317, endPoint x: 864, endPoint y: 329, distance: 39.8
click at [851, 338] on p "Research Keywords: fruit quality, molecular biology, gene expression, enzymatic…" at bounding box center [924, 369] width 598 height 63
click at [946, 363] on div "fruit quality, molecular biology, gene expression, enzymatic activity, biochemi…" at bounding box center [924, 379] width 598 height 42
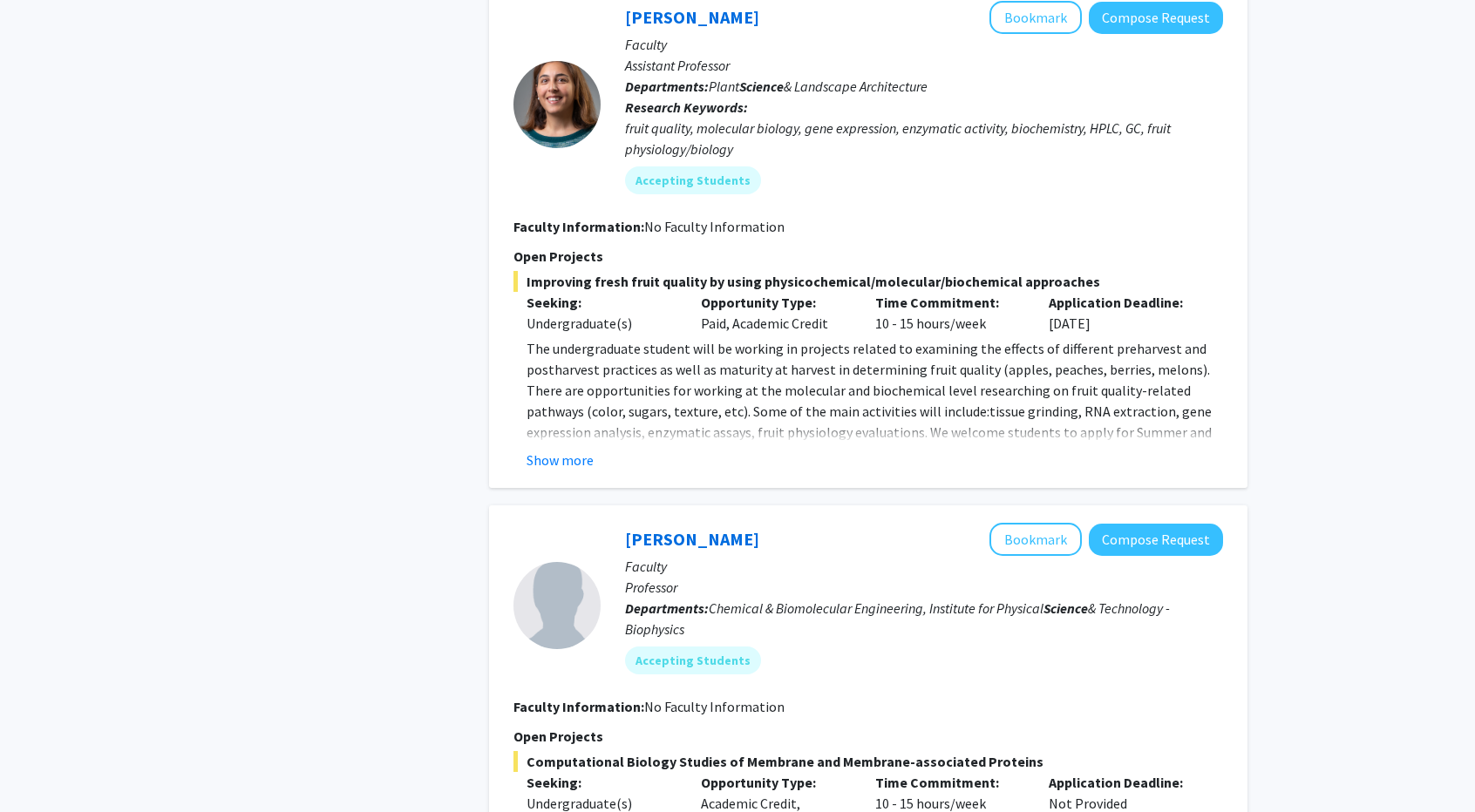
scroll to position [1656, 0]
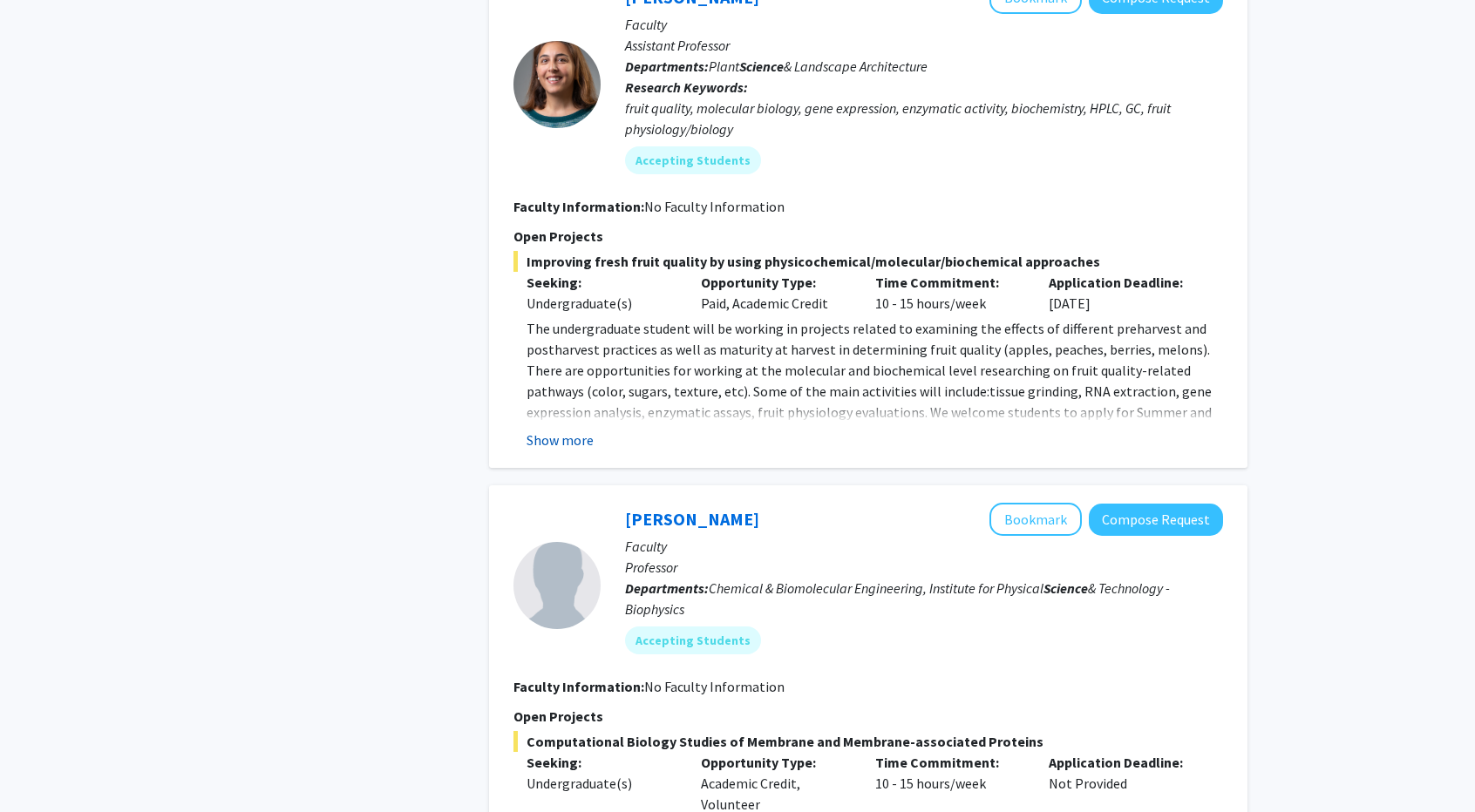
click at [583, 430] on button "Show more" at bounding box center [560, 440] width 67 height 21
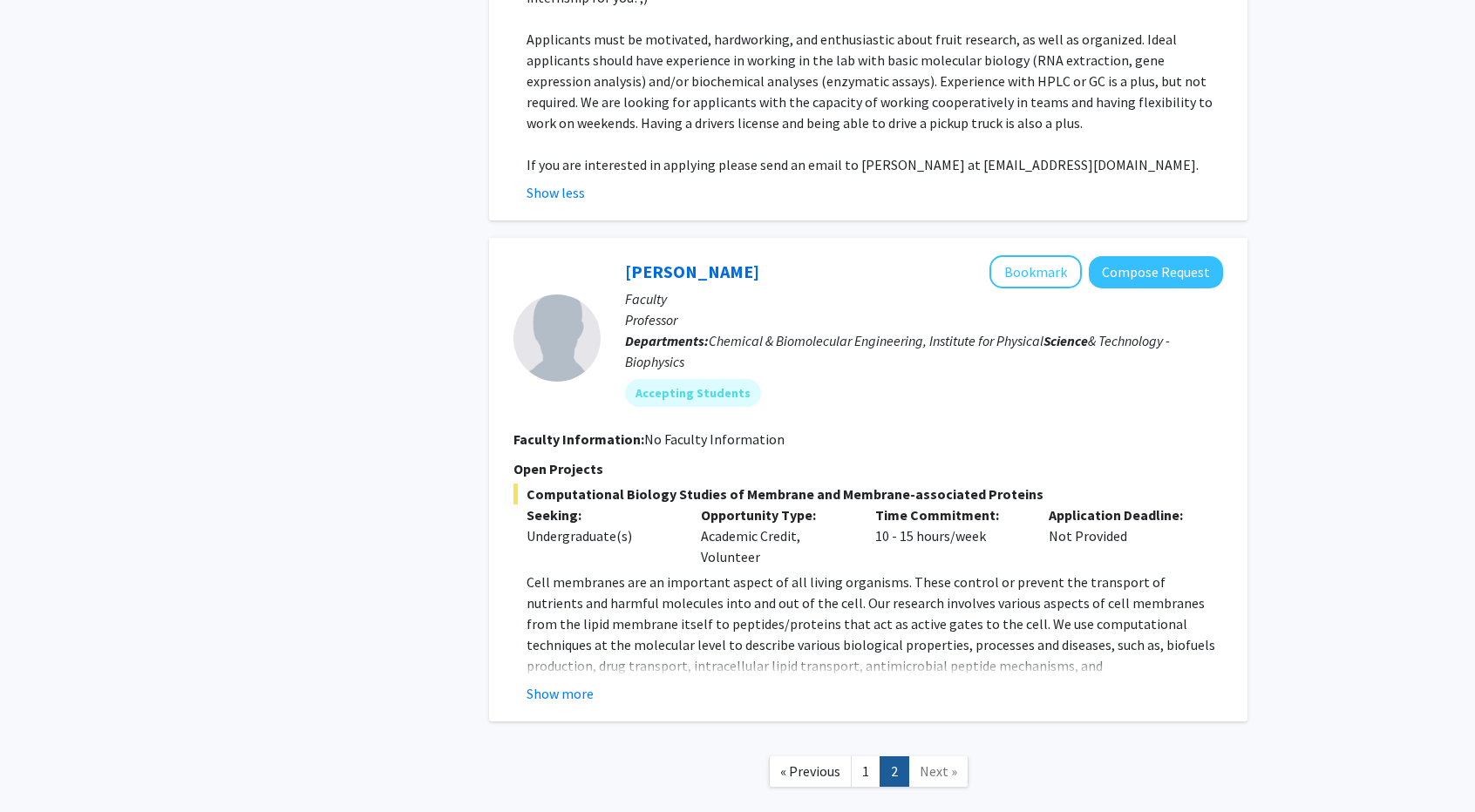
scroll to position [2172, 0]
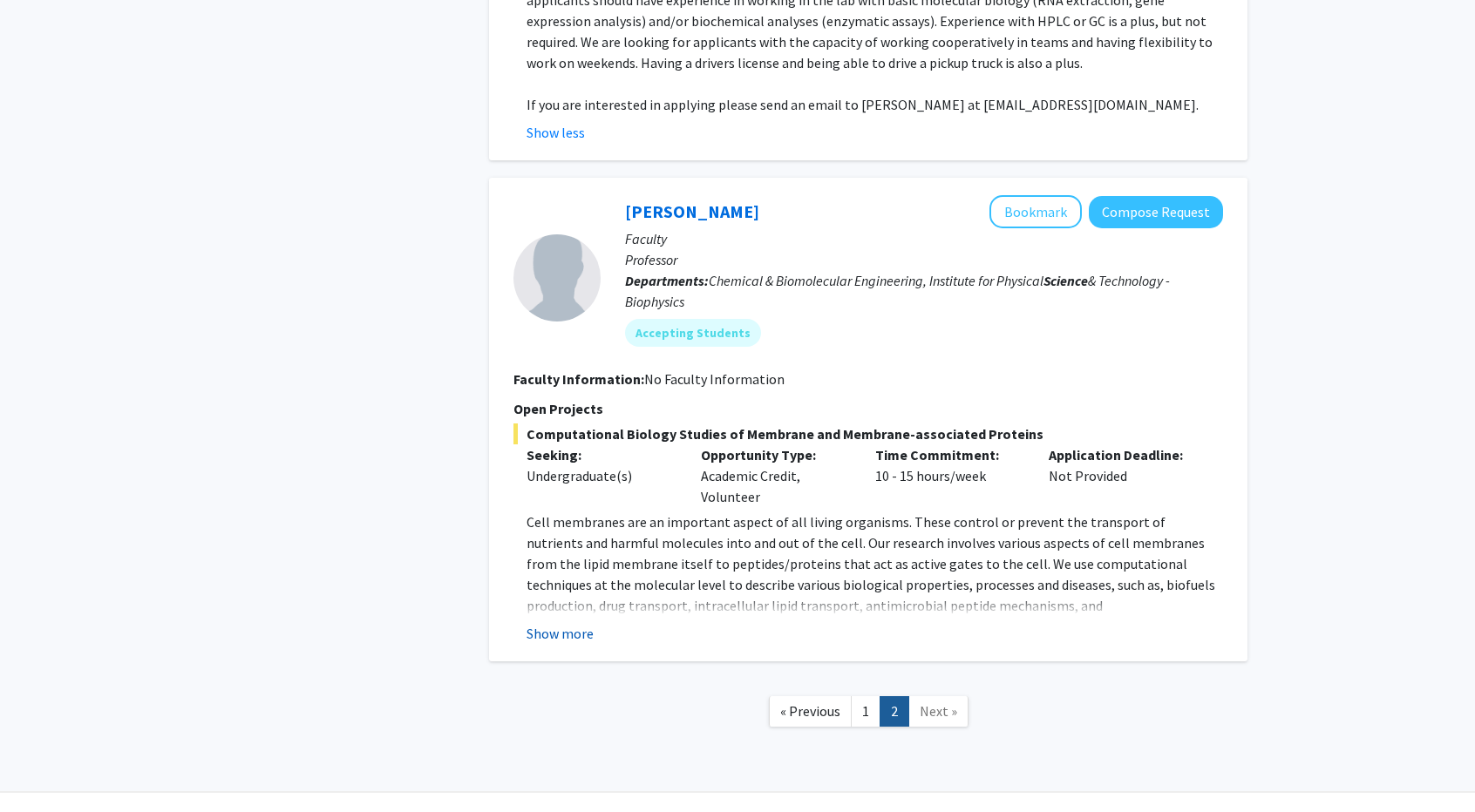
click at [559, 623] on button "Show more" at bounding box center [560, 633] width 67 height 21
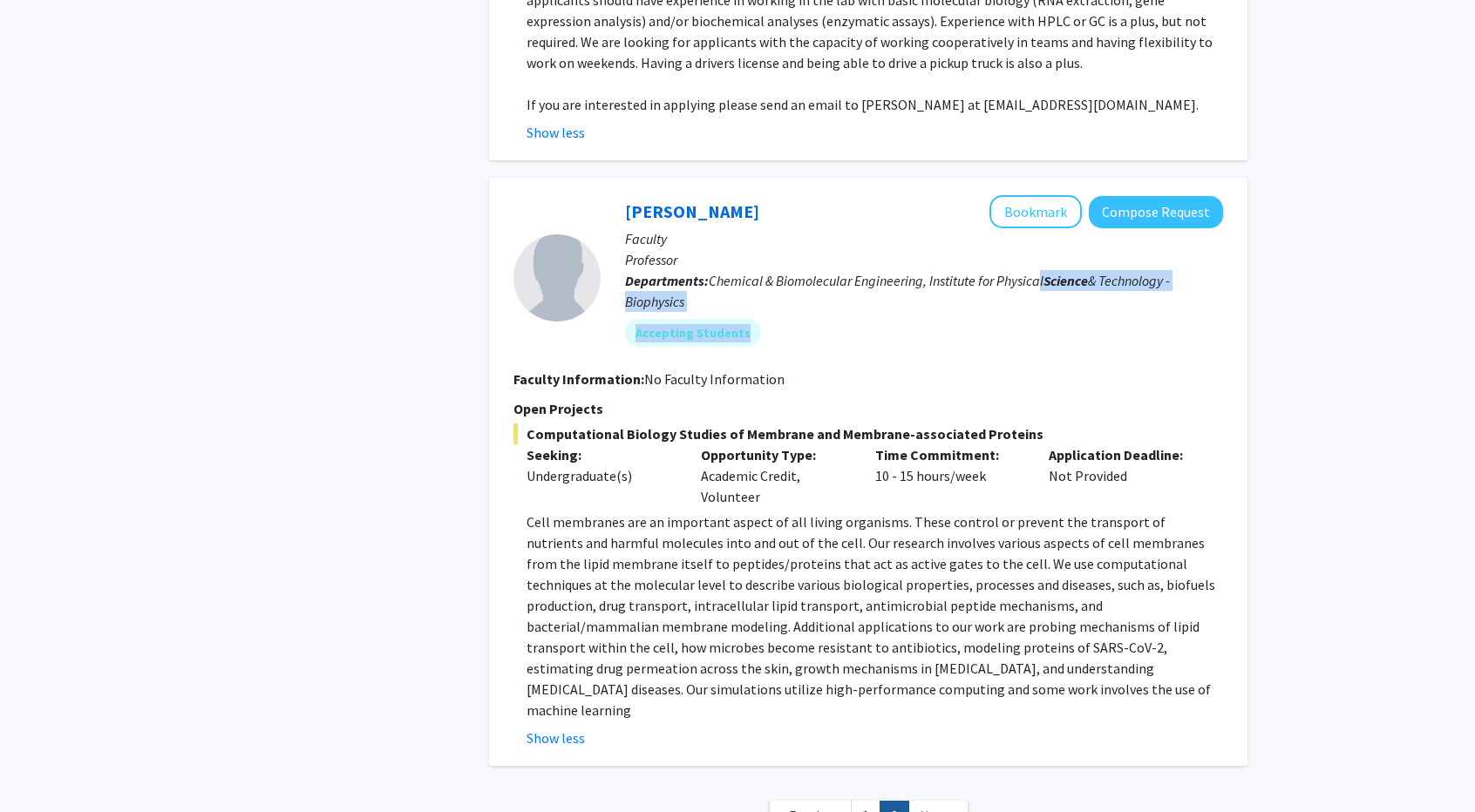
drag, startPoint x: 1039, startPoint y: 246, endPoint x: 1041, endPoint y: 280, distance: 34.1
click at [1041, 280] on div "[PERSON_NAME] Bookmark Compose Request Faculty Professor Departments: Chemical …" at bounding box center [912, 277] width 622 height 165
click at [1023, 316] on div "Accepting Students" at bounding box center [924, 332] width 605 height 35
click at [870, 272] on span "Chemical & Biomolecular Engineering, Institute for Physical Science & Technolog…" at bounding box center [897, 290] width 544 height 38
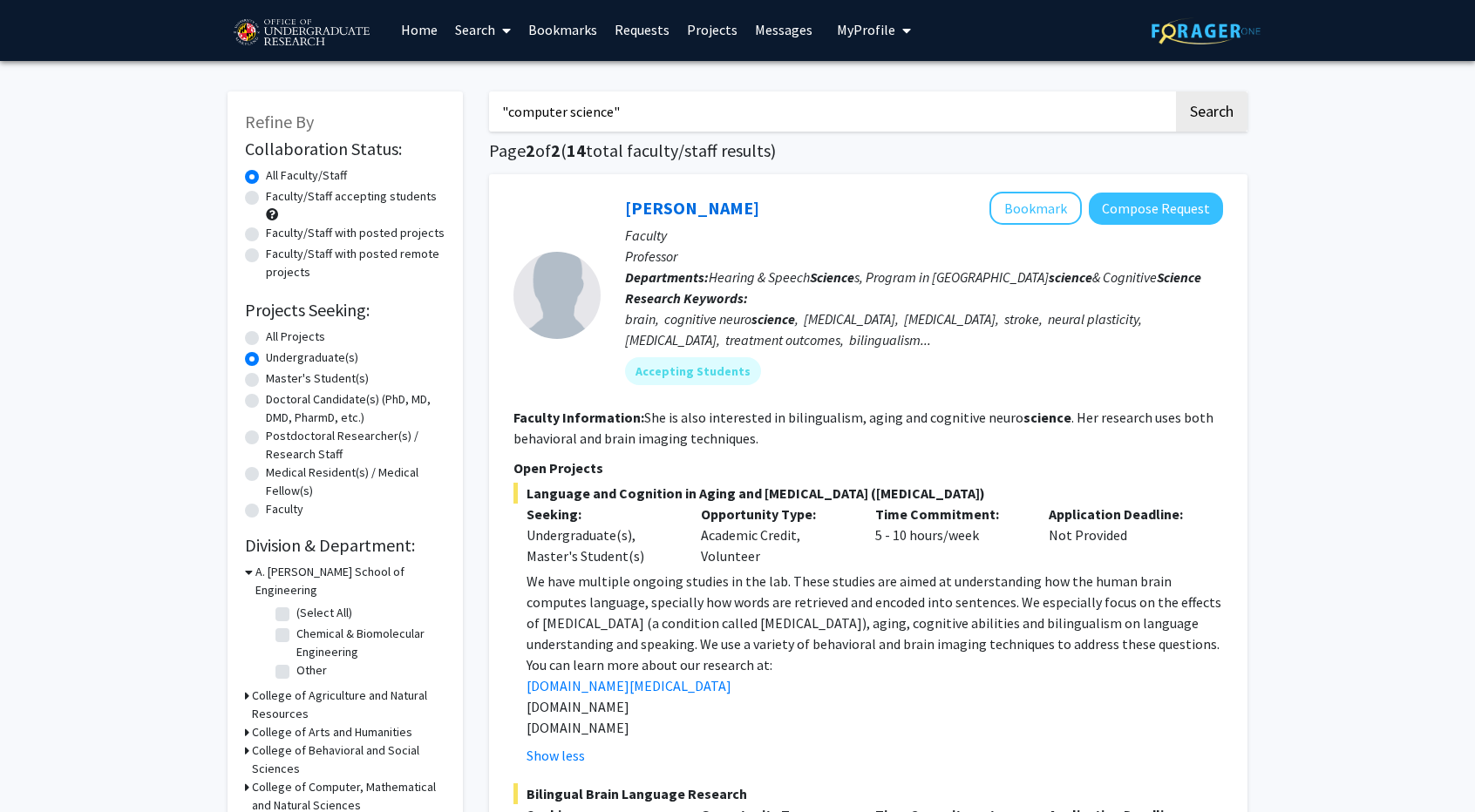
scroll to position [0, 0]
